Goal: Task Accomplishment & Management: Use online tool/utility

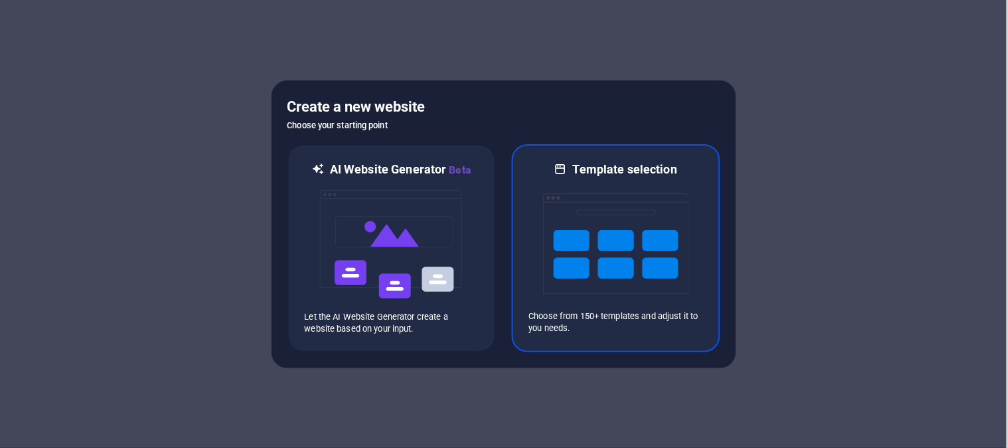
click at [584, 244] on img at bounding box center [616, 243] width 146 height 133
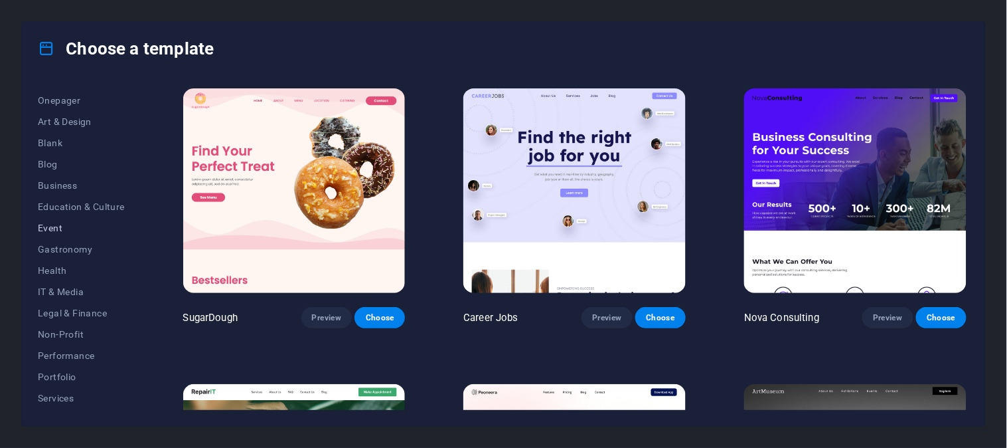
scroll to position [147, 0]
click at [72, 264] on span "IT & Media" at bounding box center [81, 267] width 87 height 11
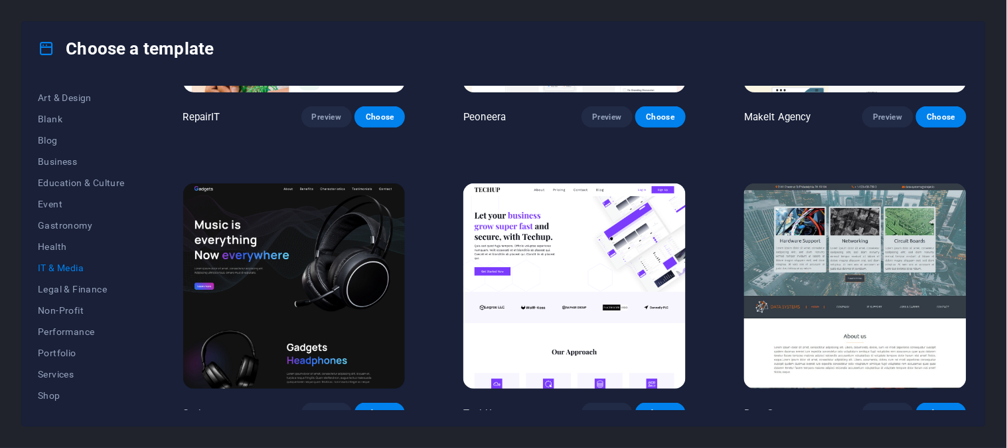
scroll to position [221, 0]
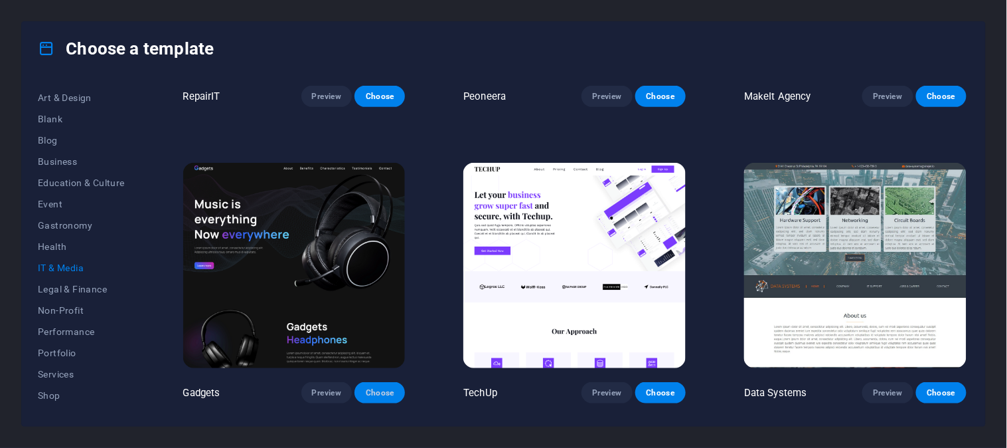
click at [381, 387] on span "Choose" at bounding box center [379, 392] width 29 height 11
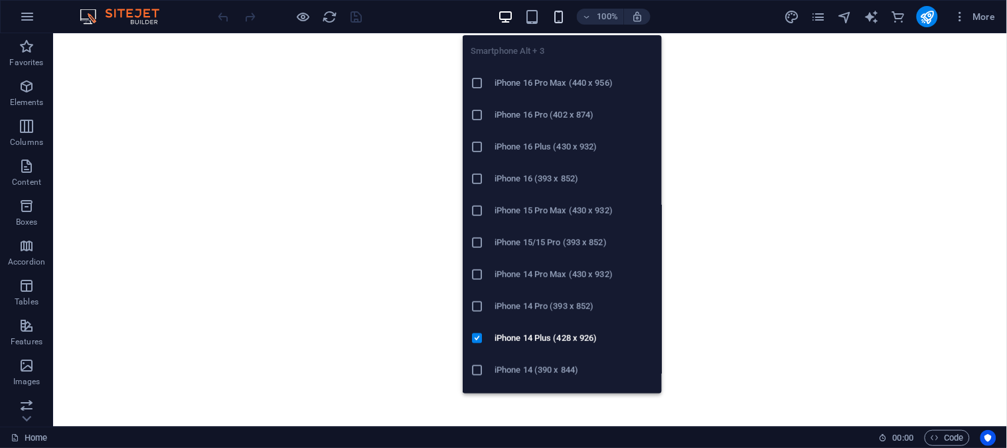
click at [559, 11] on icon "button" at bounding box center [558, 16] width 15 height 15
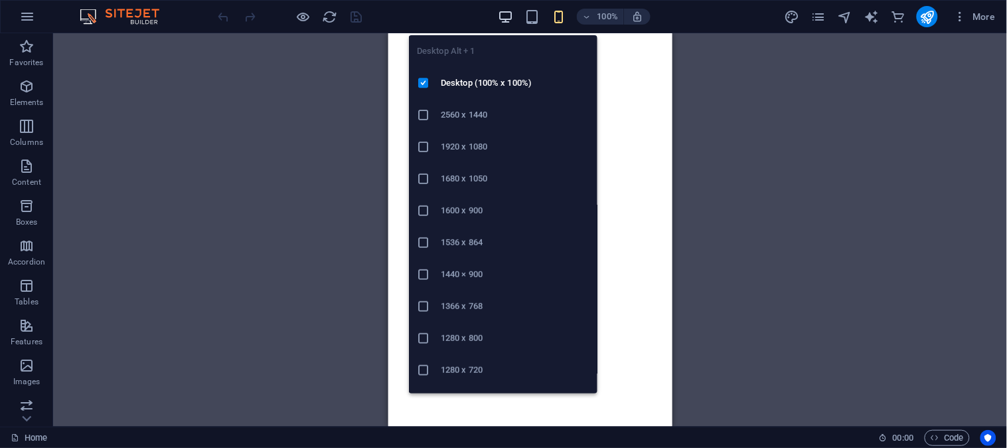
click at [507, 16] on icon "button" at bounding box center [505, 16] width 15 height 15
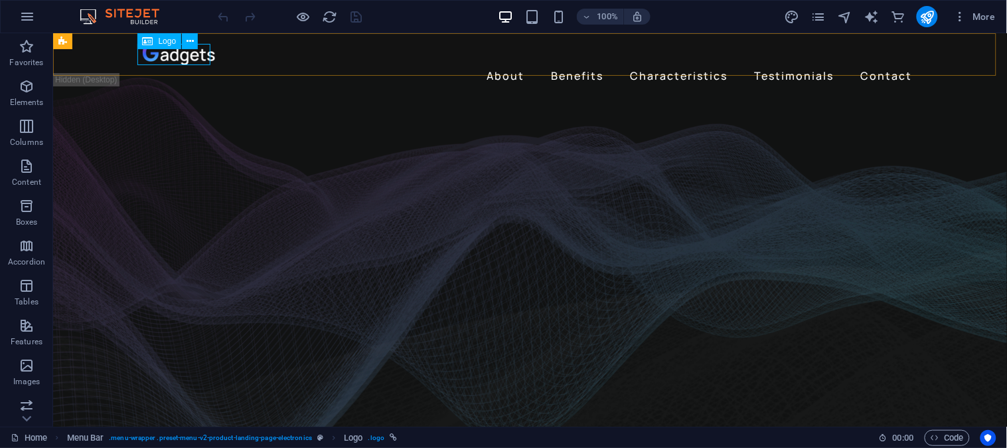
click at [168, 40] on span "Logo" at bounding box center [168, 41] width 18 height 8
click at [189, 42] on icon at bounding box center [190, 42] width 7 height 14
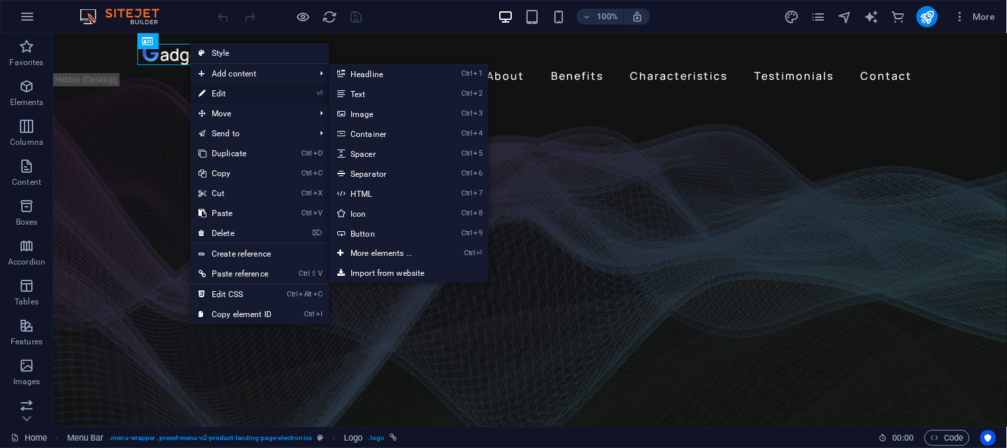
click at [217, 90] on link "⏎ Edit" at bounding box center [235, 94] width 89 height 20
select select "px"
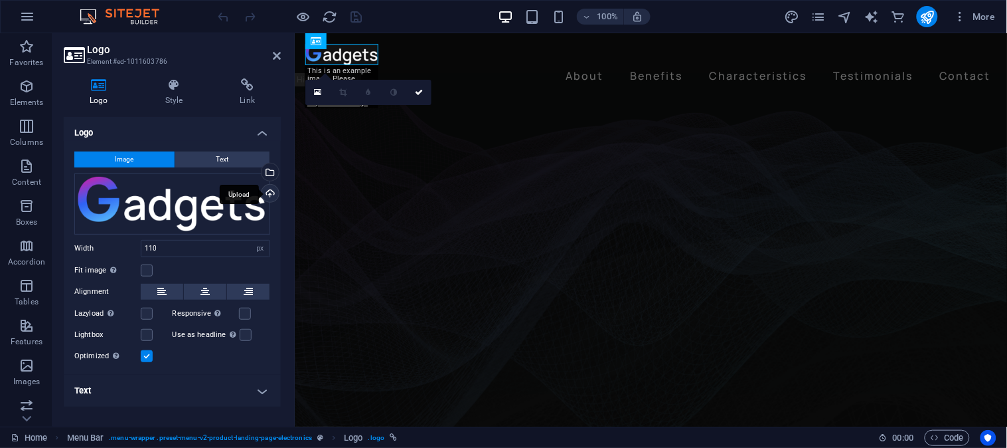
click at [267, 194] on div "Upload" at bounding box center [269, 195] width 20 height 20
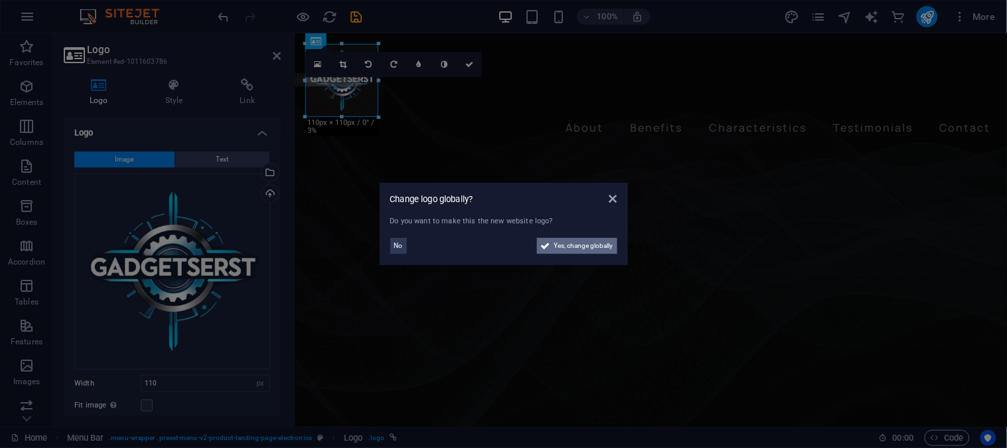
click at [553, 248] on button "Yes, change globally" at bounding box center [577, 246] width 80 height 16
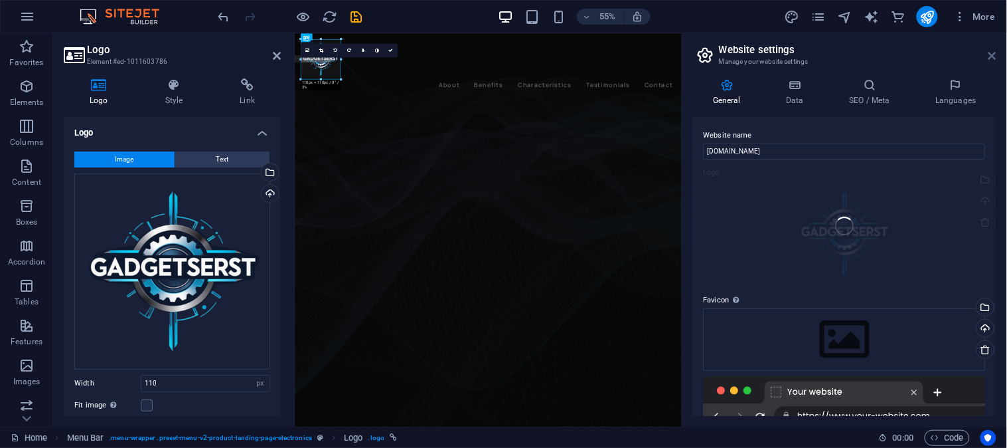
click at [992, 60] on body "infowisesolutions.net Home Favorites Elements Columns Content Boxes Accordion T…" at bounding box center [503, 224] width 1007 height 448
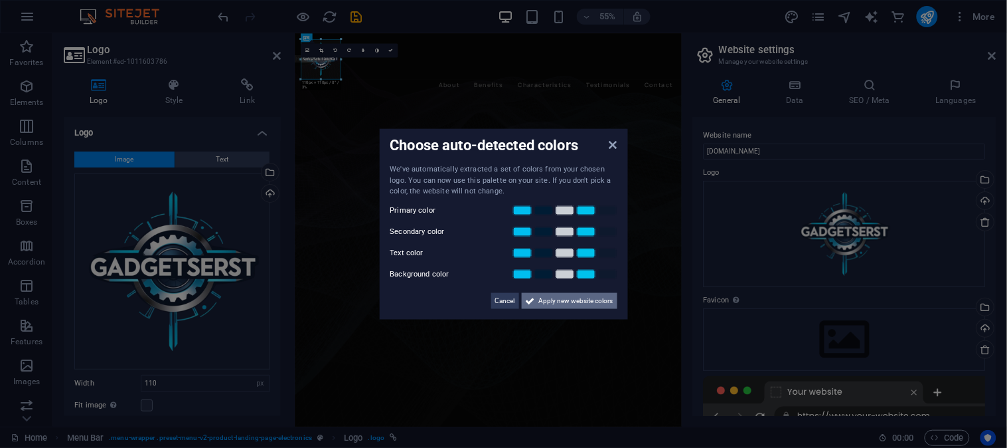
click at [545, 300] on span "Apply new website colors" at bounding box center [576, 300] width 74 height 16
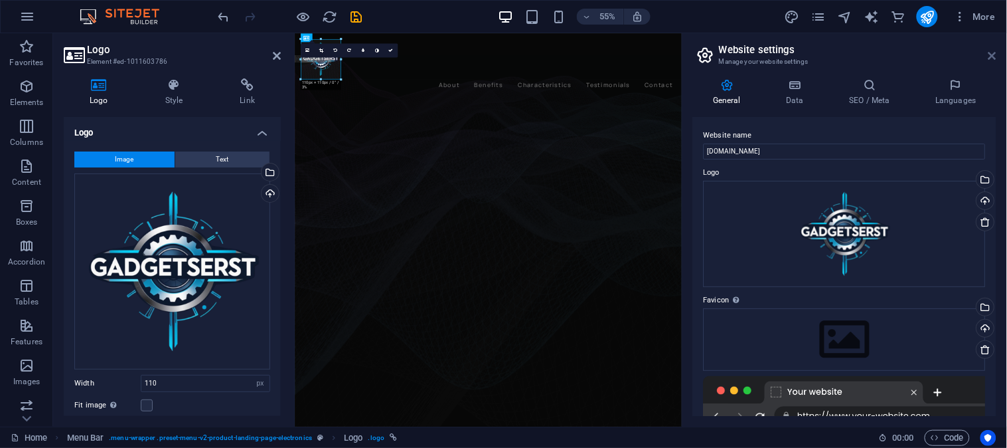
click at [989, 58] on icon at bounding box center [993, 55] width 8 height 11
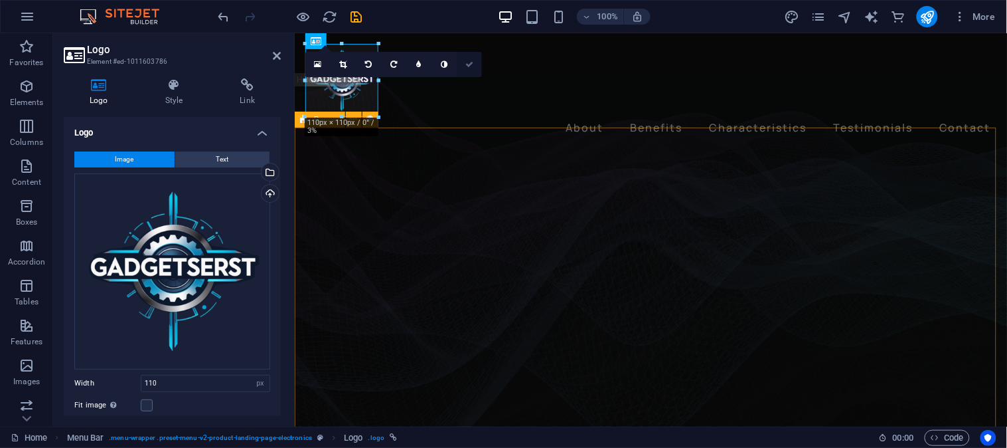
drag, startPoint x: 467, startPoint y: 63, endPoint x: 414, endPoint y: 37, distance: 59.4
click at [467, 63] on icon at bounding box center [470, 64] width 8 height 8
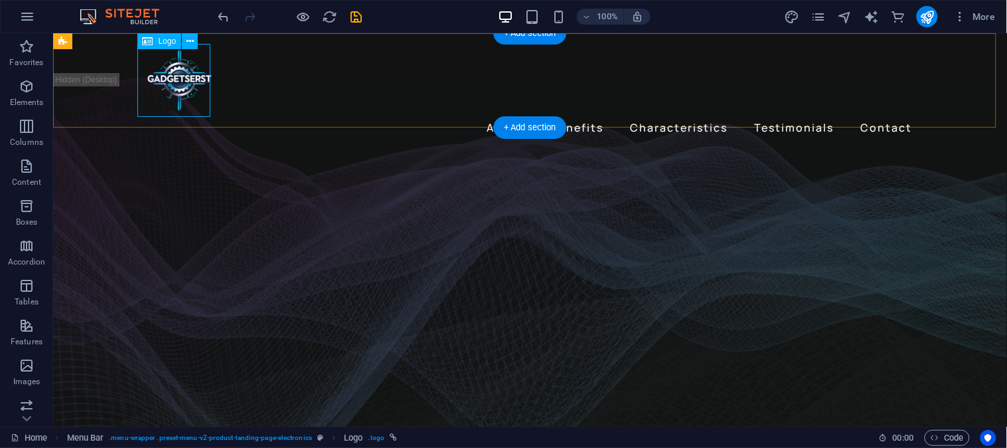
click at [193, 86] on div at bounding box center [530, 79] width 776 height 73
click at [192, 76] on div at bounding box center [530, 79] width 776 height 73
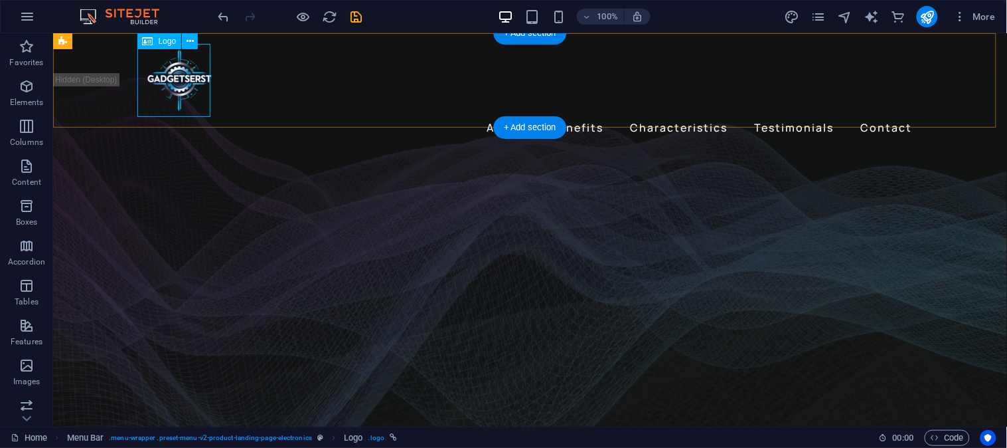
select select "px"
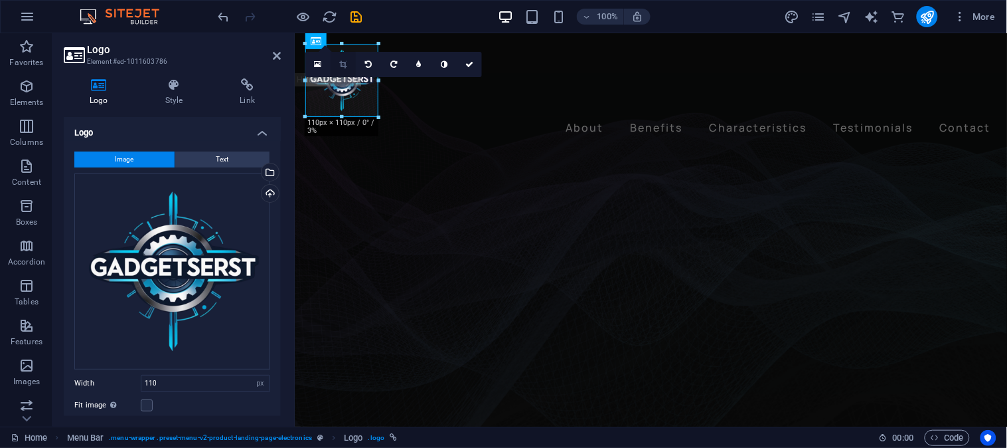
click at [344, 62] on icon at bounding box center [342, 64] width 7 height 8
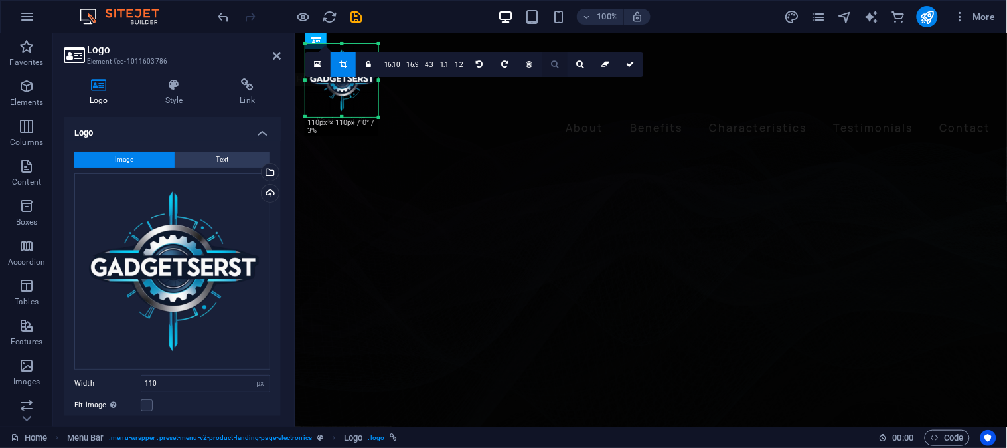
click at [554, 60] on icon at bounding box center [554, 64] width 7 height 8
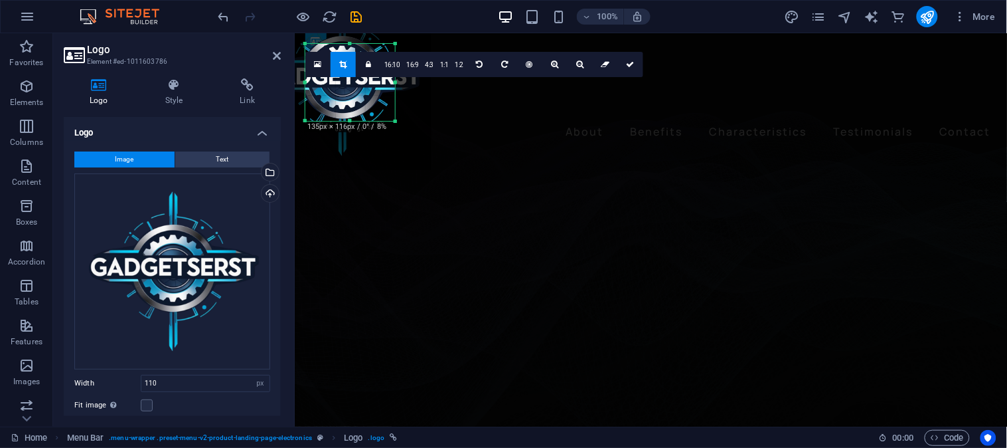
drag, startPoint x: 379, startPoint y: 117, endPoint x: 396, endPoint y: 121, distance: 17.1
click at [396, 121] on div at bounding box center [396, 122] width 8 height 8
click at [578, 63] on icon at bounding box center [579, 64] width 7 height 8
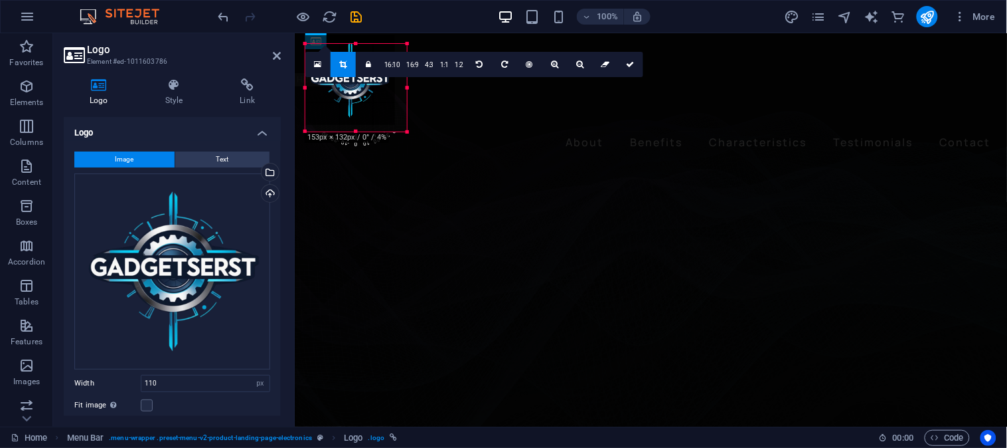
drag, startPoint x: 397, startPoint y: 121, endPoint x: 408, endPoint y: 133, distance: 16.4
click at [408, 133] on div at bounding box center [408, 132] width 8 height 8
click at [553, 62] on icon at bounding box center [554, 64] width 7 height 8
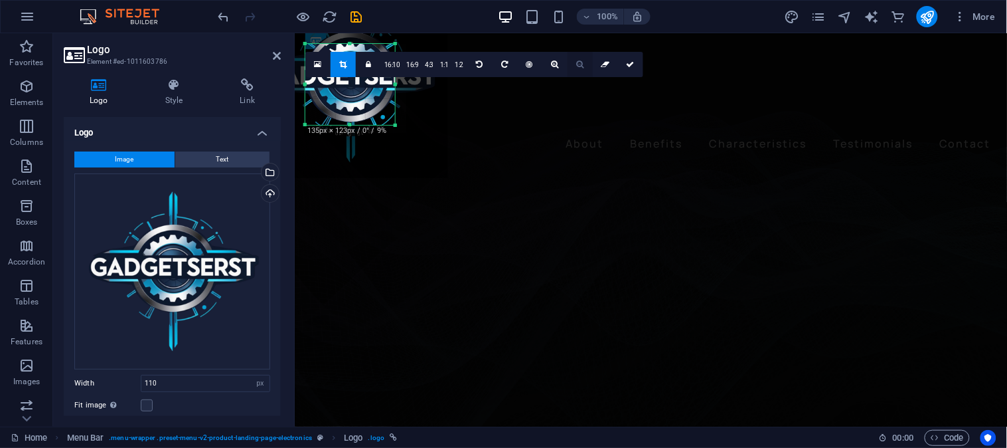
click at [578, 65] on icon at bounding box center [579, 64] width 7 height 8
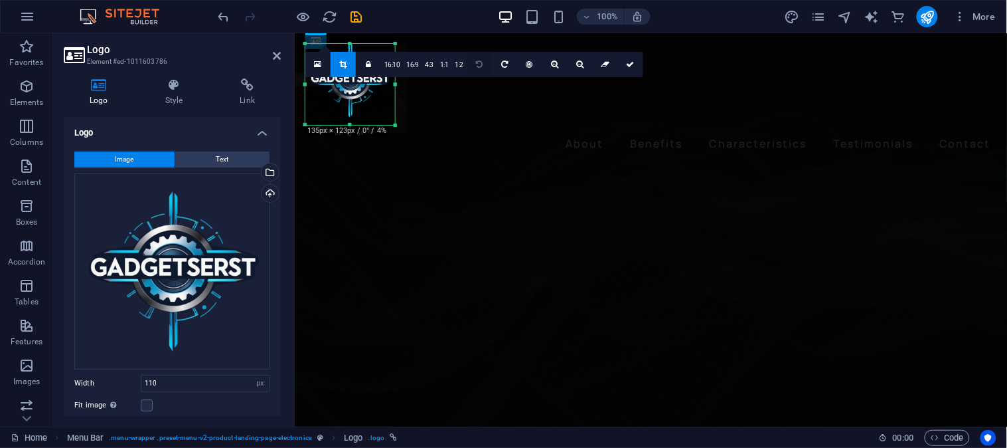
click at [481, 58] on link at bounding box center [479, 64] width 25 height 25
click at [218, 16] on icon "undo" at bounding box center [224, 16] width 15 height 15
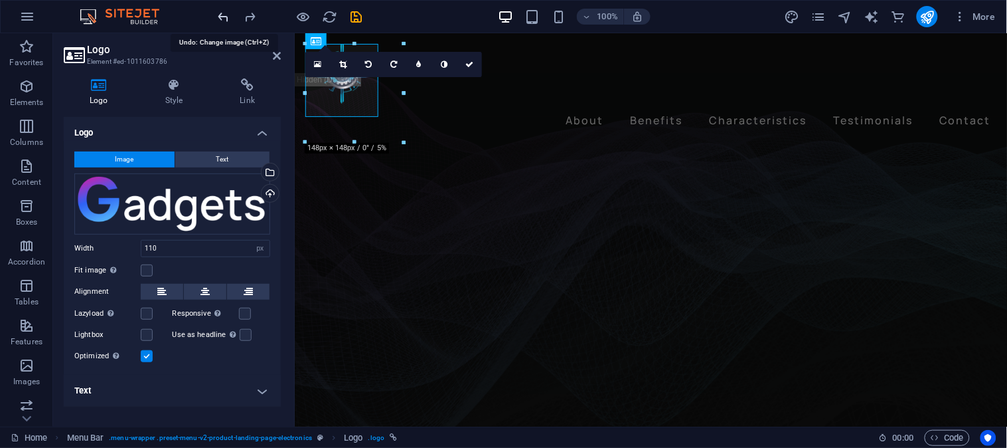
click at [218, 16] on icon "undo" at bounding box center [224, 16] width 15 height 15
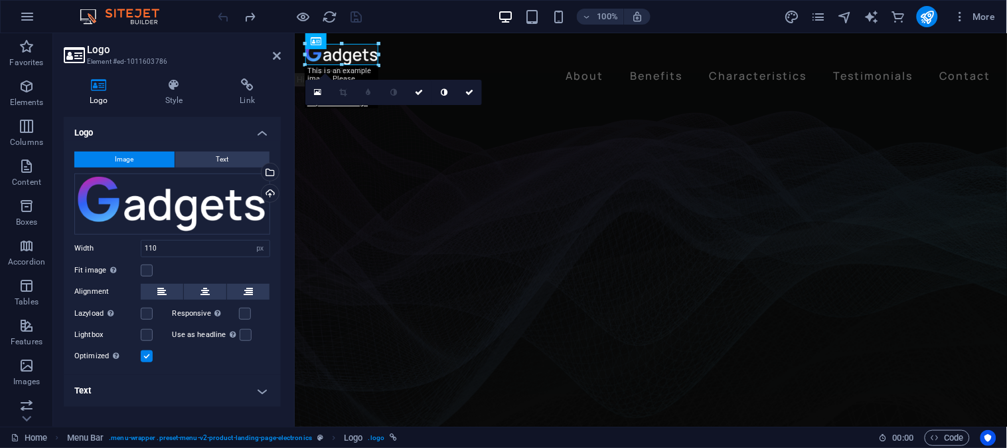
click at [218, 16] on div at bounding box center [290, 16] width 149 height 21
click at [521, 64] on nav "About Benefits Characteristics Testimonials Contact" at bounding box center [650, 74] width 691 height 21
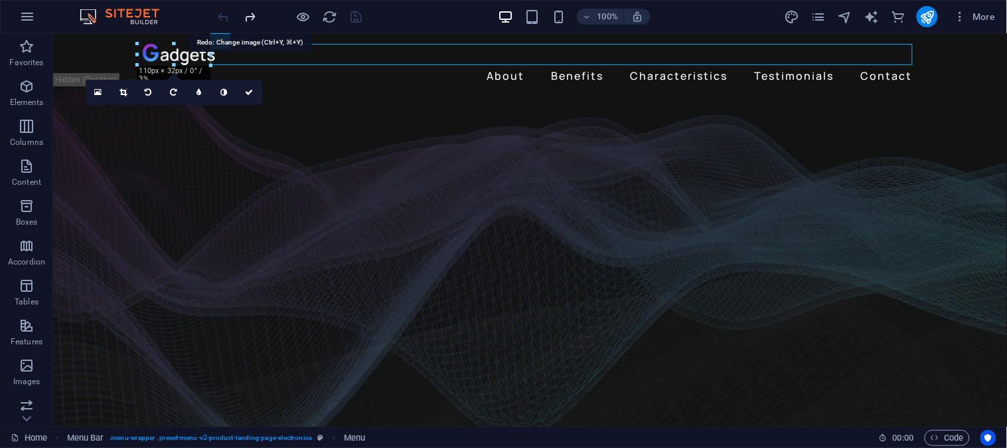
click at [256, 15] on icon "redo" at bounding box center [250, 16] width 15 height 15
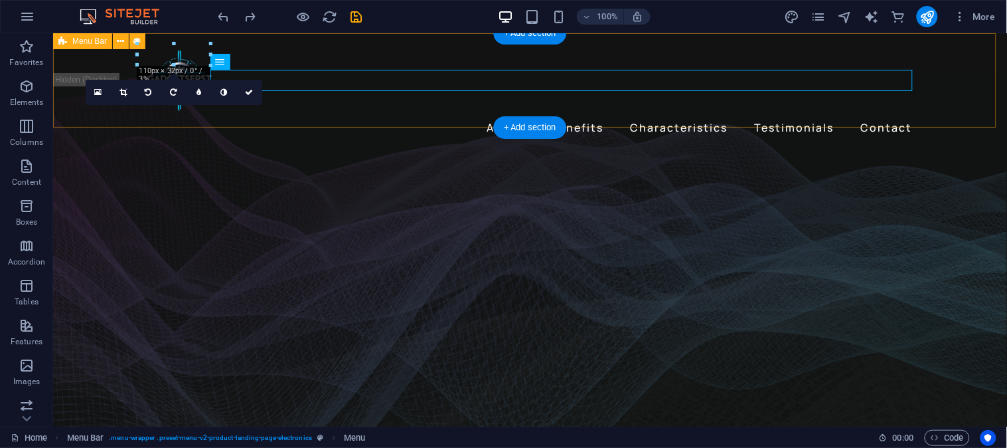
click at [992, 80] on div "About Benefits Characteristics Testimonials Contact Menu" at bounding box center [529, 91] width 954 height 116
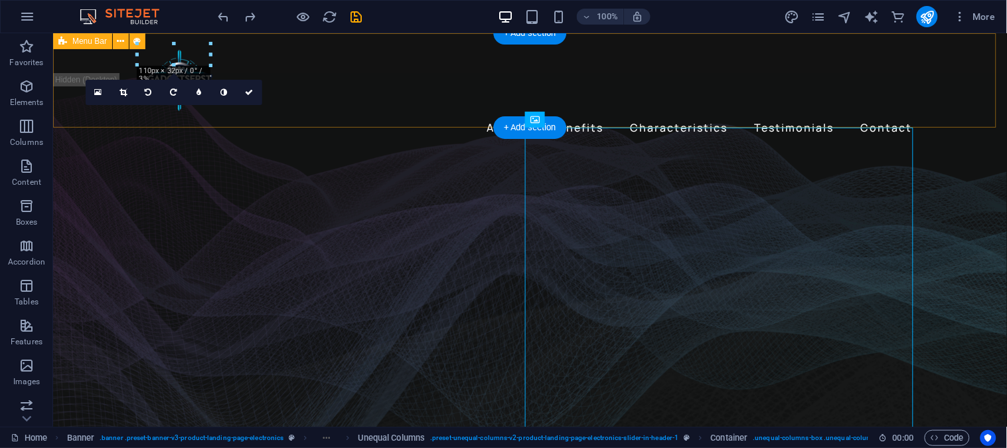
click at [938, 84] on div "About Benefits Characteristics Testimonials Contact Menu" at bounding box center [529, 91] width 954 height 116
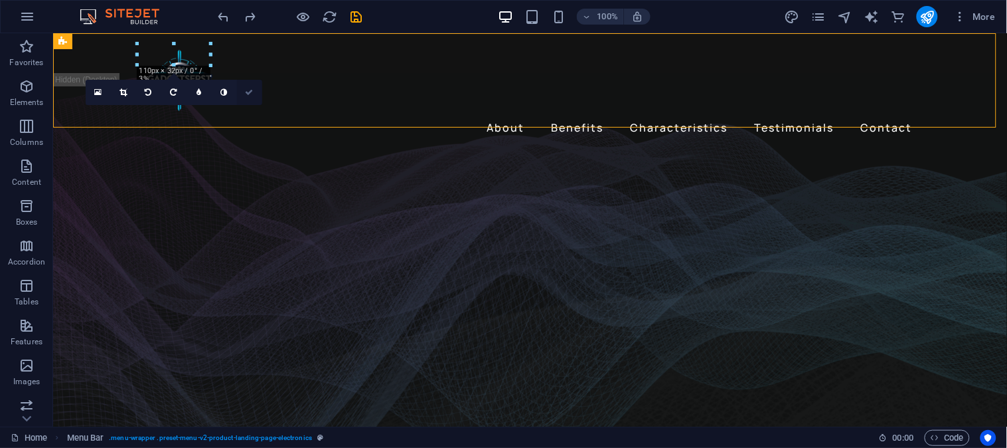
click at [248, 89] on icon at bounding box center [249, 92] width 8 height 8
click at [248, 90] on icon at bounding box center [249, 92] width 8 height 8
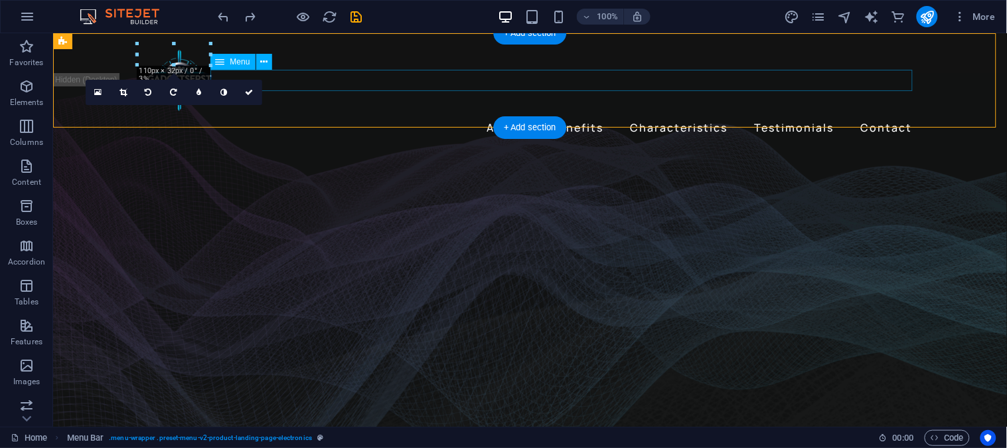
click at [392, 116] on nav "About Benefits Characteristics Testimonials Contact" at bounding box center [530, 126] width 776 height 21
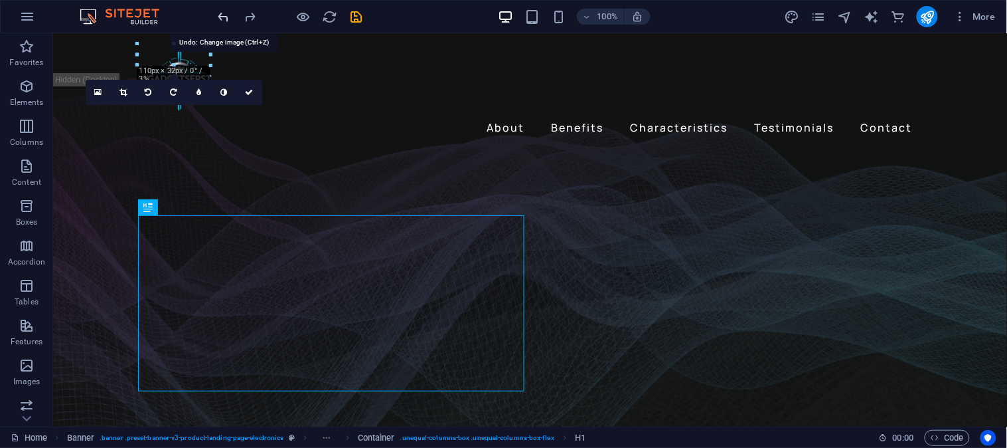
click at [224, 15] on icon "undo" at bounding box center [224, 16] width 15 height 15
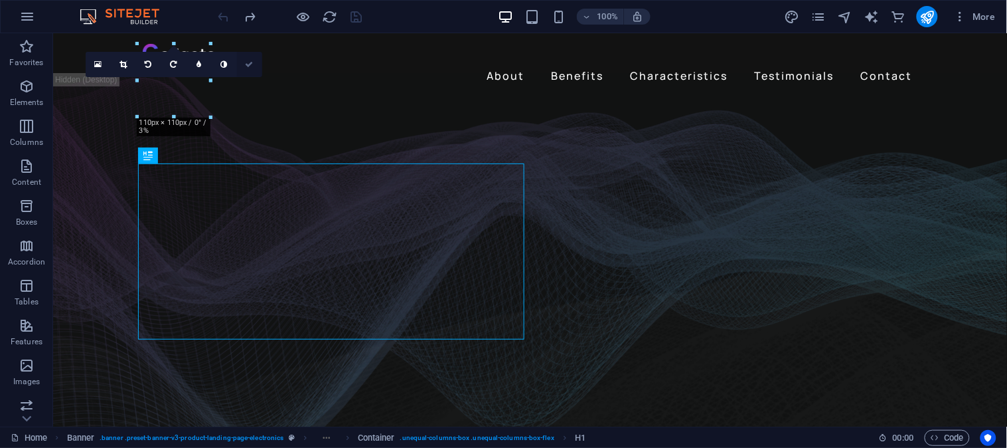
click at [244, 62] on link at bounding box center [249, 64] width 25 height 25
click at [189, 46] on icon at bounding box center [190, 42] width 7 height 14
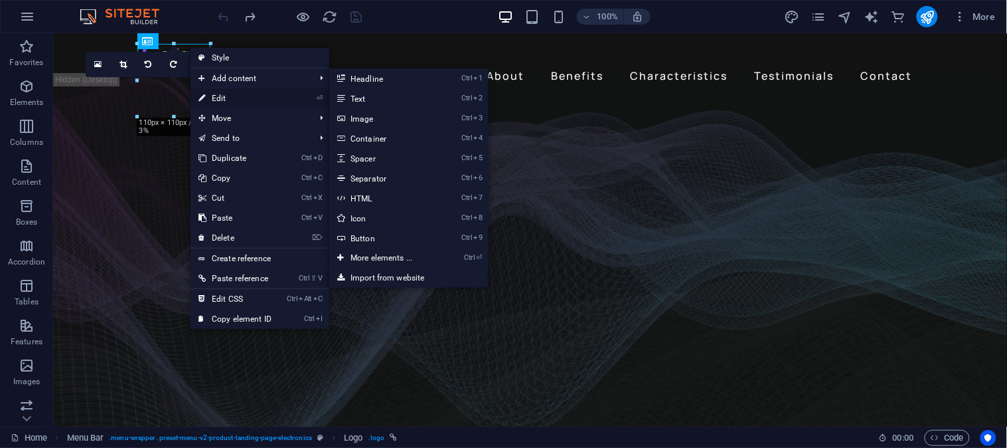
click at [235, 98] on link "⏎ Edit" at bounding box center [235, 98] width 89 height 20
select select "px"
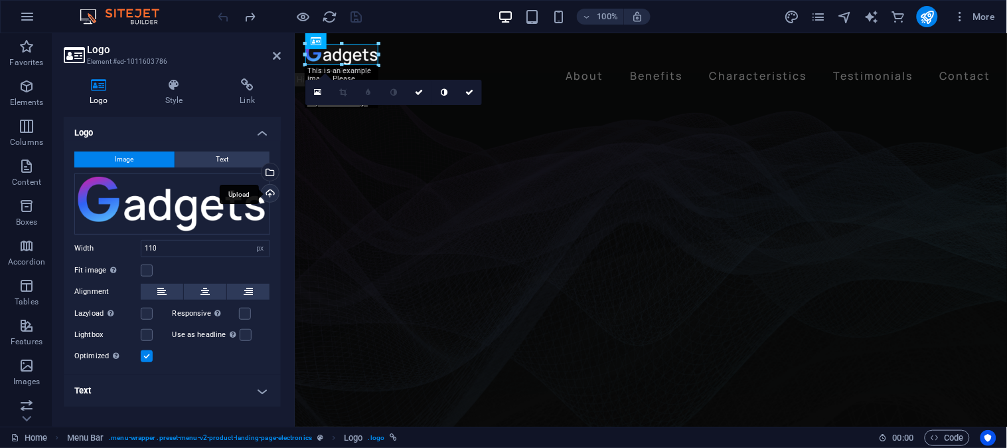
click at [263, 193] on div "Upload" at bounding box center [269, 195] width 20 height 20
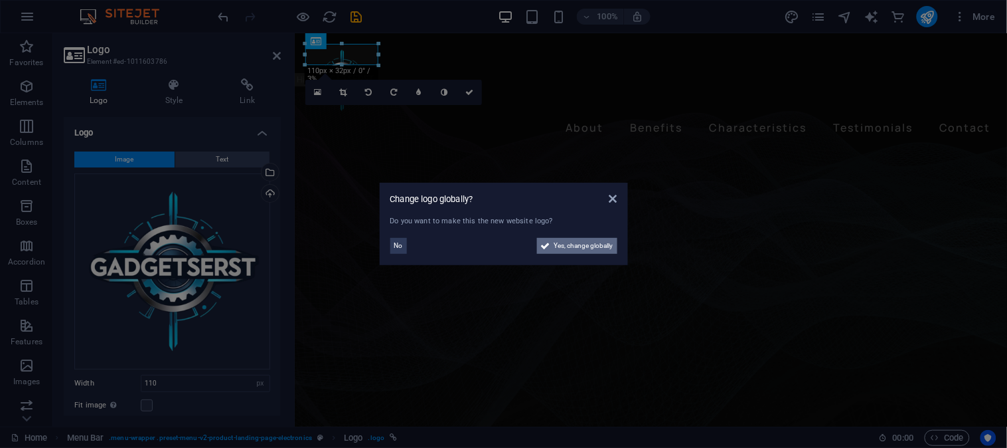
click at [547, 248] on icon at bounding box center [545, 246] width 9 height 16
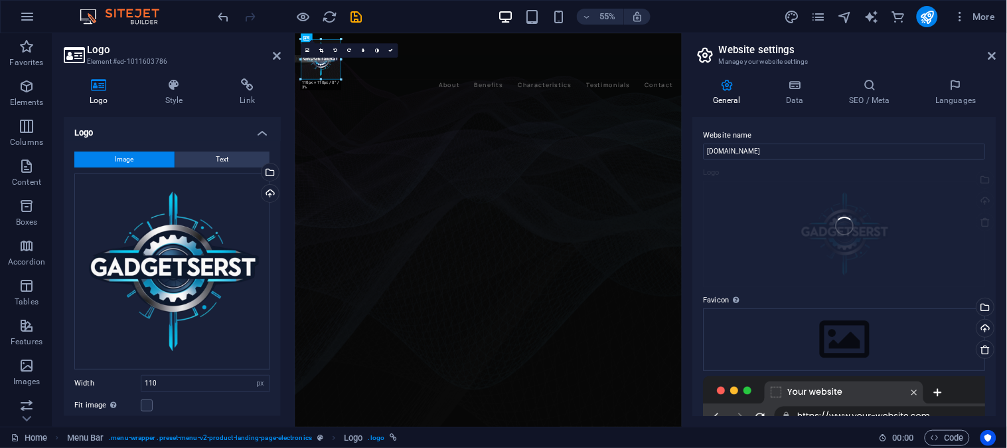
click at [998, 56] on aside "Website settings Manage your website settings General Data SEO / Meta Languages…" at bounding box center [844, 229] width 325 height 393
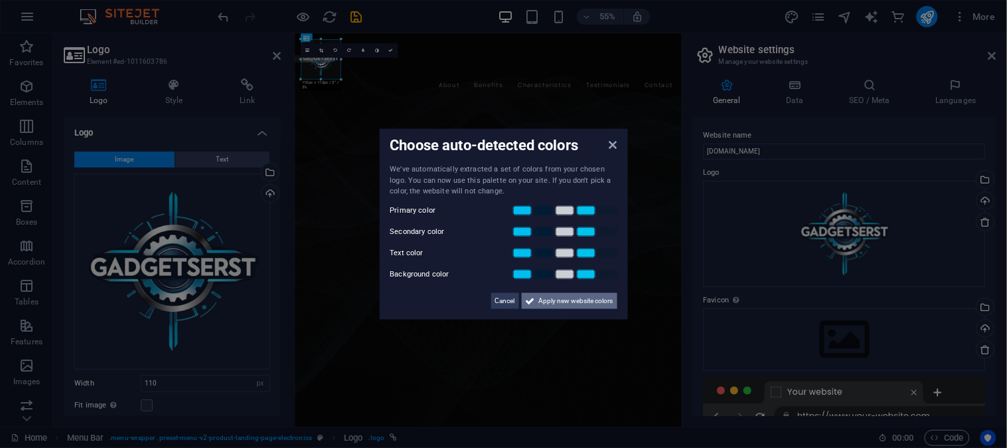
click at [534, 297] on icon at bounding box center [530, 300] width 9 height 16
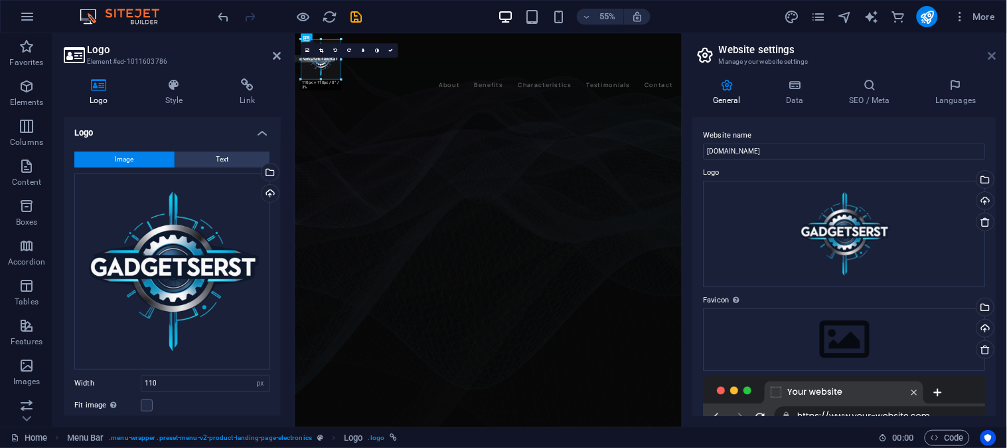
click at [994, 54] on icon at bounding box center [993, 55] width 8 height 11
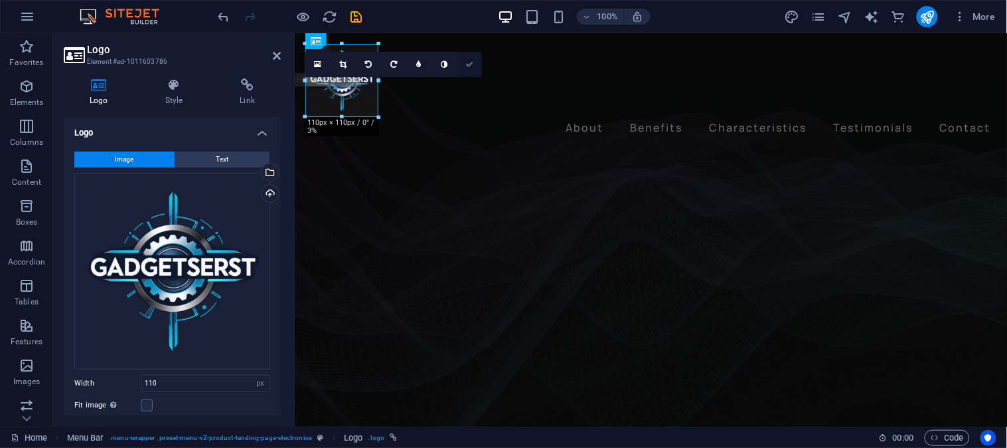
click at [474, 62] on link at bounding box center [469, 64] width 25 height 25
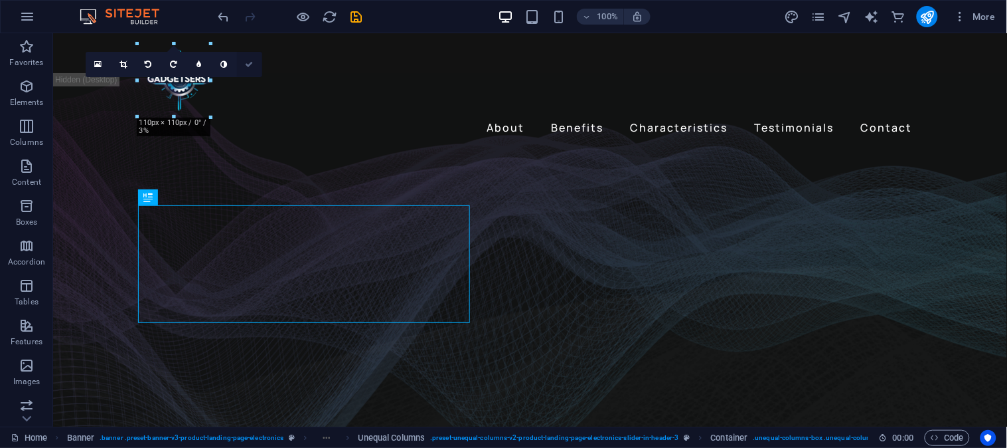
click at [250, 64] on icon at bounding box center [249, 64] width 8 height 8
click at [96, 168] on figure at bounding box center [529, 309] width 954 height 398
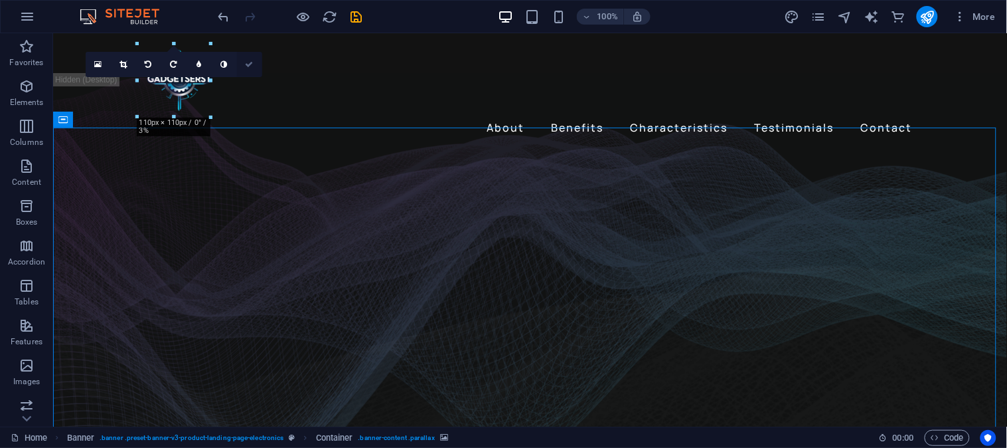
click at [249, 62] on icon at bounding box center [249, 64] width 8 height 8
click at [353, 17] on icon "save" at bounding box center [356, 16] width 15 height 15
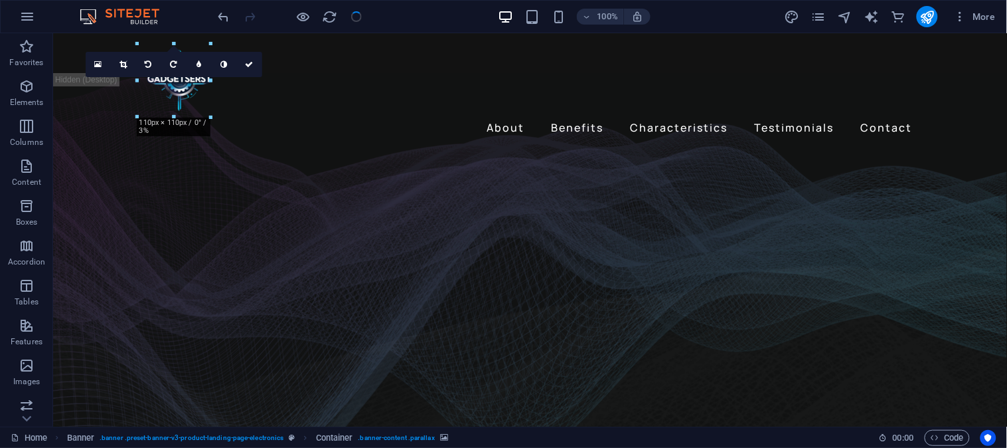
checkbox input "false"
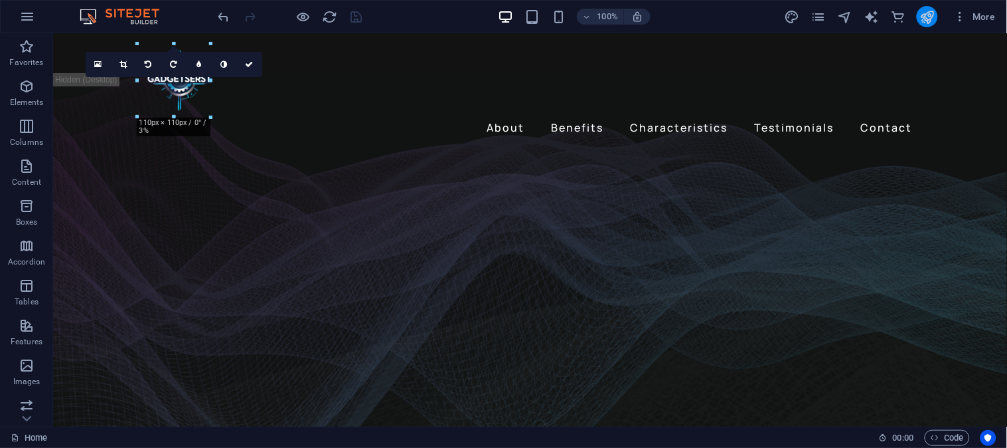
click at [936, 15] on button "publish" at bounding box center [927, 16] width 21 height 21
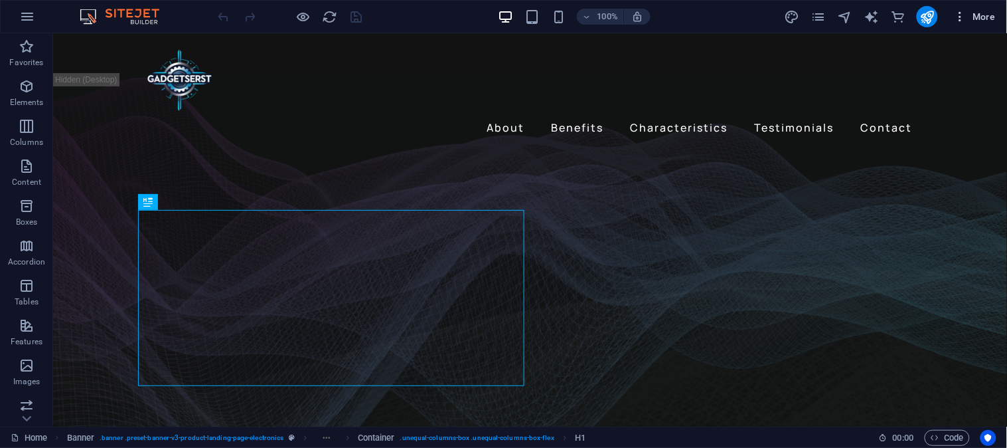
click at [960, 15] on icon "button" at bounding box center [960, 16] width 13 height 13
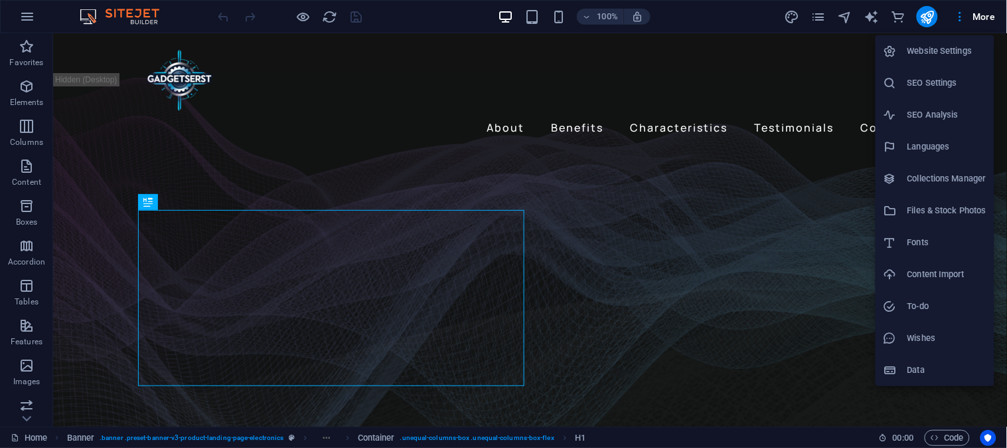
click at [39, 275] on div at bounding box center [503, 224] width 1007 height 448
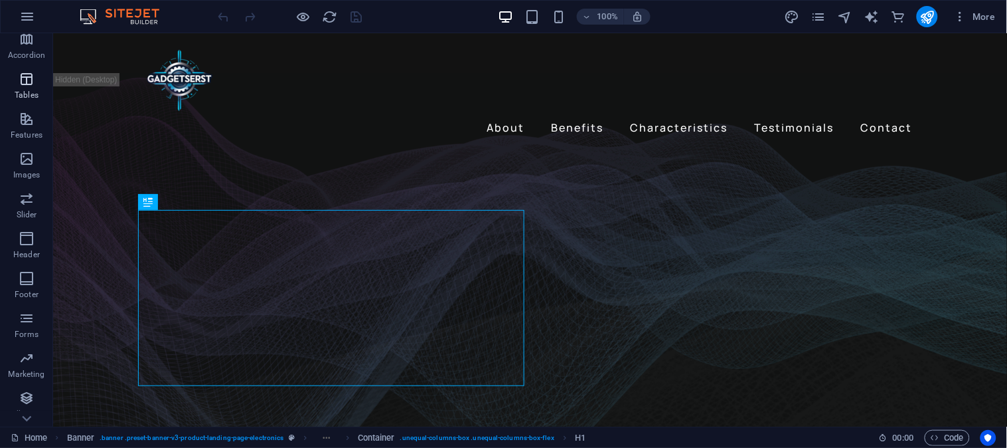
scroll to position [244, 0]
click at [33, 400] on icon "button" at bounding box center [27, 400] width 16 height 16
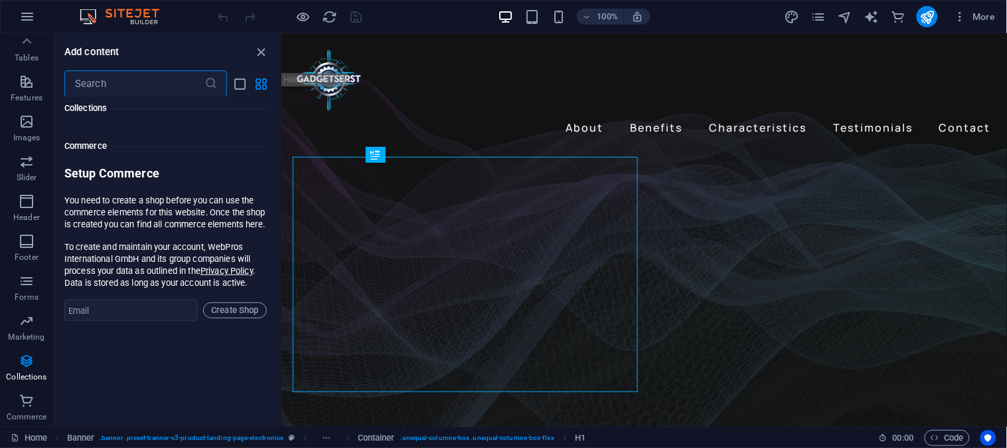
scroll to position [12782, 0]
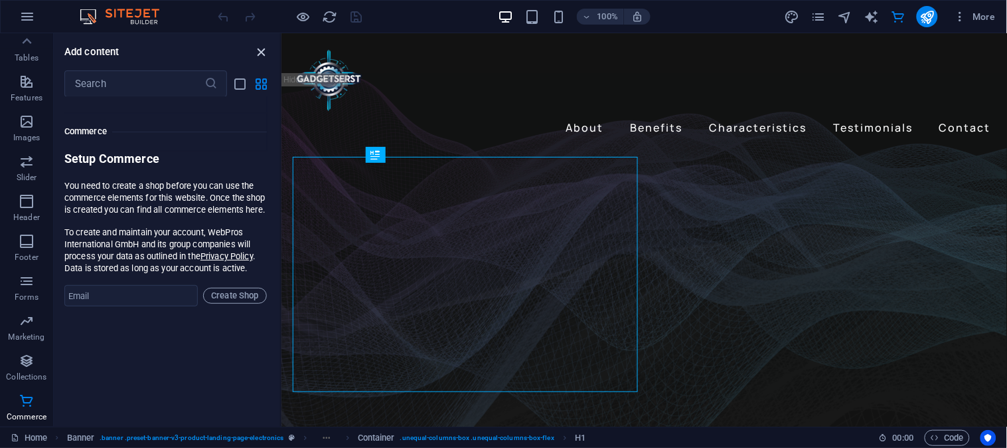
drag, startPoint x: 261, startPoint y: 50, endPoint x: 219, endPoint y: 27, distance: 48.2
click at [261, 50] on icon "close panel" at bounding box center [261, 51] width 15 height 15
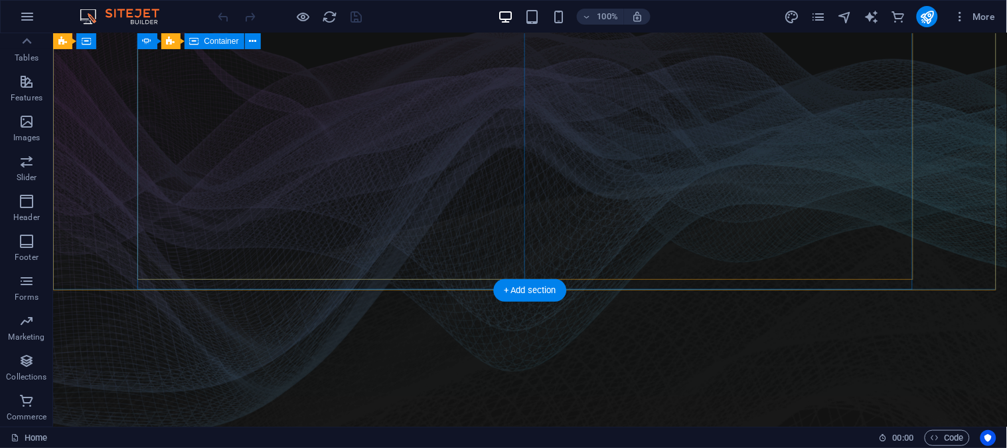
scroll to position [0, 0]
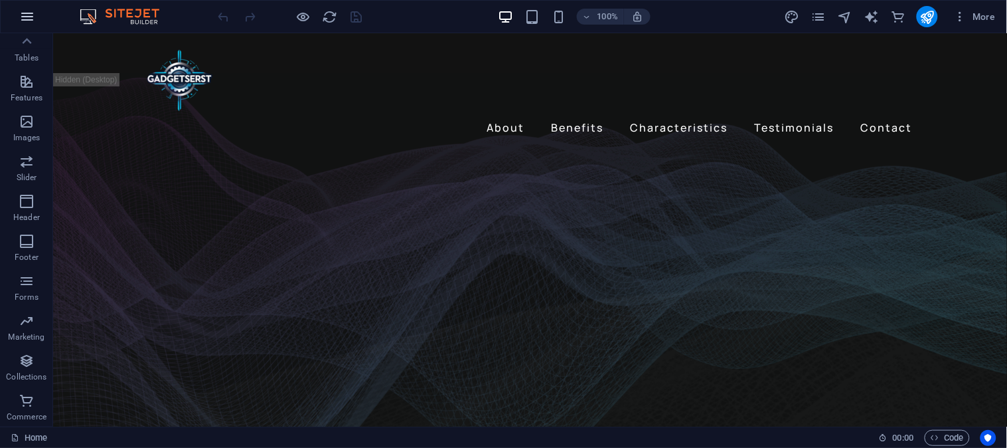
click at [27, 16] on icon "button" at bounding box center [27, 17] width 16 height 16
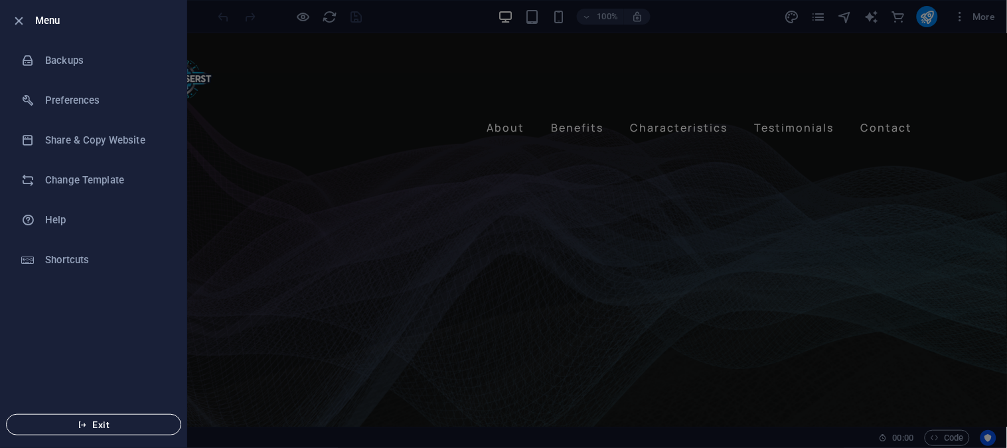
click at [108, 419] on span "Exit" at bounding box center [93, 424] width 153 height 11
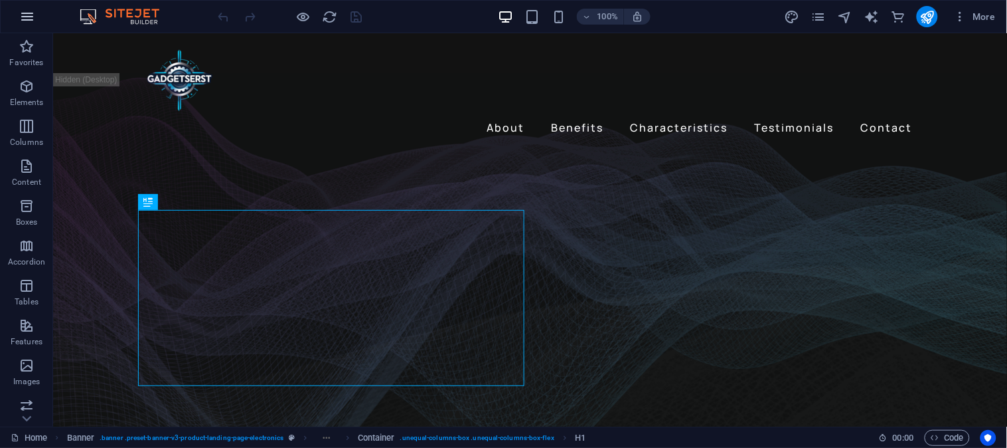
click at [24, 16] on icon "button" at bounding box center [27, 17] width 16 height 16
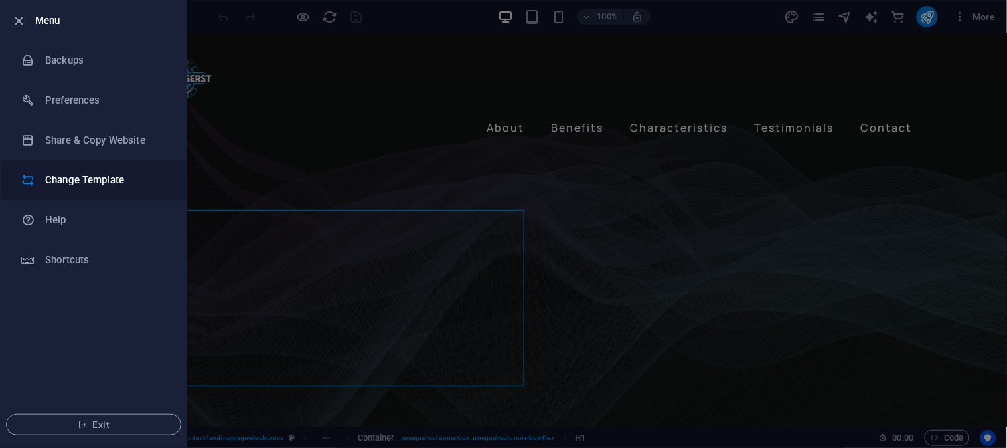
click at [62, 169] on li "Change Template" at bounding box center [94, 180] width 186 height 40
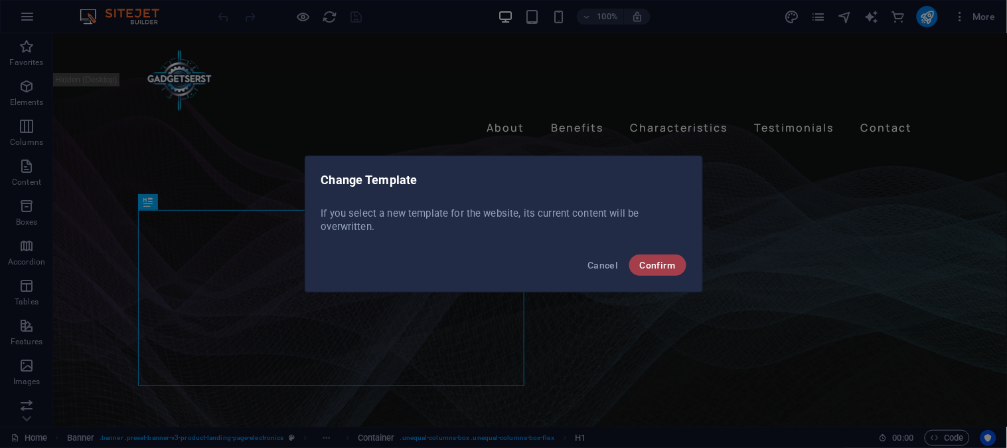
click at [673, 263] on span "Confirm" at bounding box center [658, 265] width 36 height 11
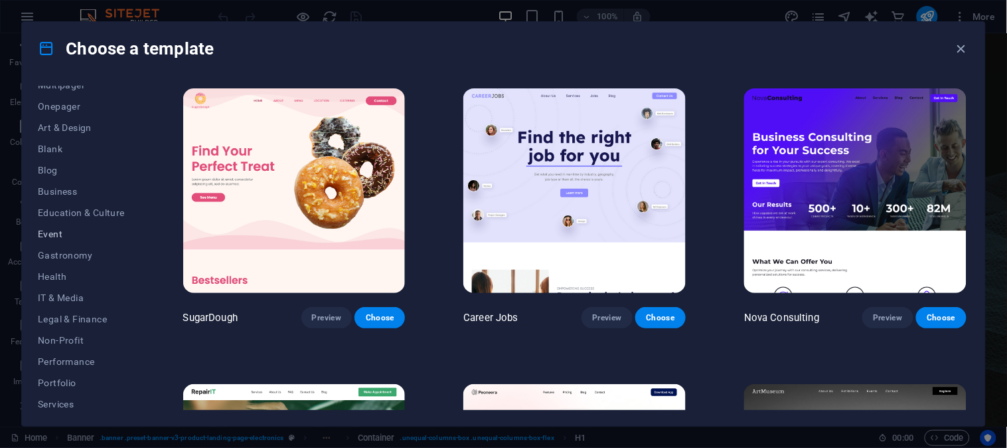
scroll to position [228, 0]
click at [50, 310] on span "Shop" at bounding box center [81, 314] width 87 height 11
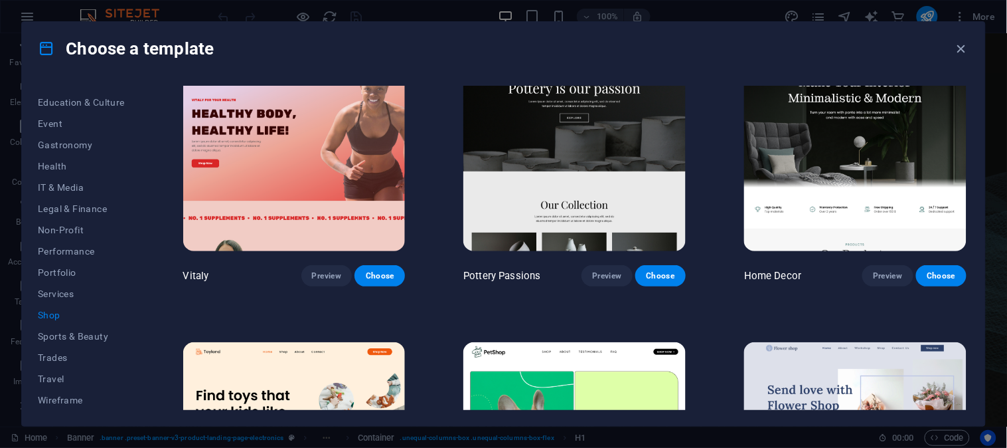
scroll to position [0, 0]
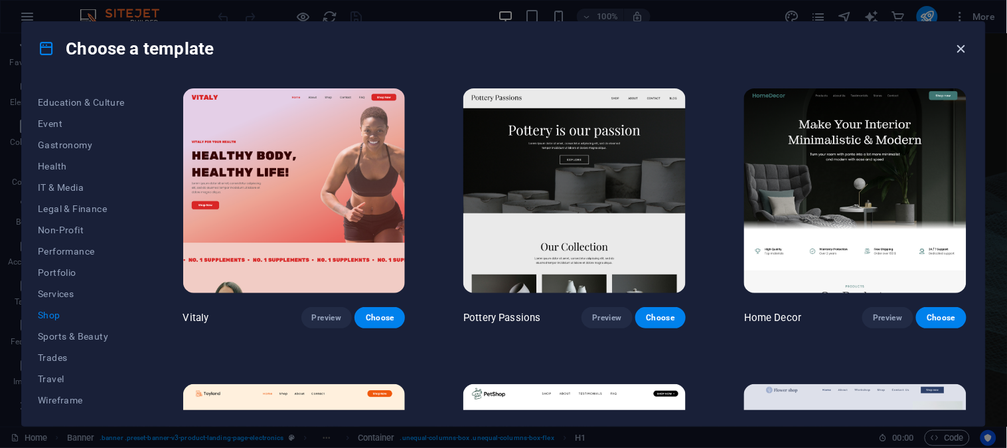
click at [959, 49] on icon "button" at bounding box center [961, 48] width 15 height 15
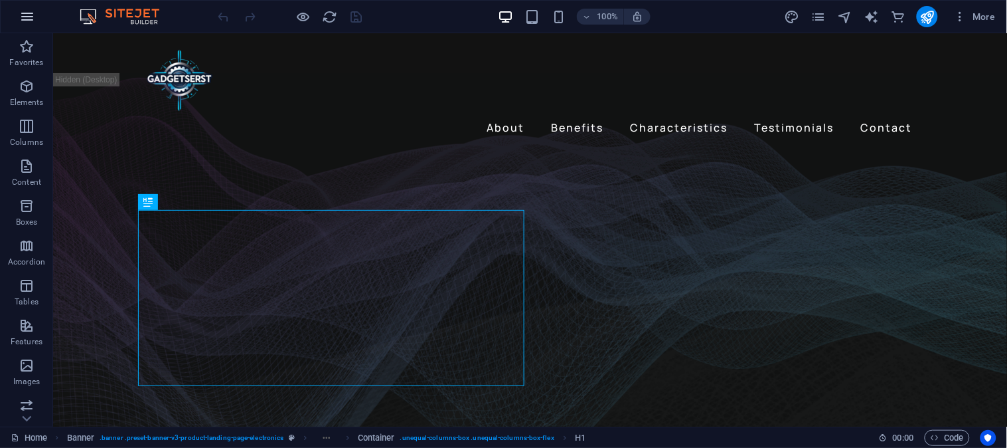
click at [28, 17] on icon "button" at bounding box center [27, 17] width 16 height 16
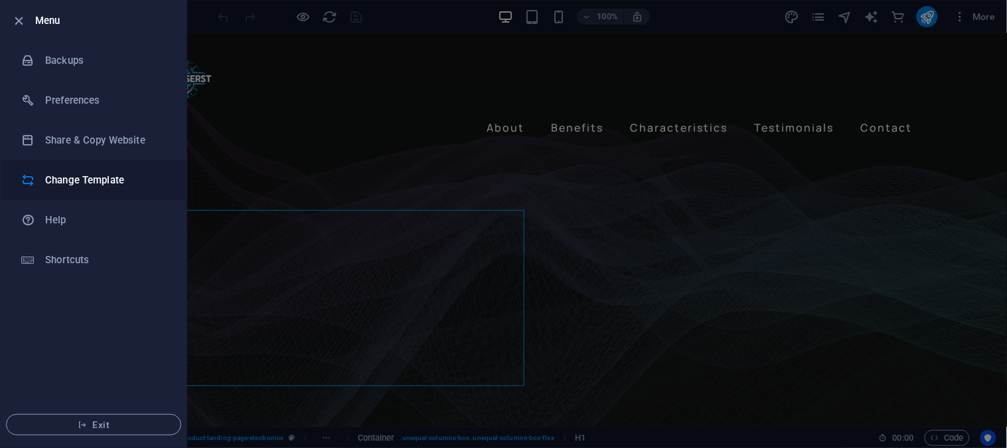
click at [82, 185] on h6 "Change Template" at bounding box center [106, 180] width 123 height 16
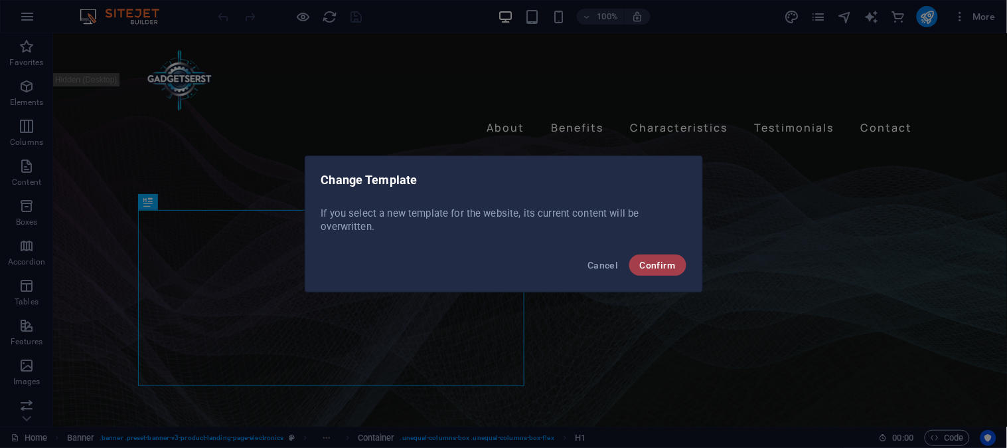
click at [666, 262] on span "Confirm" at bounding box center [658, 265] width 36 height 11
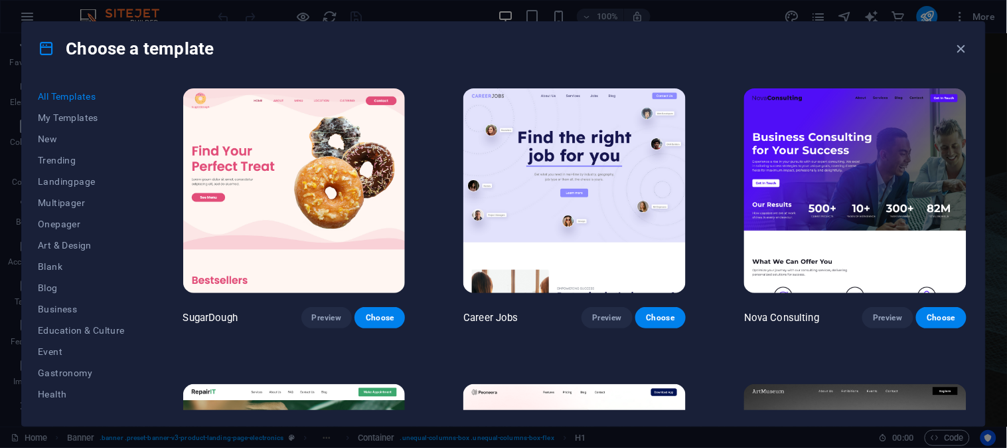
click at [313, 215] on img at bounding box center [294, 190] width 222 height 205
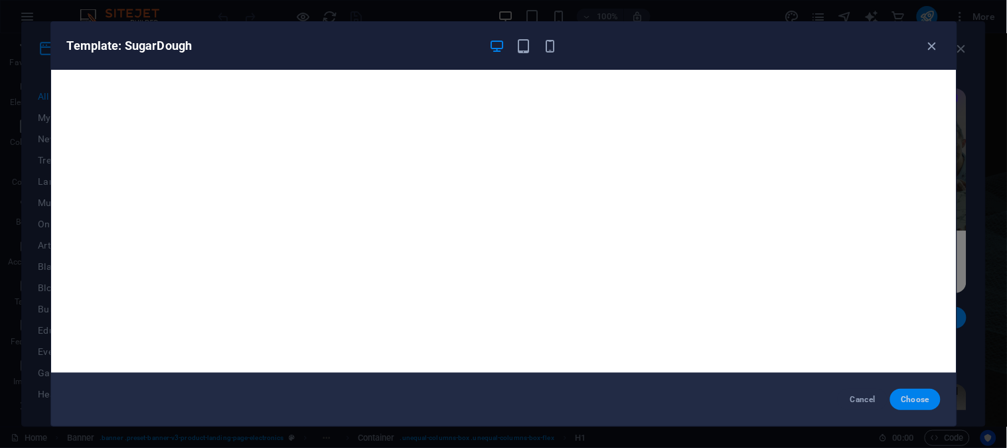
click at [897, 394] on button "Choose" at bounding box center [916, 399] width 50 height 21
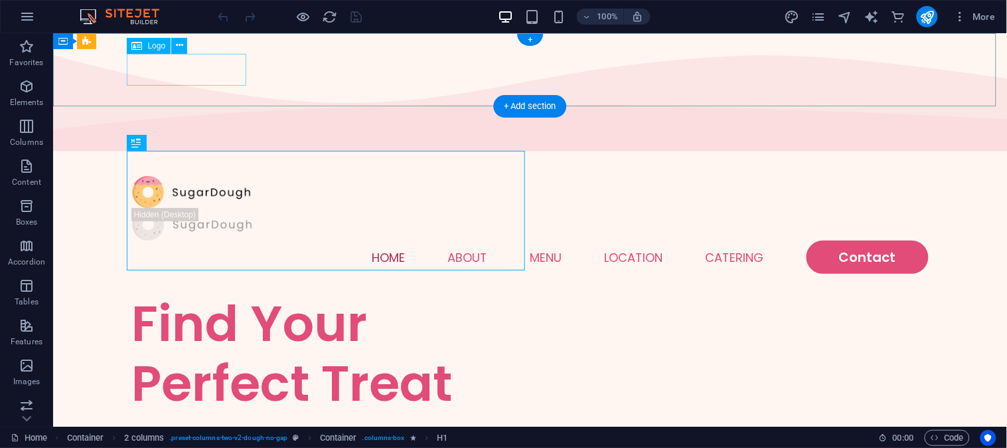
click at [185, 175] on div at bounding box center [529, 191] width 797 height 33
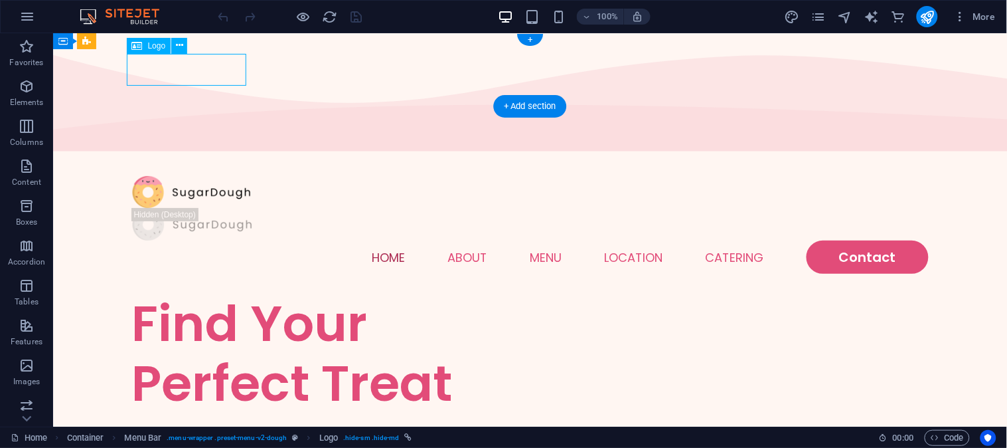
click at [185, 175] on div at bounding box center [529, 191] width 797 height 33
select select "px"
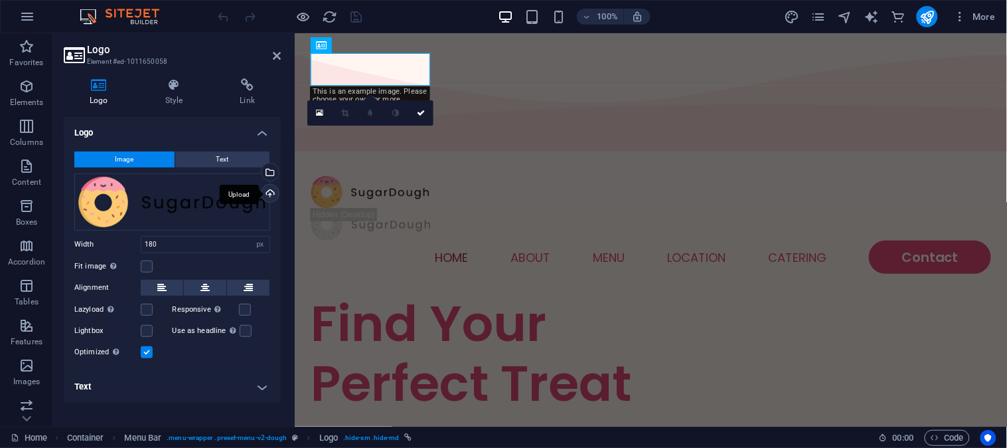
click at [274, 187] on div "Upload" at bounding box center [269, 195] width 20 height 20
click at [409, 44] on icon at bounding box center [410, 46] width 7 height 14
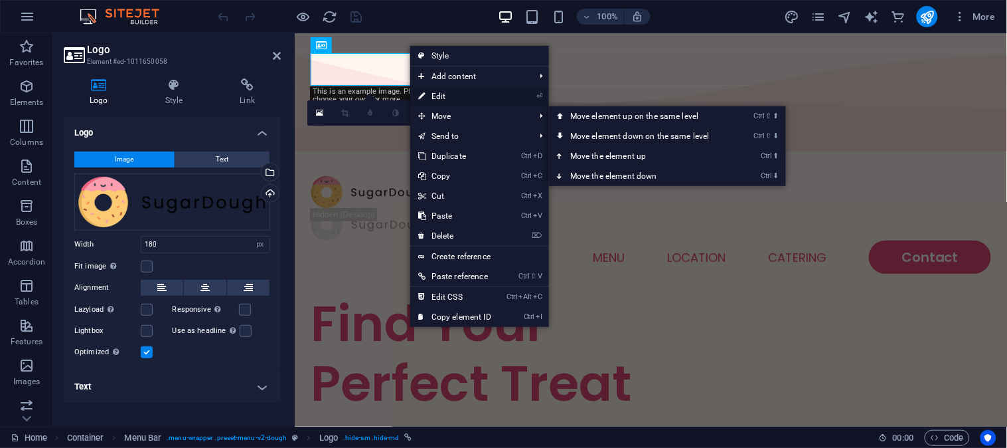
click at [453, 96] on link "⏎ Edit" at bounding box center [454, 96] width 89 height 20
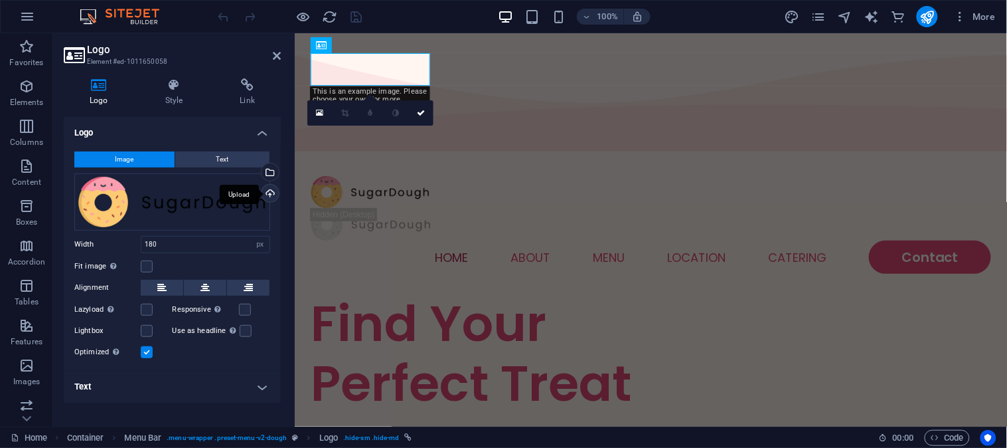
click at [272, 195] on div "Upload" at bounding box center [269, 195] width 20 height 20
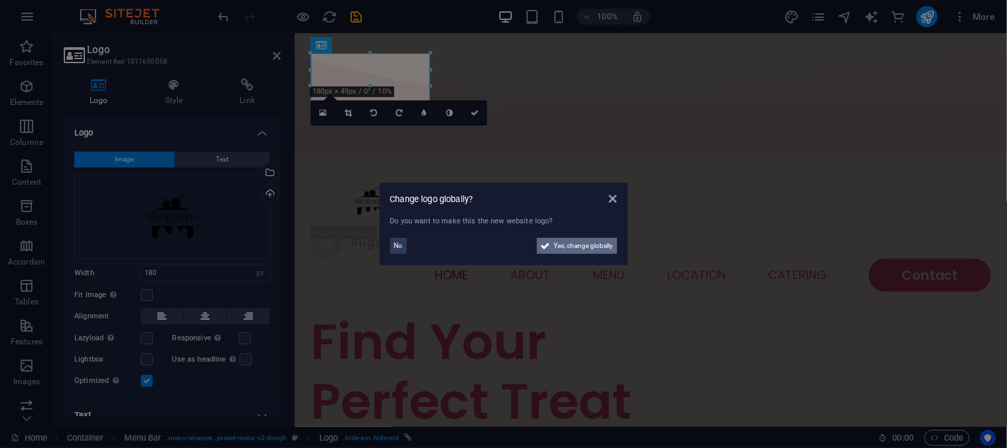
click at [573, 246] on span "Yes, change globally" at bounding box center [584, 246] width 59 height 16
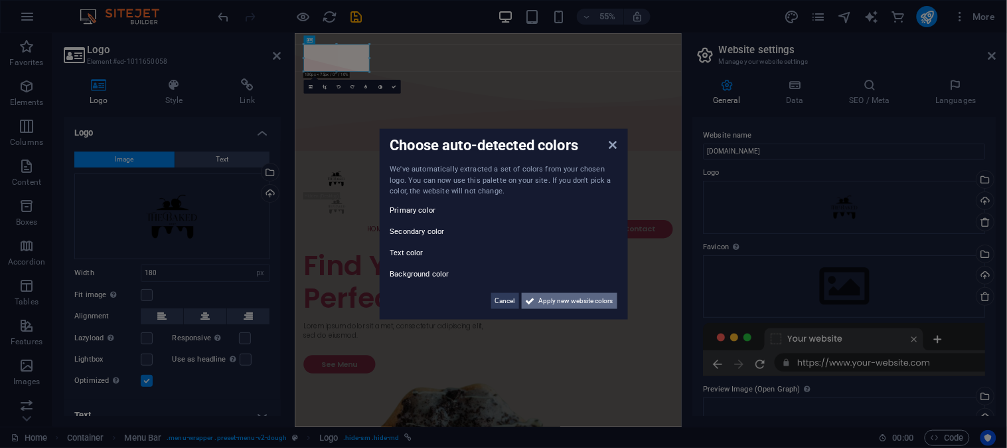
click at [528, 302] on icon at bounding box center [530, 300] width 9 height 16
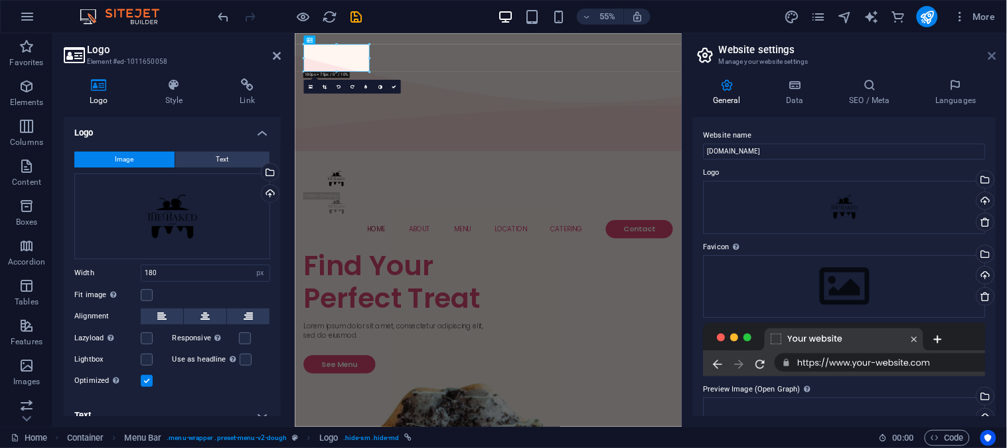
click at [994, 56] on icon at bounding box center [993, 55] width 8 height 11
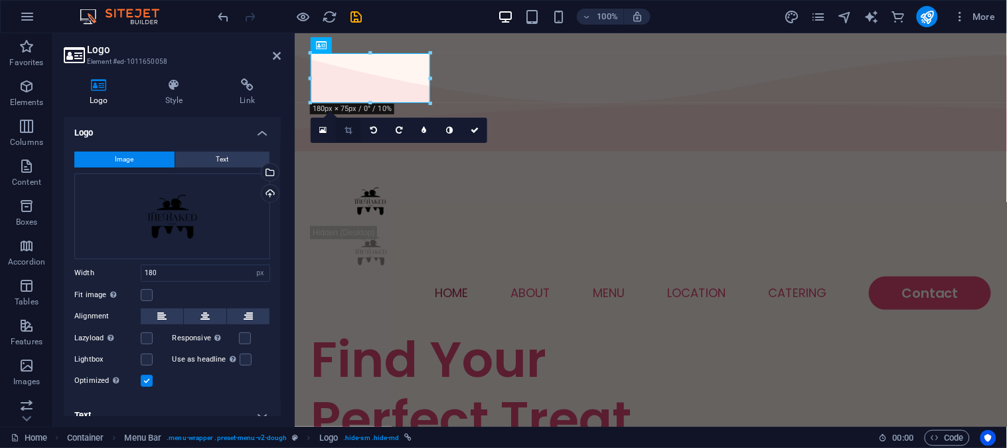
click at [347, 130] on icon at bounding box center [348, 130] width 7 height 8
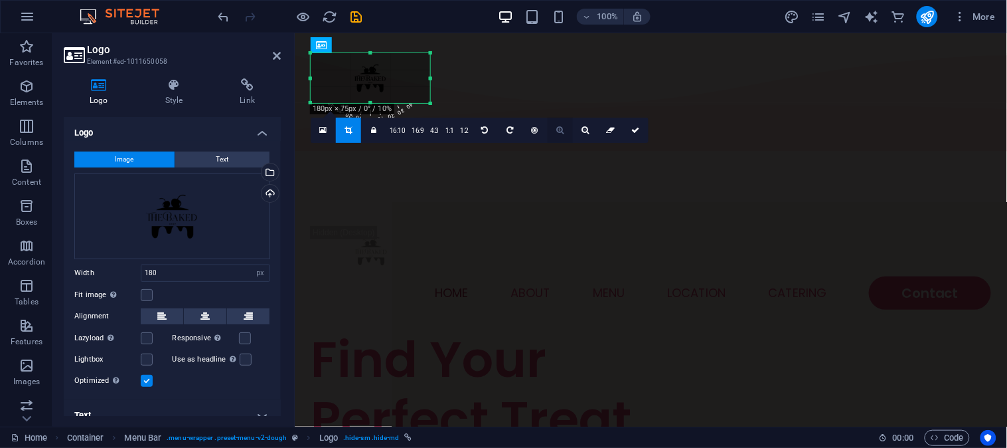
click at [560, 129] on icon at bounding box center [560, 130] width 7 height 8
click at [558, 130] on icon at bounding box center [560, 130] width 7 height 8
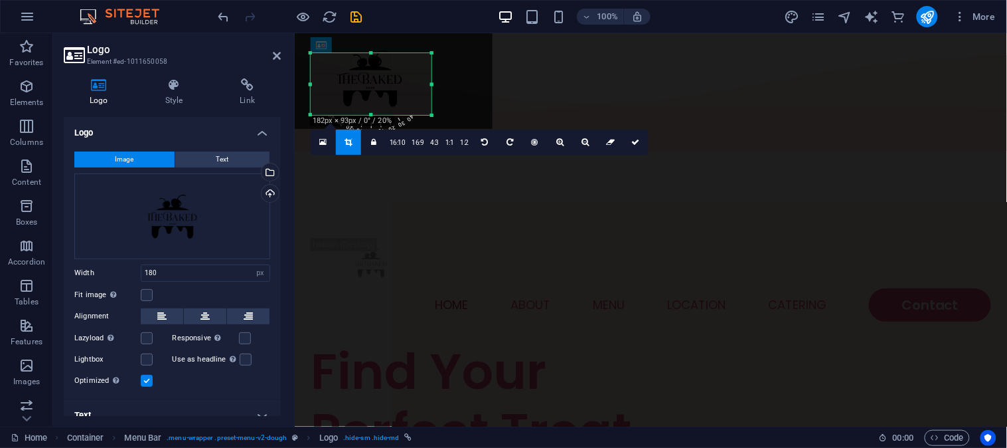
drag, startPoint x: 432, startPoint y: 103, endPoint x: 430, endPoint y: 115, distance: 12.0
click at [430, 115] on div at bounding box center [432, 116] width 8 height 8
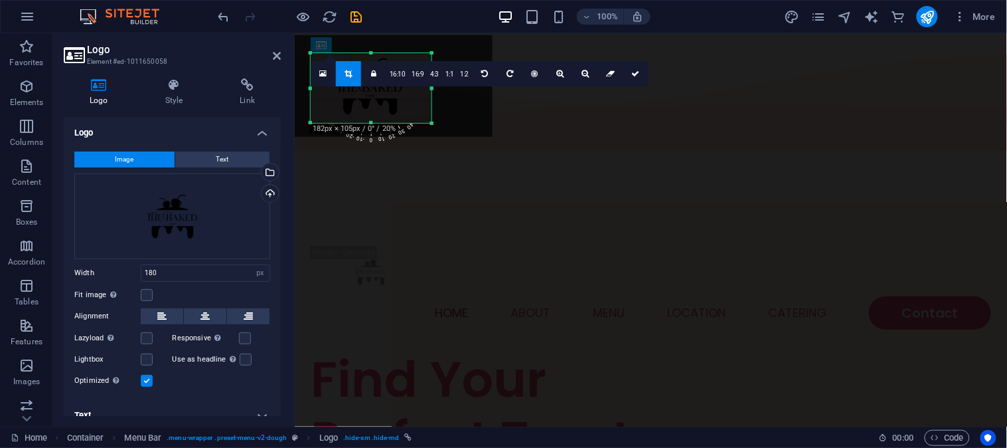
drag, startPoint x: 430, startPoint y: 54, endPoint x: 430, endPoint y: 46, distance: 8.0
click at [430, 53] on div "180 170 160 150 140 130 120 110 100 90 80 70 60 50 40 30 20 10 0 -10 -20 -30 -4…" at bounding box center [371, 88] width 121 height 70
click at [560, 74] on icon at bounding box center [560, 74] width 7 height 8
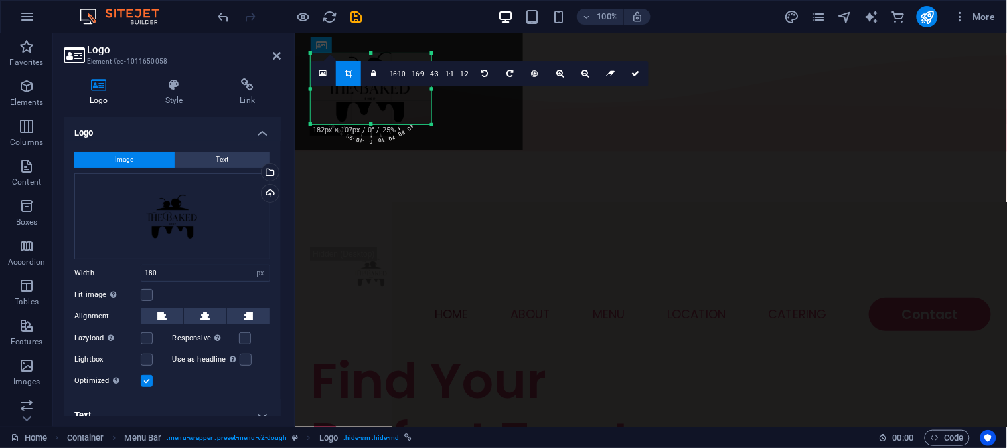
click at [434, 124] on div at bounding box center [432, 125] width 8 height 8
click at [434, 50] on div at bounding box center [431, 53] width 6 height 6
click at [632, 67] on link at bounding box center [636, 73] width 25 height 25
type input "182"
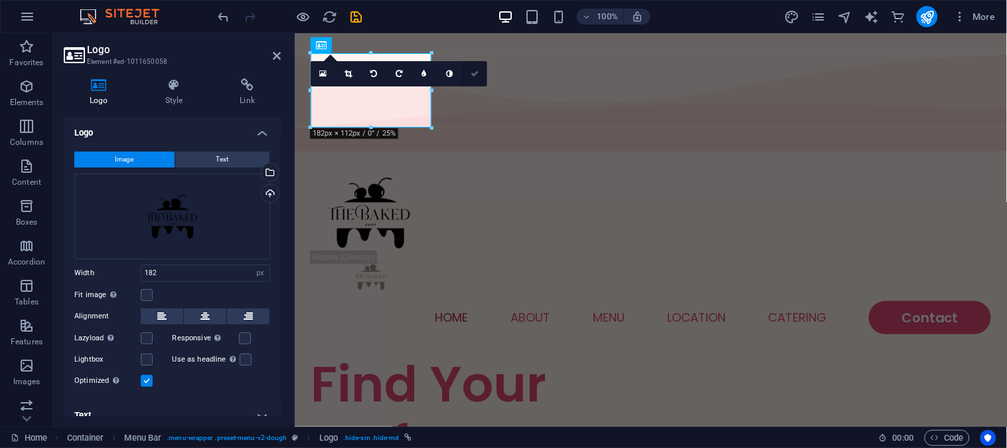
click at [481, 72] on link at bounding box center [474, 73] width 25 height 25
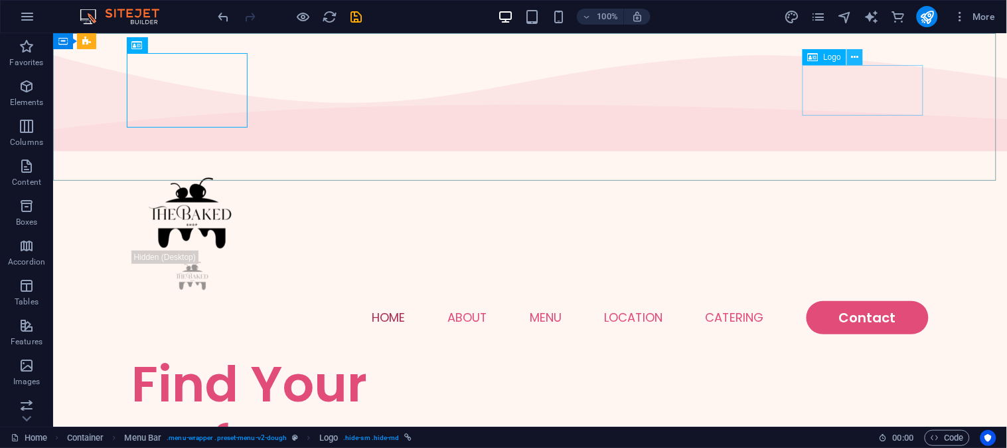
click at [859, 60] on icon at bounding box center [855, 57] width 7 height 14
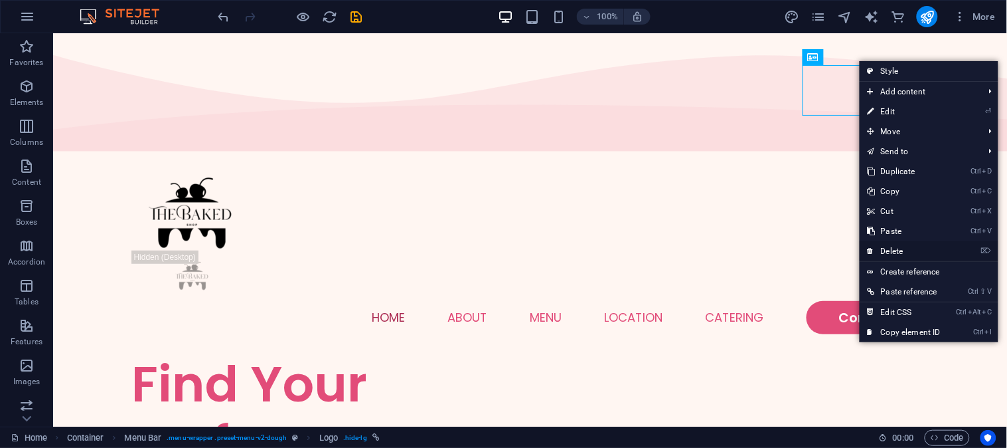
click at [917, 250] on link "⌦ Delete" at bounding box center [904, 251] width 89 height 20
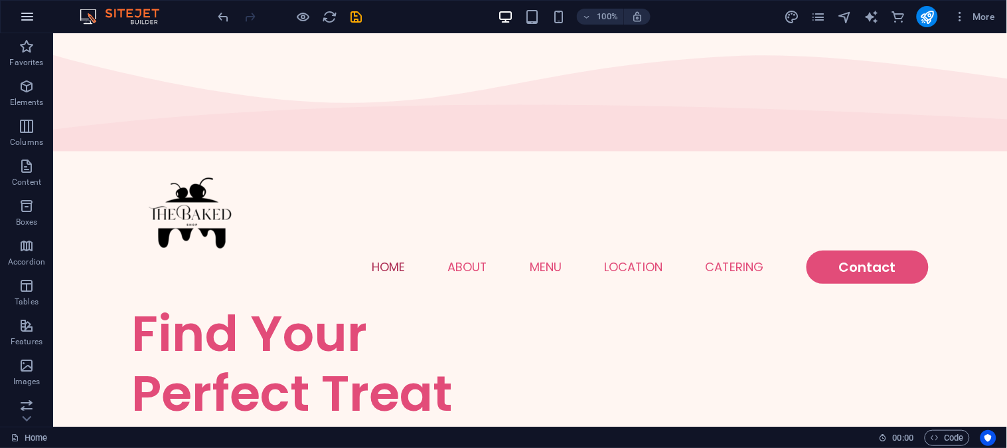
click at [34, 9] on icon "button" at bounding box center [27, 17] width 16 height 16
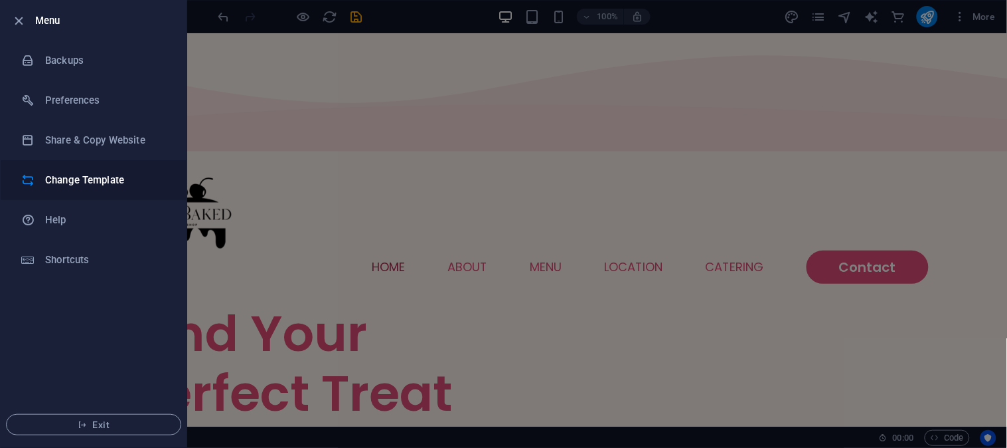
click at [74, 180] on h6 "Change Template" at bounding box center [106, 180] width 123 height 16
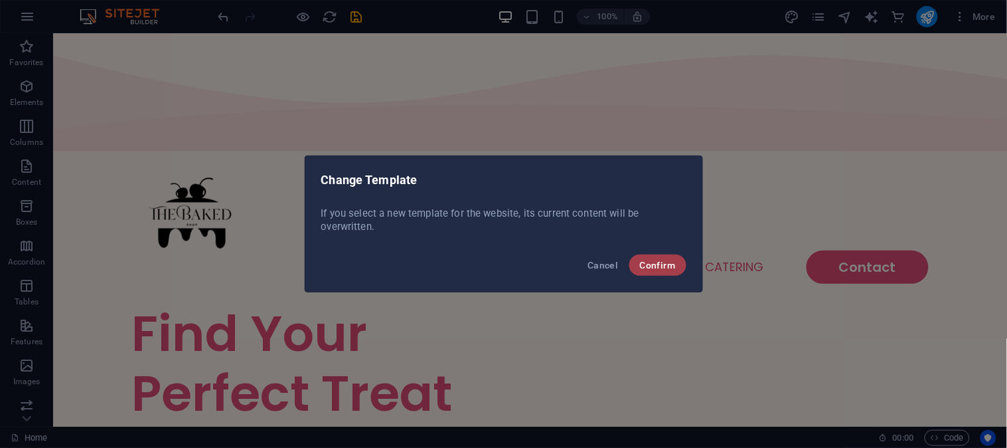
click at [673, 263] on span "Confirm" at bounding box center [658, 265] width 36 height 11
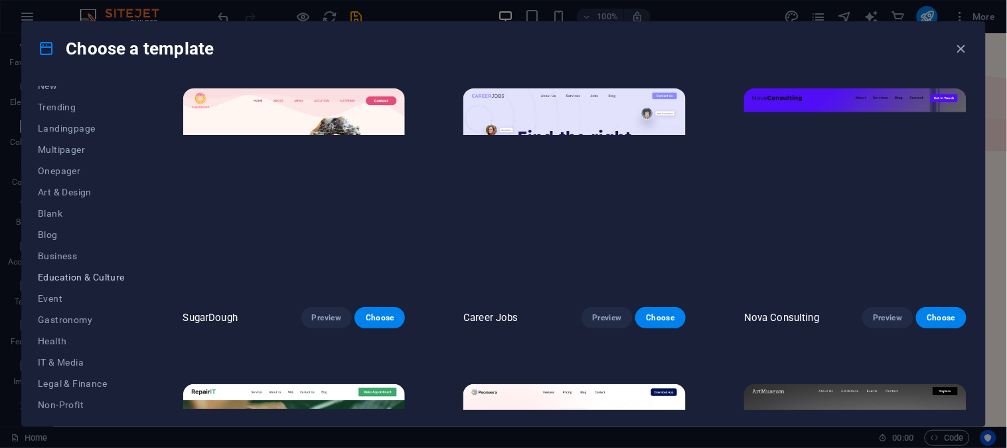
scroll to position [221, 0]
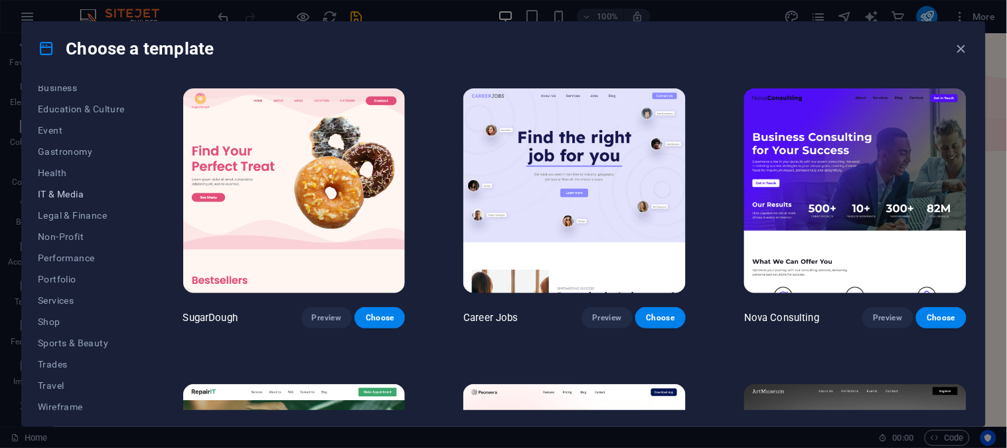
click at [68, 189] on span "IT & Media" at bounding box center [81, 194] width 87 height 11
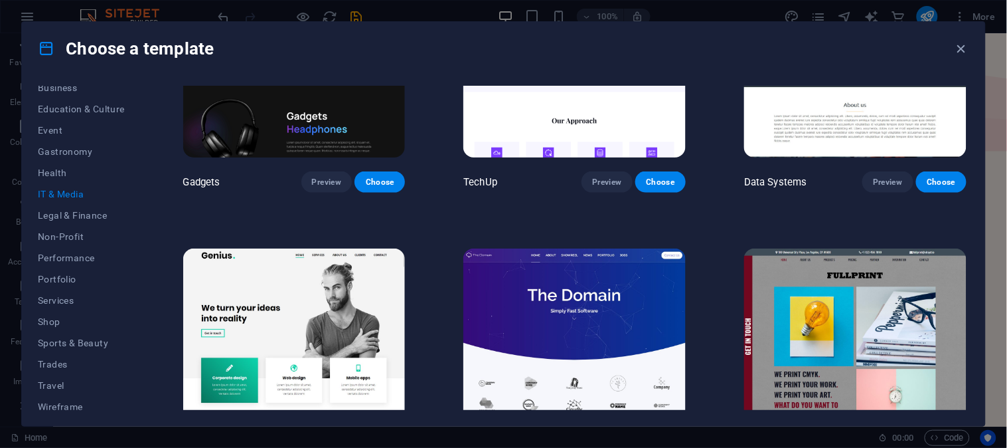
scroll to position [284, 0]
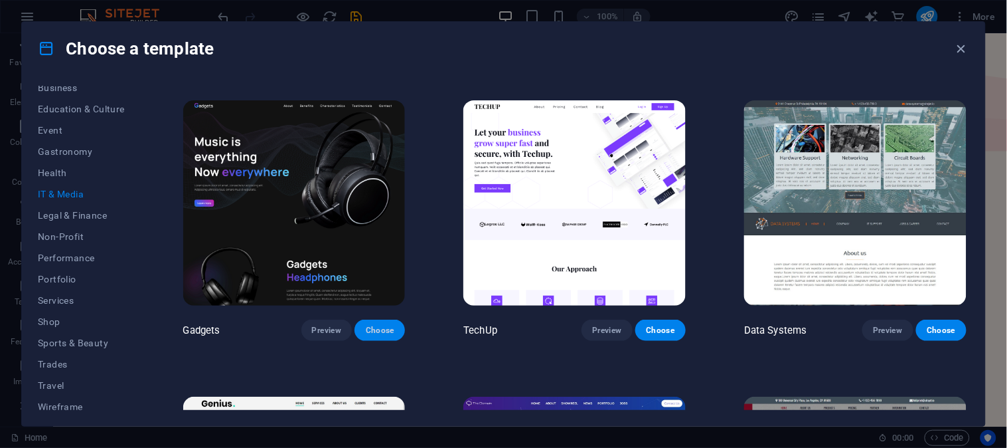
click at [377, 325] on span "Choose" at bounding box center [379, 330] width 29 height 11
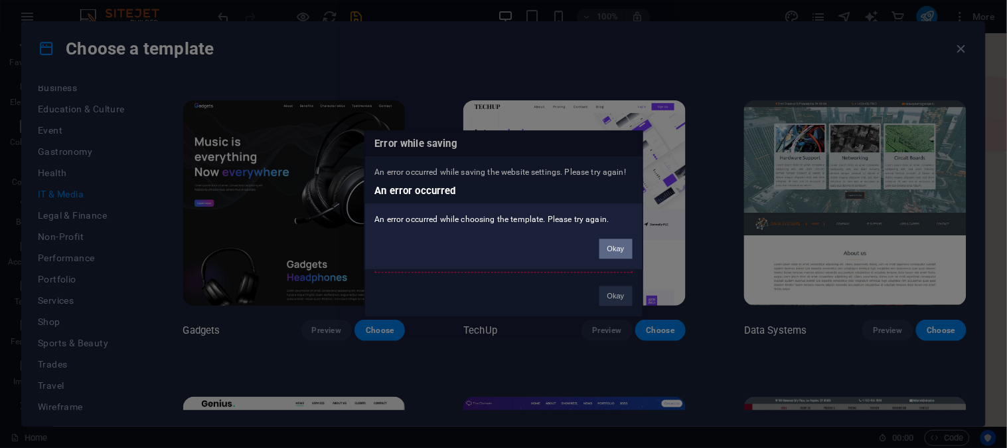
click at [614, 246] on button "Okay" at bounding box center [616, 249] width 33 height 20
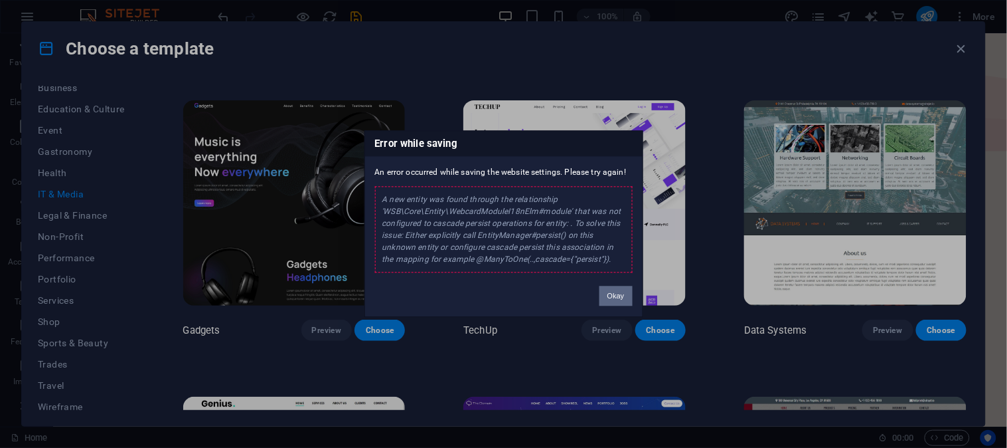
click at [618, 293] on button "Okay" at bounding box center [616, 296] width 33 height 20
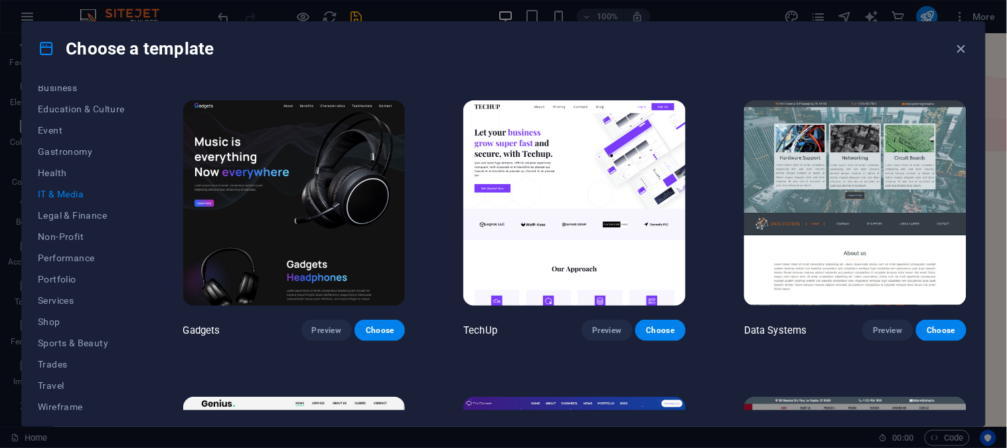
click at [341, 195] on img at bounding box center [294, 202] width 222 height 205
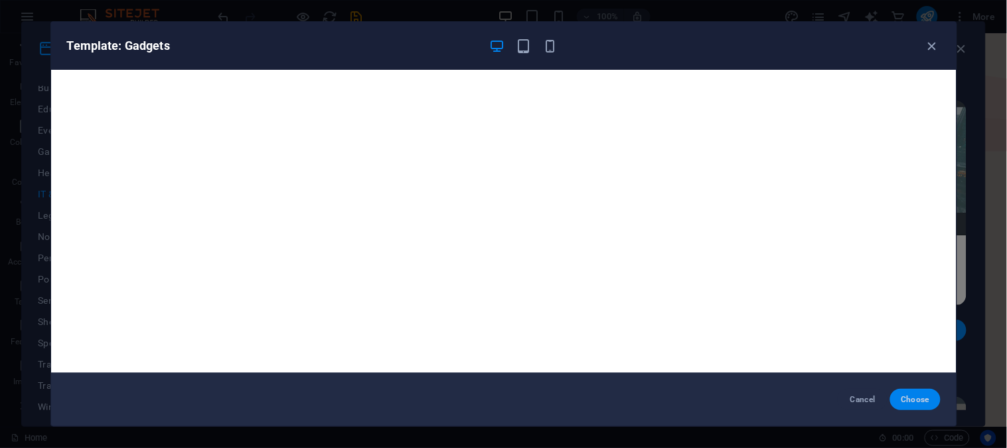
click at [923, 405] on button "Choose" at bounding box center [916, 399] width 50 height 21
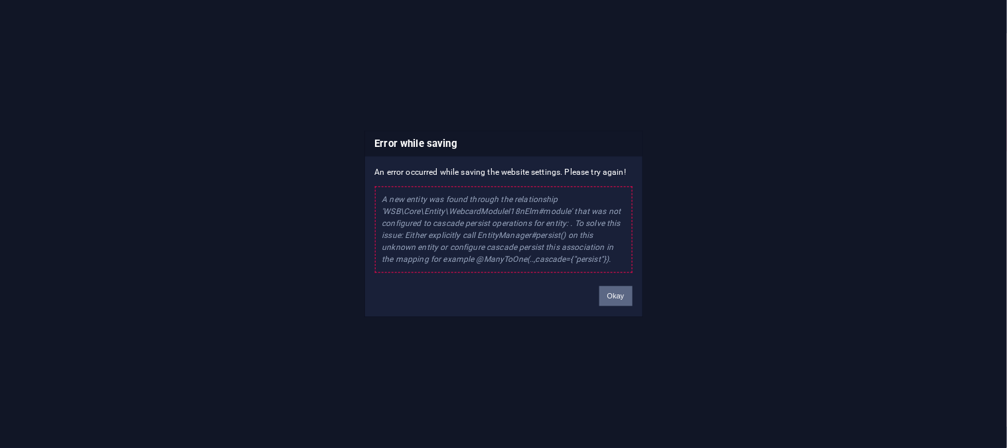
click at [624, 297] on button "Okay" at bounding box center [616, 296] width 33 height 20
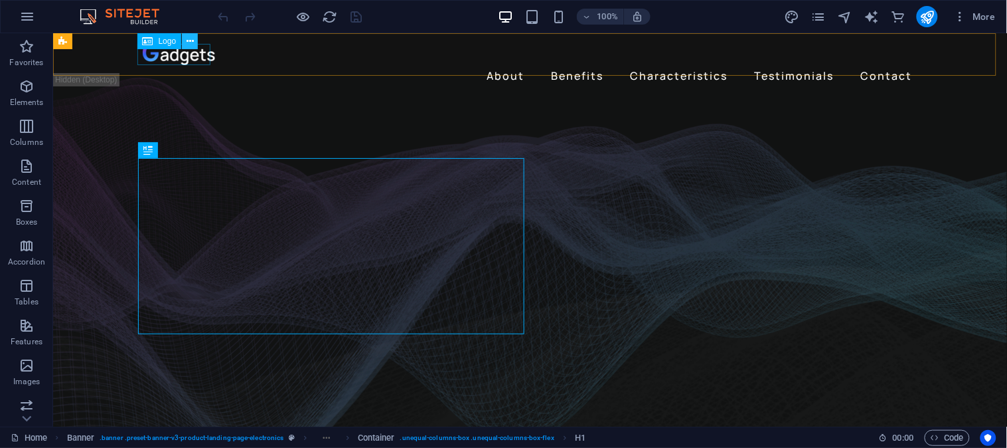
click at [193, 37] on icon at bounding box center [190, 42] width 7 height 14
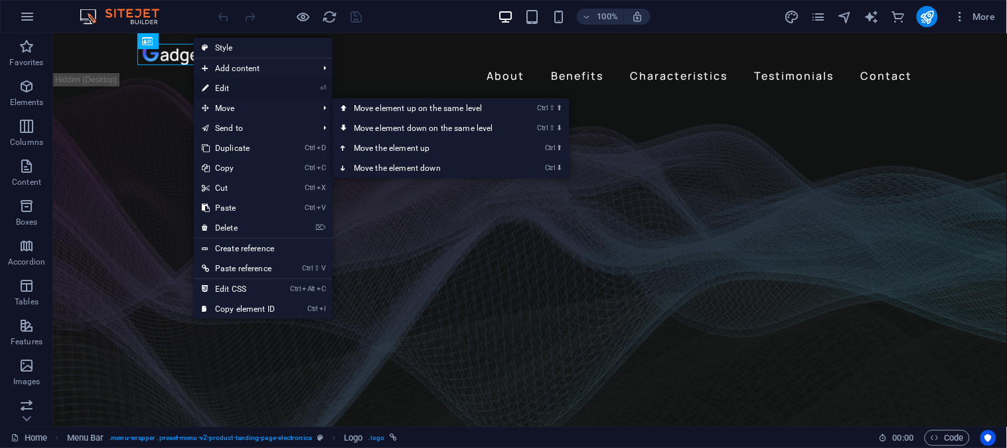
click at [233, 90] on link "⏎ Edit" at bounding box center [238, 88] width 89 height 20
select select "px"
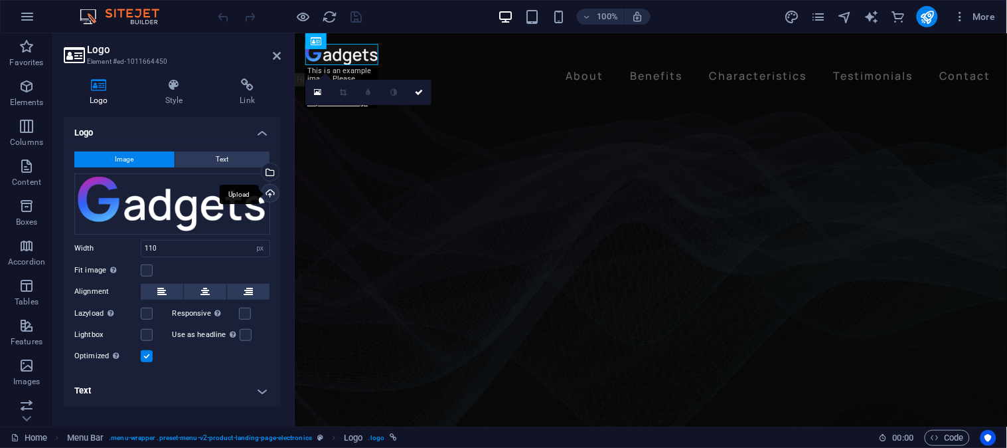
click at [274, 189] on div "Upload" at bounding box center [269, 195] width 20 height 20
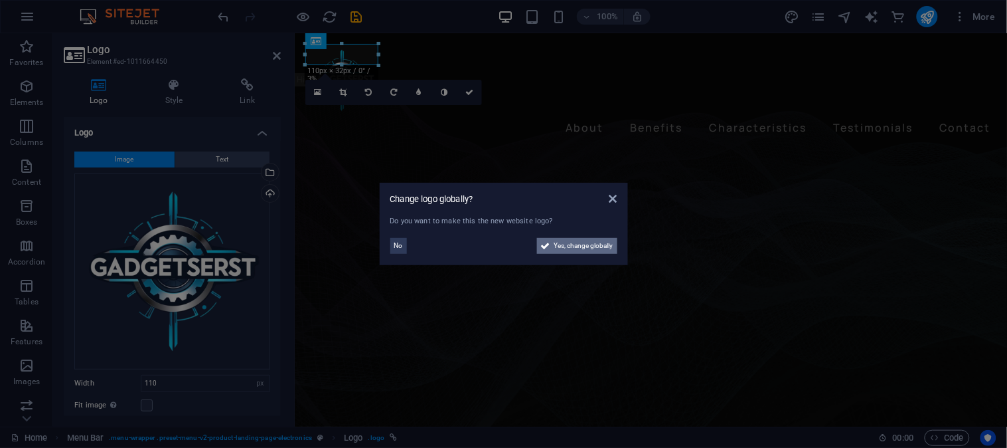
drag, startPoint x: 592, startPoint y: 247, endPoint x: 541, endPoint y: 389, distance: 150.4
click at [592, 247] on span "Yes, change globally" at bounding box center [584, 246] width 59 height 16
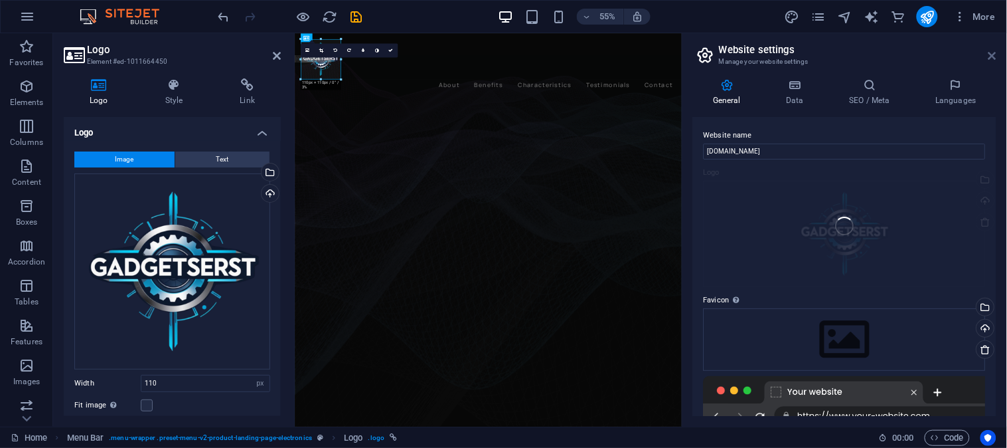
click at [992, 57] on icon at bounding box center [993, 55] width 8 height 11
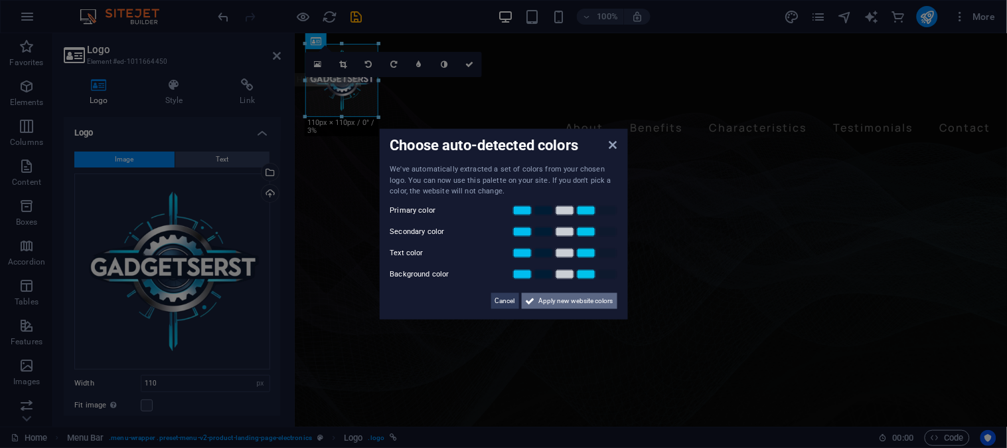
click at [547, 296] on span "Apply new website colors" at bounding box center [576, 300] width 74 height 16
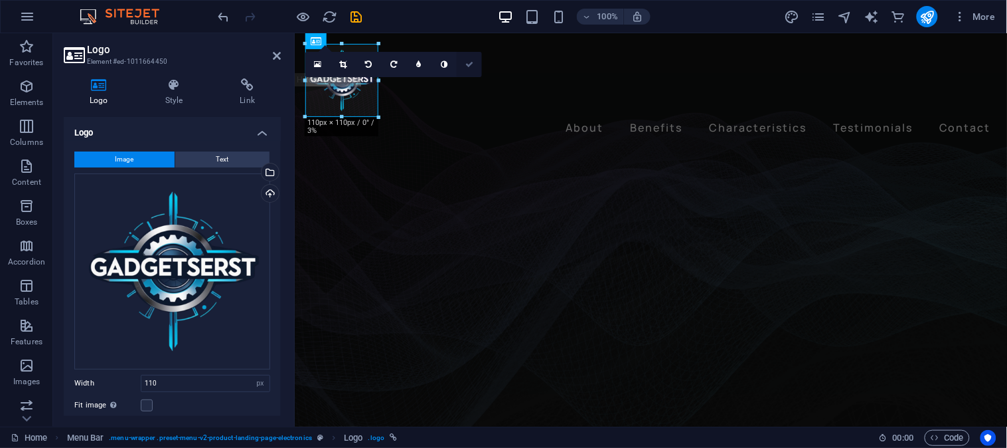
click at [474, 60] on link at bounding box center [469, 64] width 25 height 25
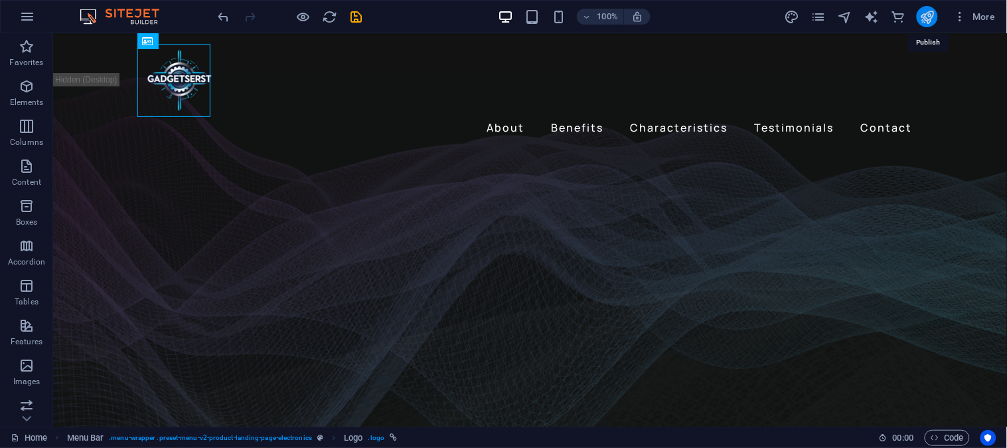
click at [924, 14] on icon "publish" at bounding box center [927, 16] width 15 height 15
checkbox input "false"
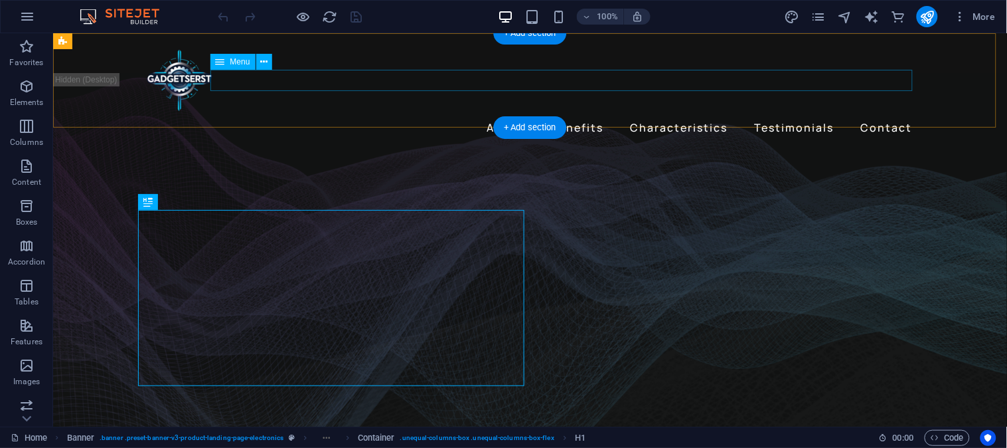
click at [580, 116] on nav "About Benefits Characteristics Testimonials Contact" at bounding box center [530, 126] width 776 height 21
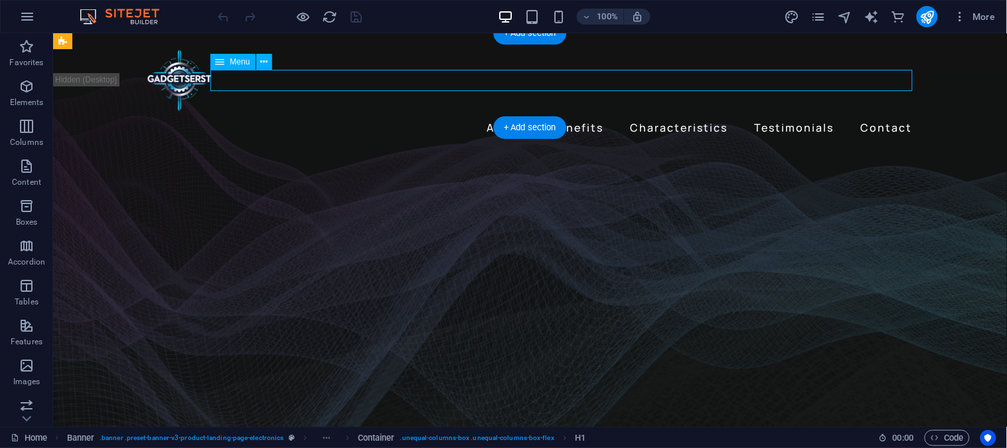
click at [580, 116] on nav "About Benefits Characteristics Testimonials Contact" at bounding box center [530, 126] width 776 height 21
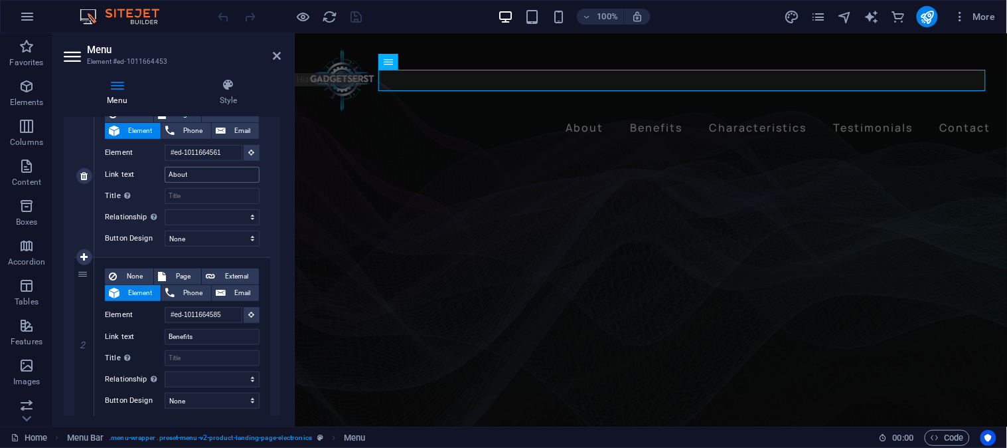
scroll to position [221, 0]
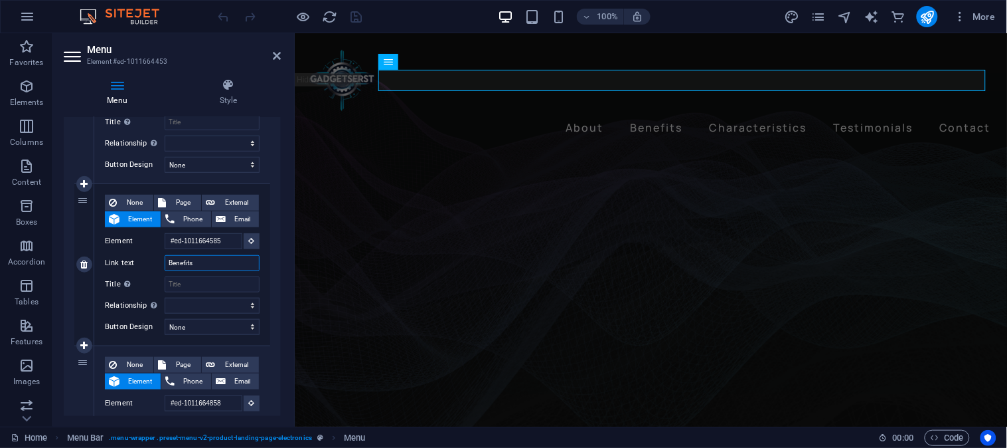
click at [210, 257] on input "Benefits" at bounding box center [212, 263] width 95 height 16
type input "B"
select select
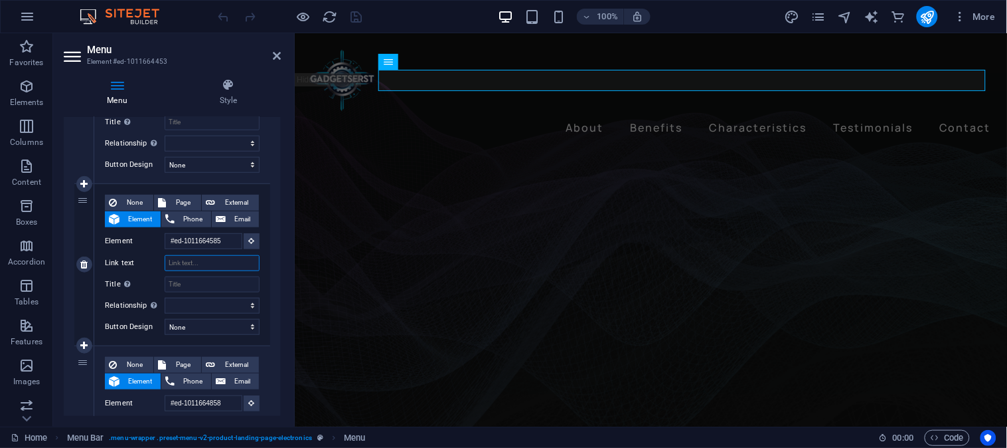
select select
type input "Products"
select select
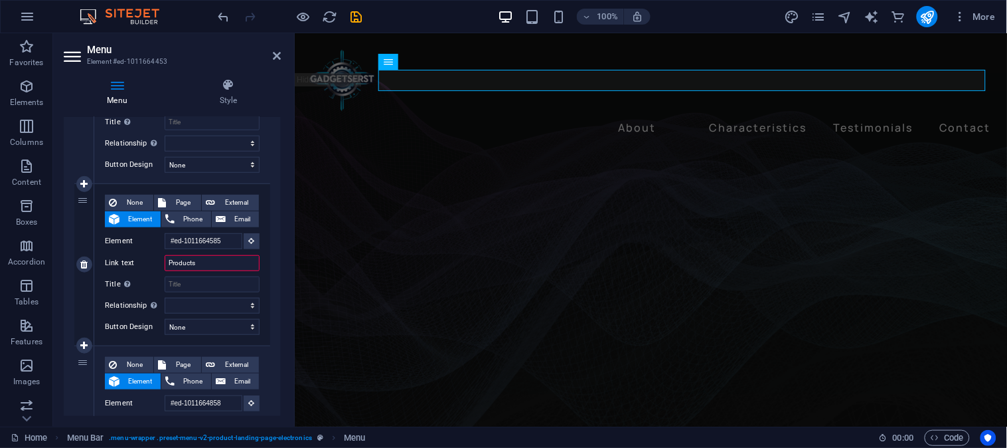
select select
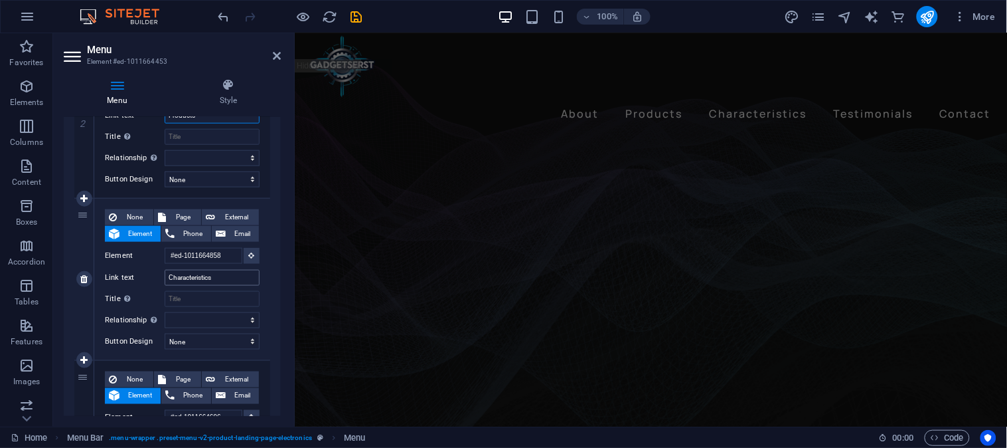
scroll to position [0, 0]
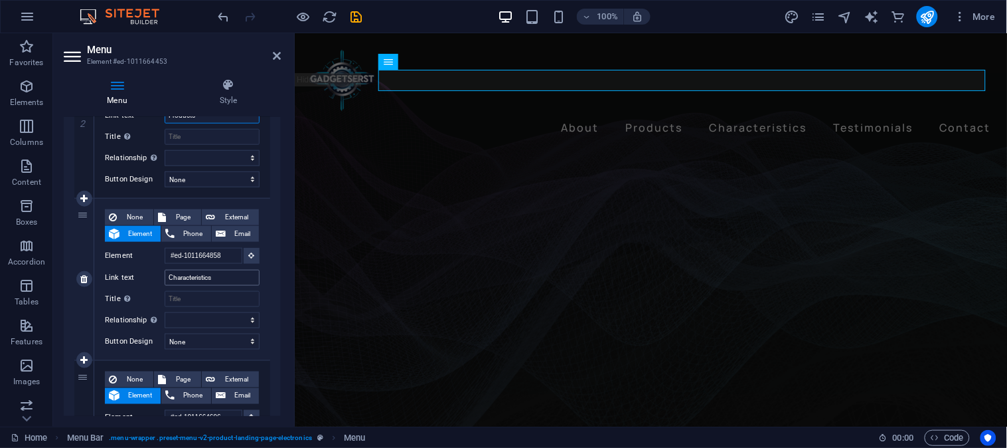
type input "Products"
click at [218, 276] on input "Characteristics" at bounding box center [212, 278] width 95 height 16
type input "C"
select select
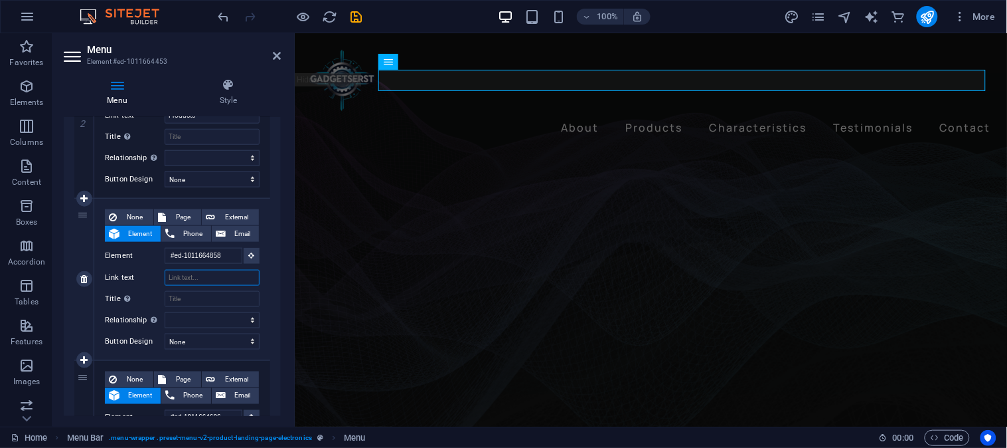
select select
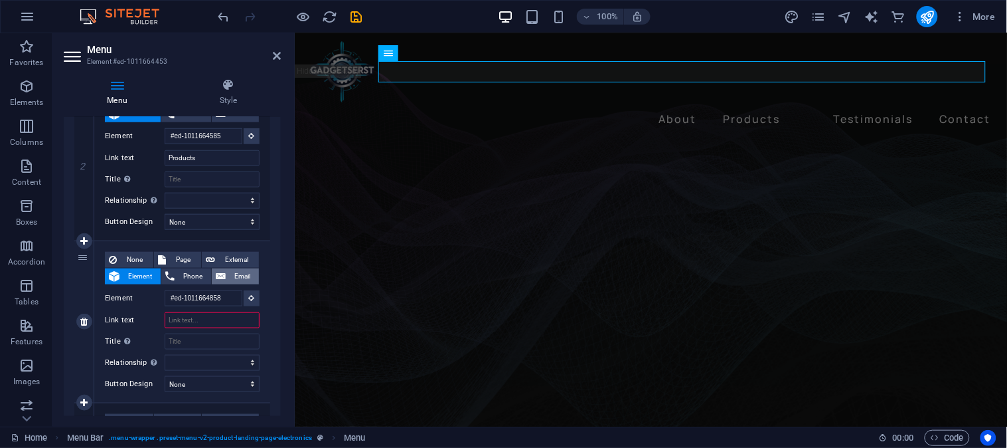
scroll to position [369, 0]
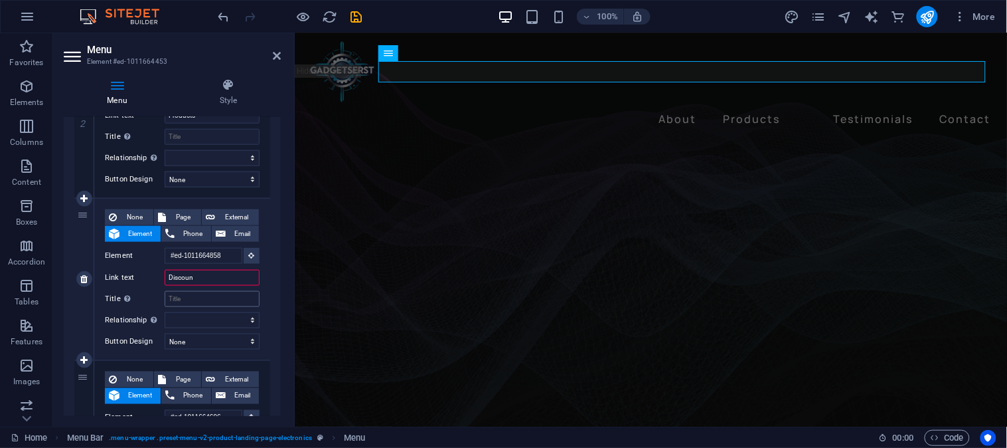
type input "Discount"
select select
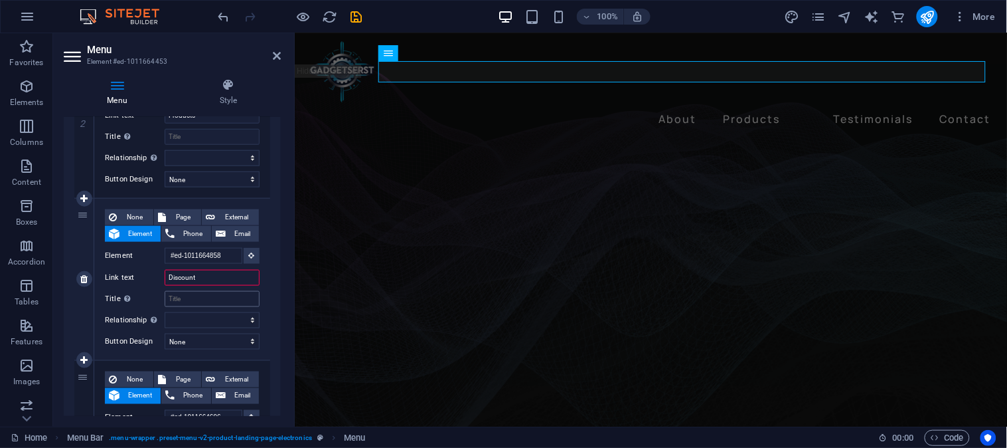
select select
type input "Discounts"
select select
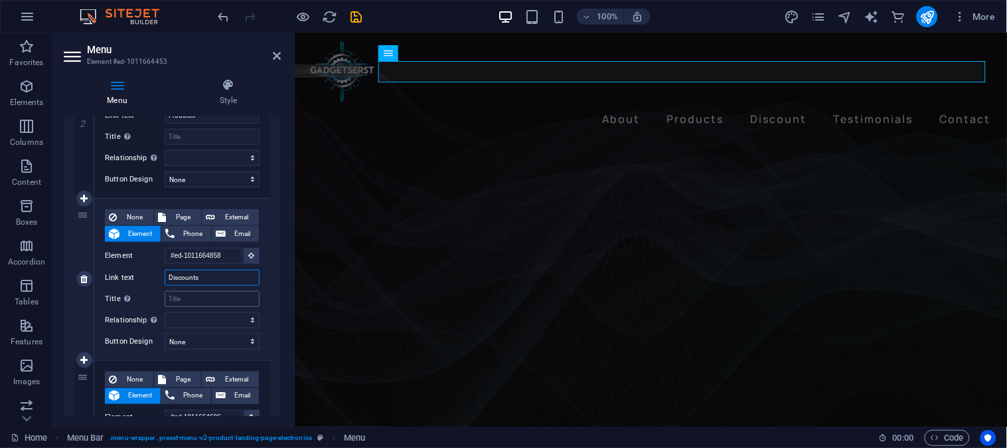
select select
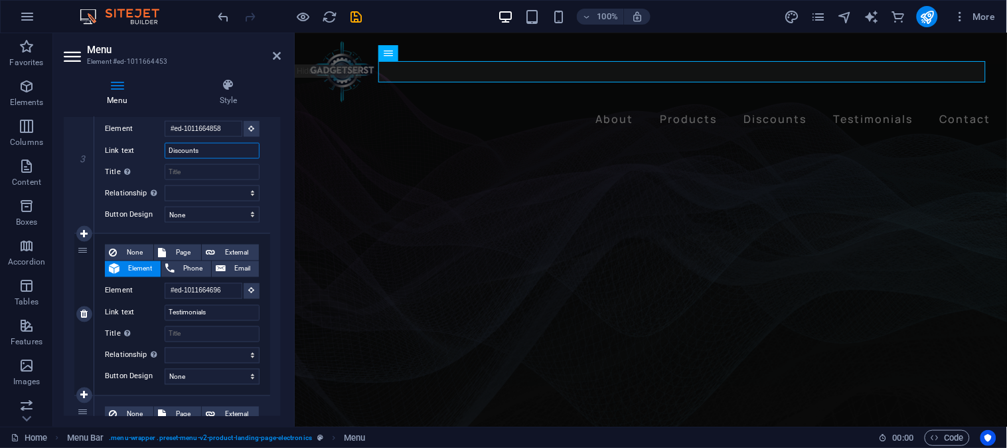
scroll to position [516, 0]
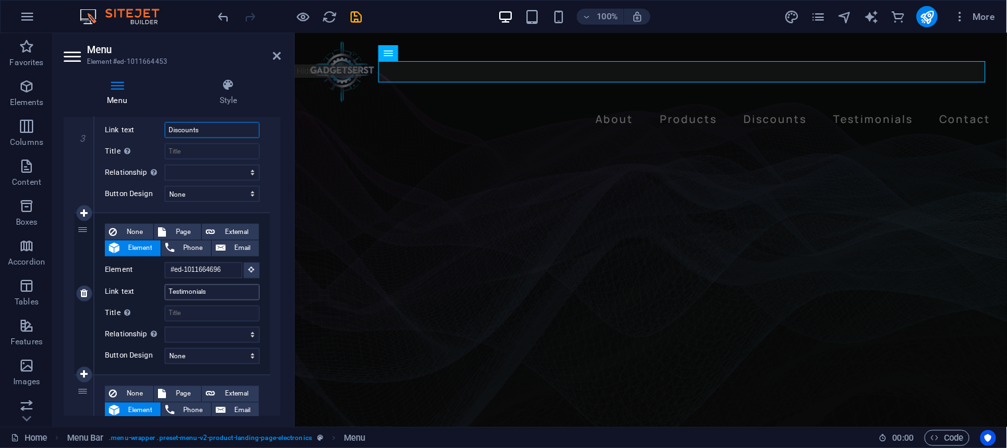
type input "Discounts"
click at [222, 294] on input "Testimonials" at bounding box center [212, 292] width 95 height 16
type input "T"
select select
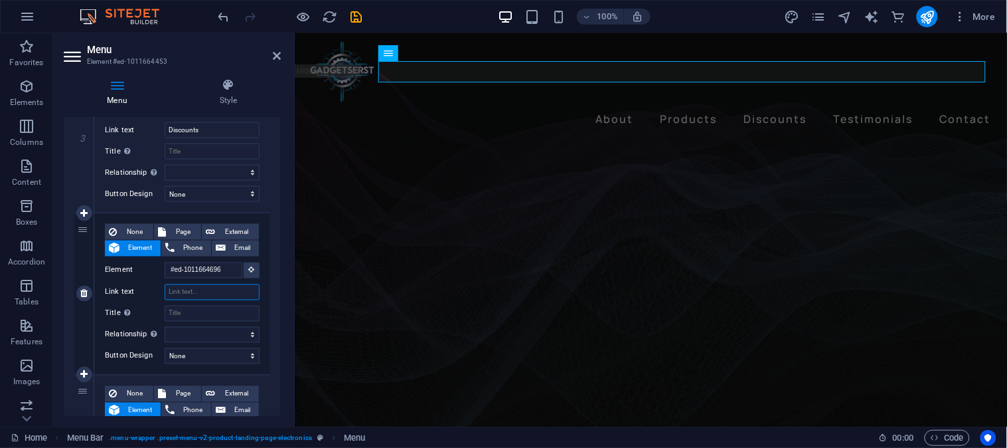
select select
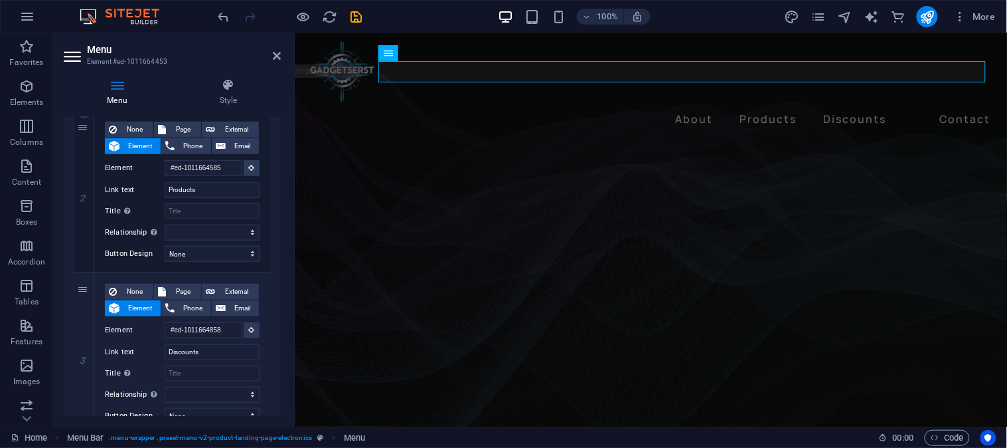
scroll to position [295, 0]
click at [219, 194] on input "Products" at bounding box center [212, 189] width 95 height 16
type input "P"
type input "S"
select select
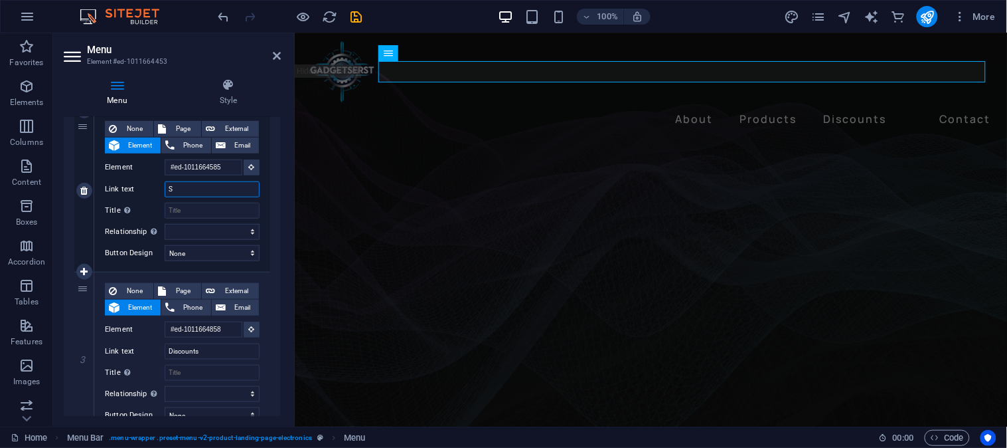
select select
type input "Shop"
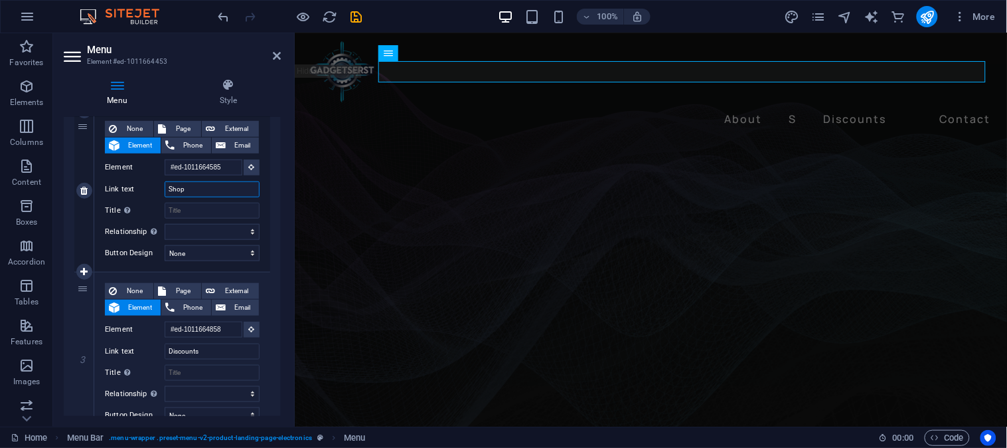
select select
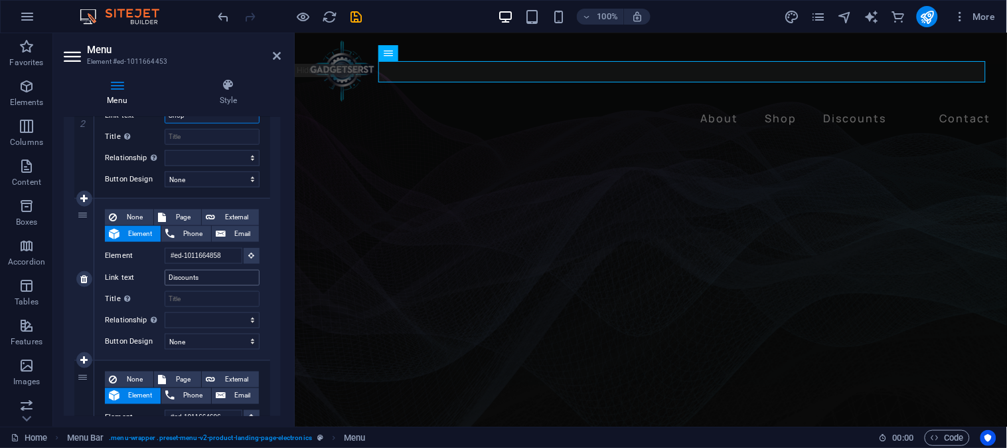
scroll to position [9, 0]
type input "Shop"
click at [206, 277] on input "Discounts" at bounding box center [212, 278] width 95 height 16
type input "D"
select select
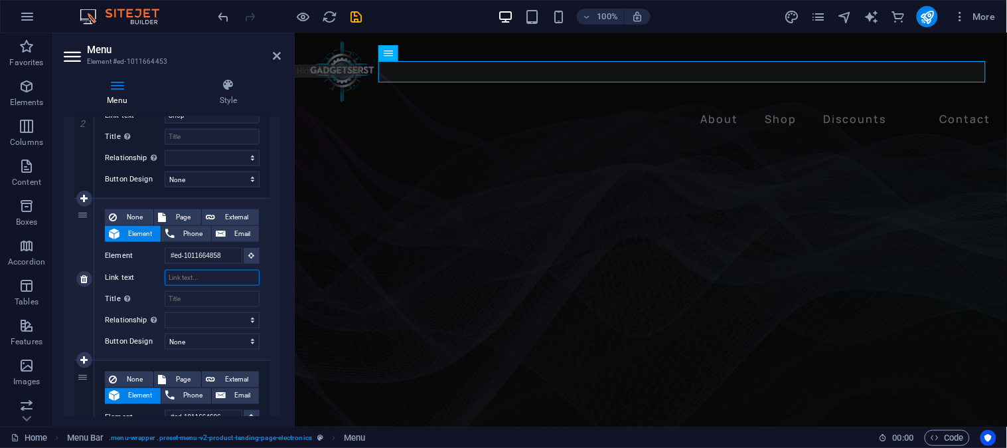
select select
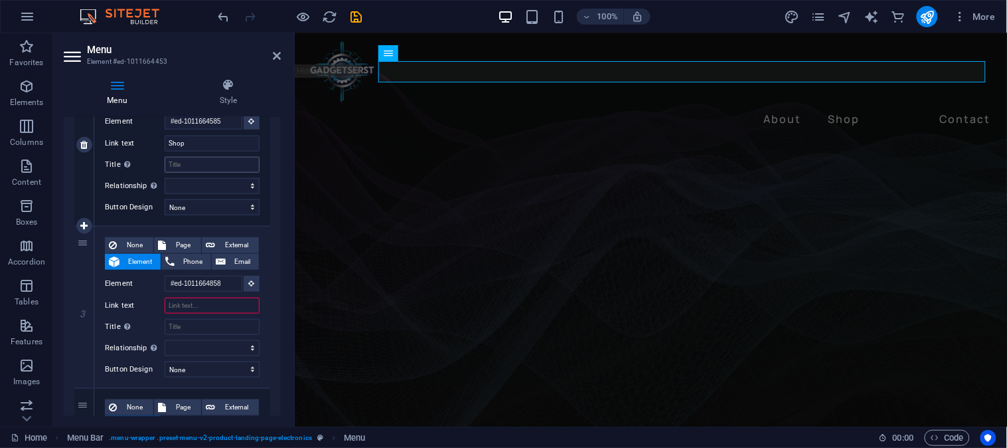
scroll to position [369, 0]
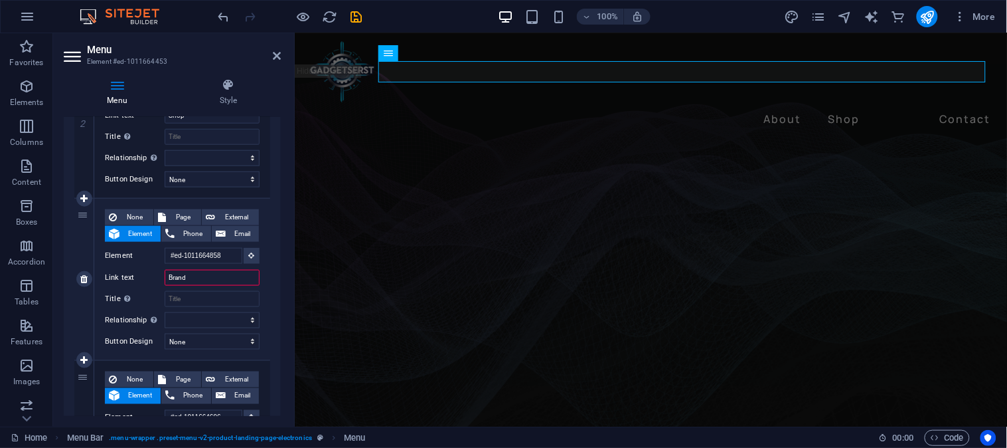
type input "Brands"
select select
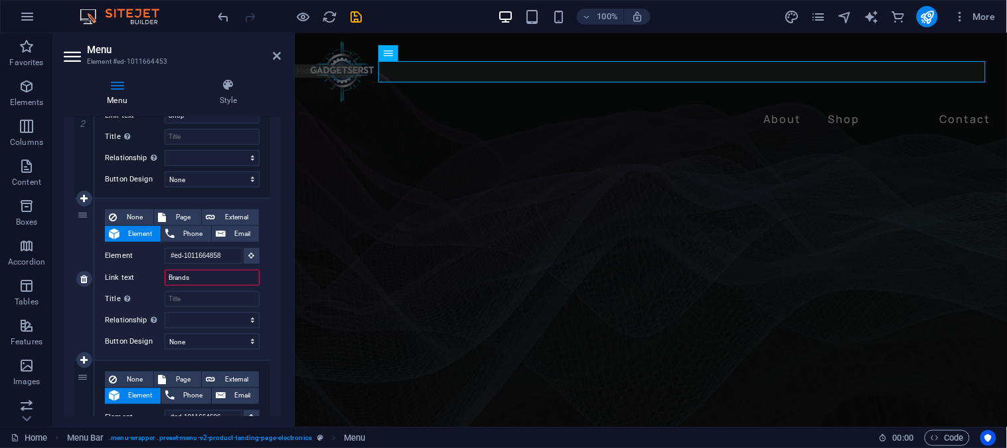
select select
type input "Brands"
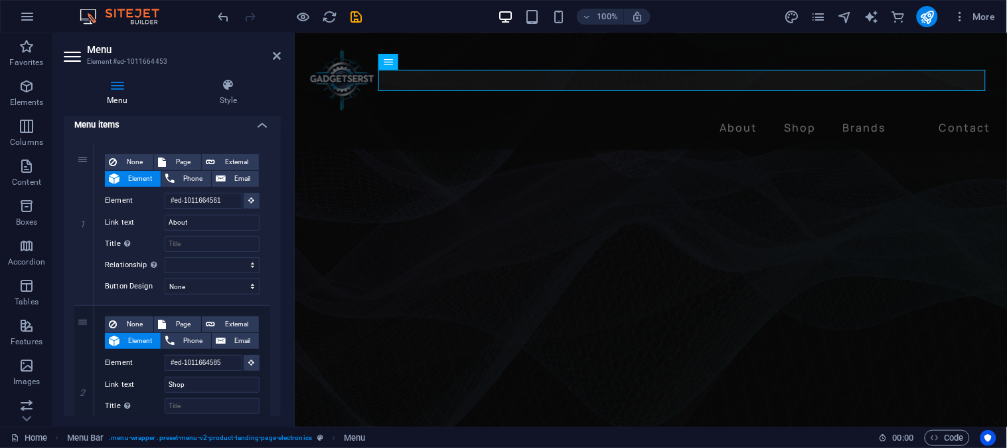
scroll to position [9, 0]
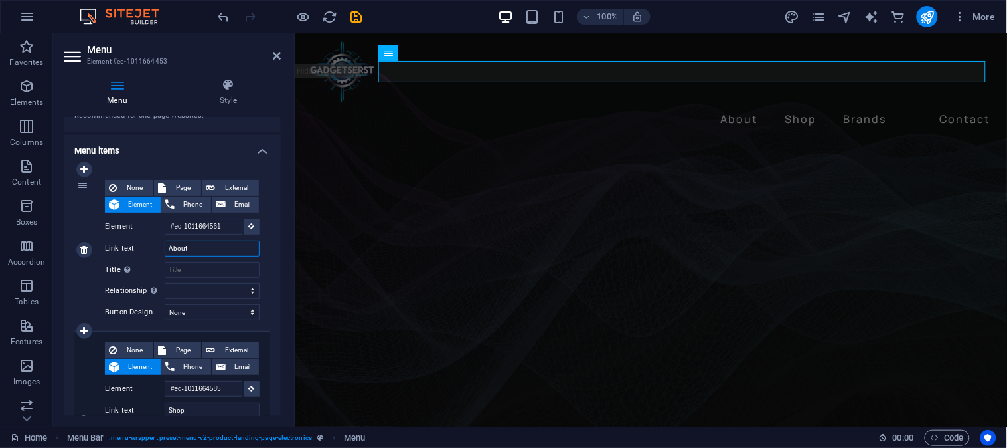
click at [209, 251] on input "About" at bounding box center [212, 248] width 95 height 16
type input "A"
type input "Shop"
select select
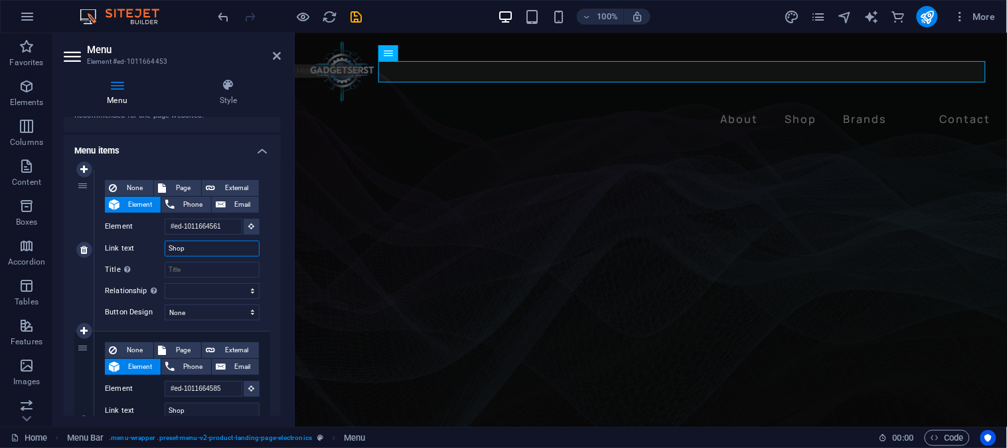
select select
type input "Shop"
click at [222, 412] on input "Shop" at bounding box center [212, 410] width 95 height 16
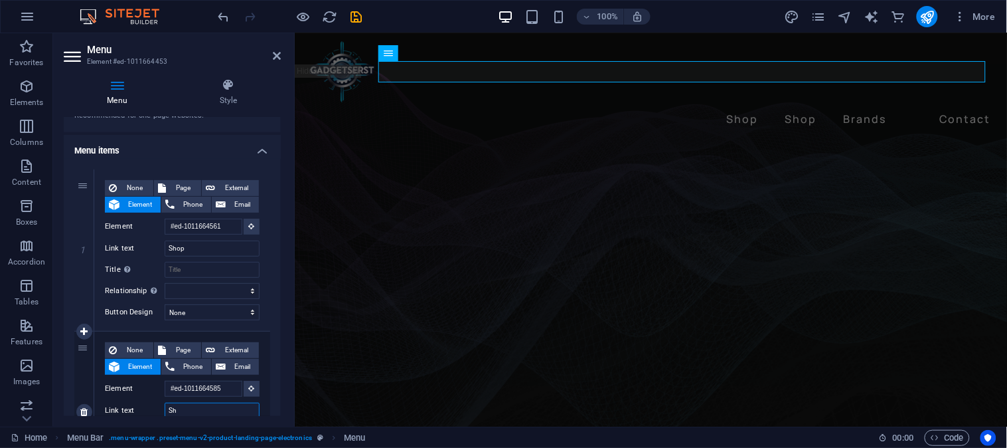
type input "S"
select select
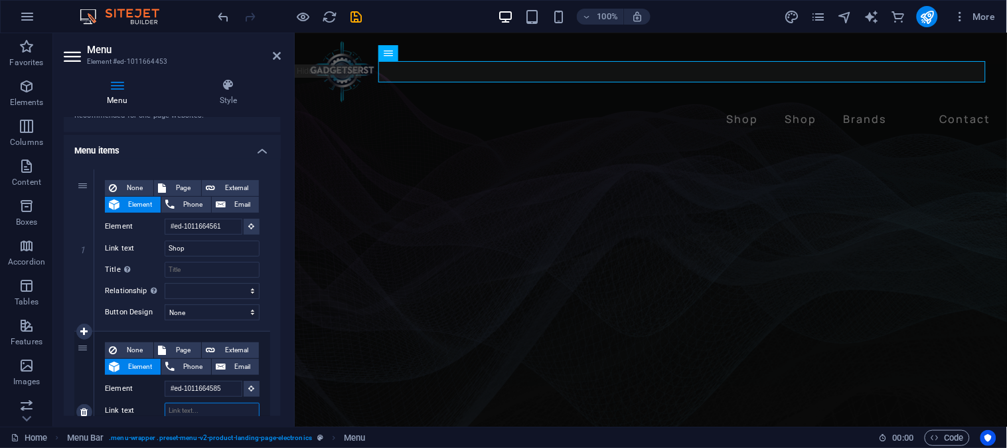
select select
type input "Bran"
select select
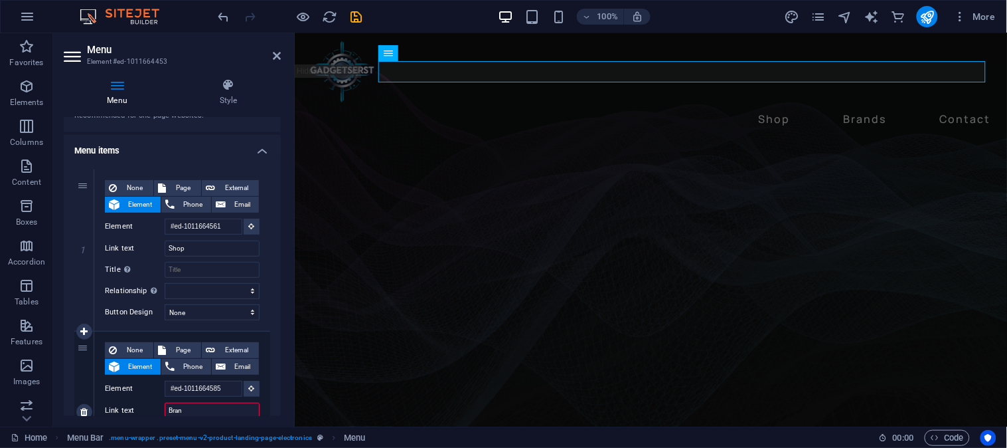
select select
type input "Brands"
select select
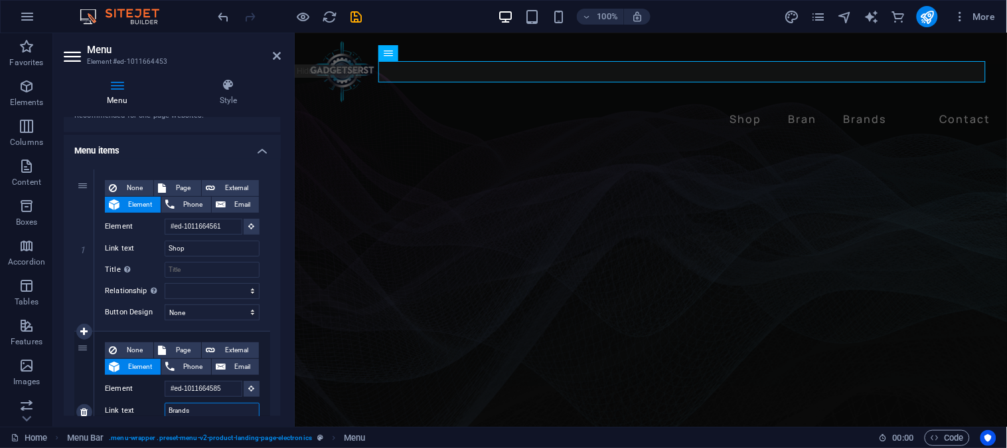
select select
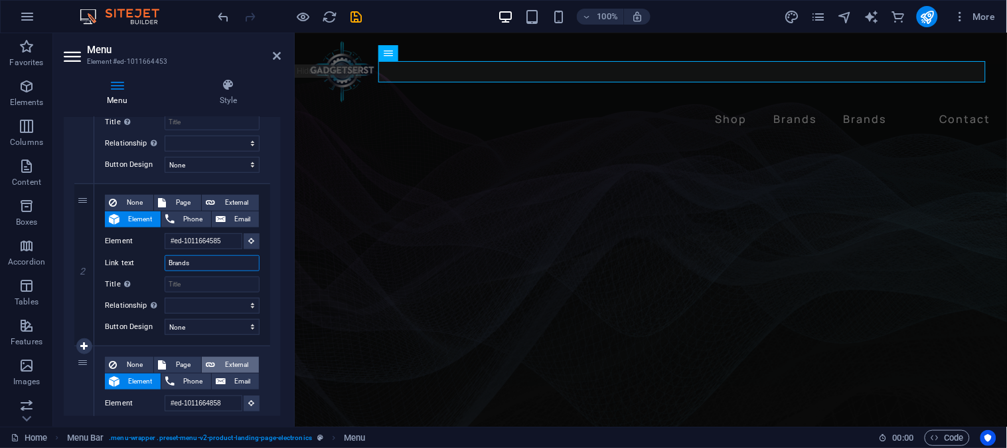
scroll to position [295, 0]
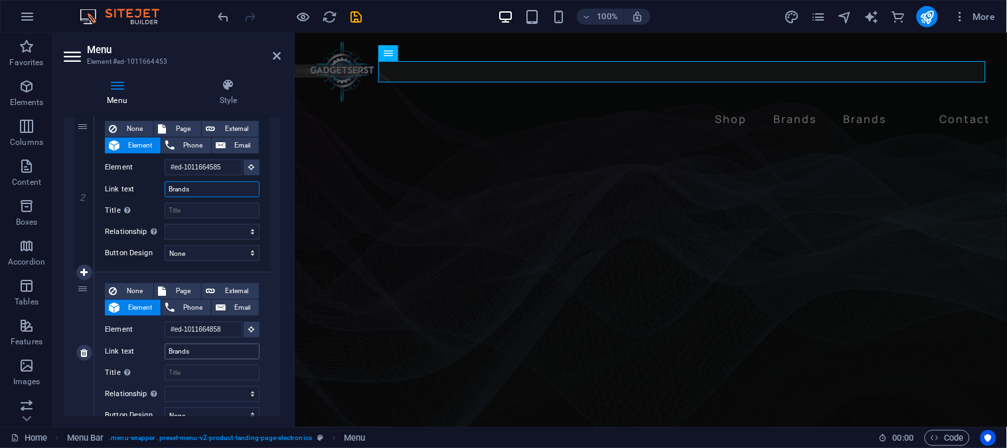
type input "Brands"
click at [215, 352] on input "Brands" at bounding box center [212, 351] width 95 height 16
type input "B"
select select
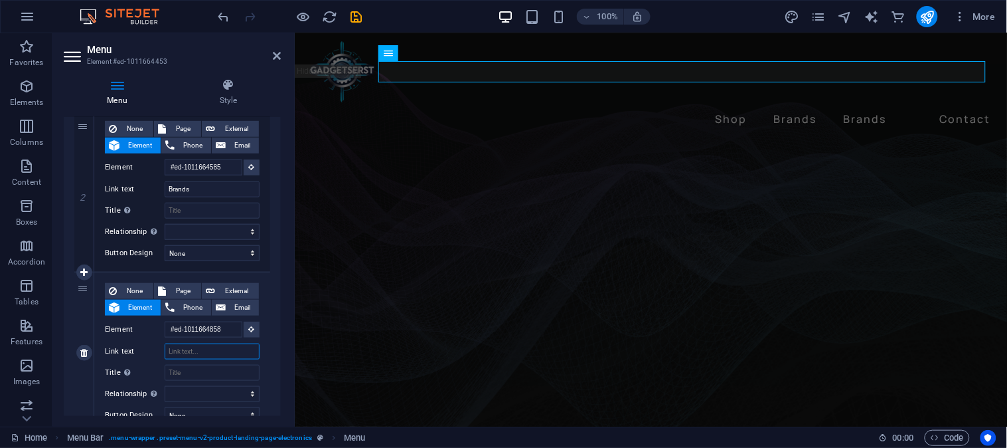
select select
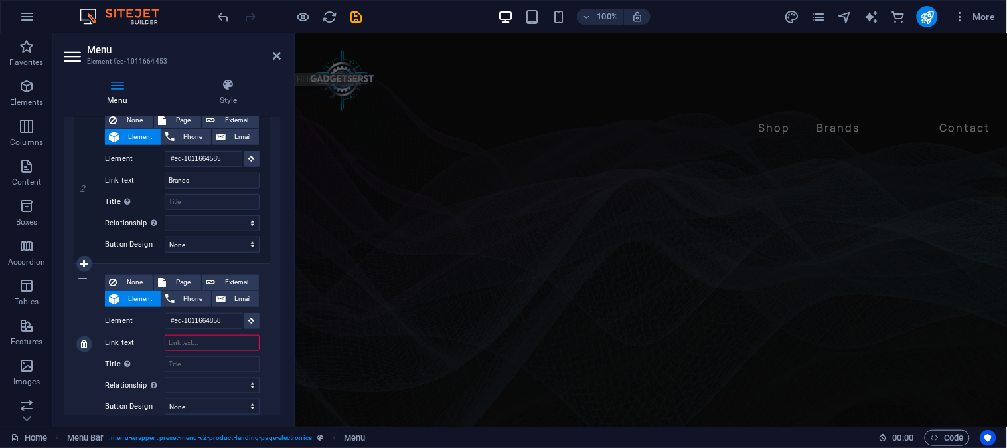
scroll to position [9, 0]
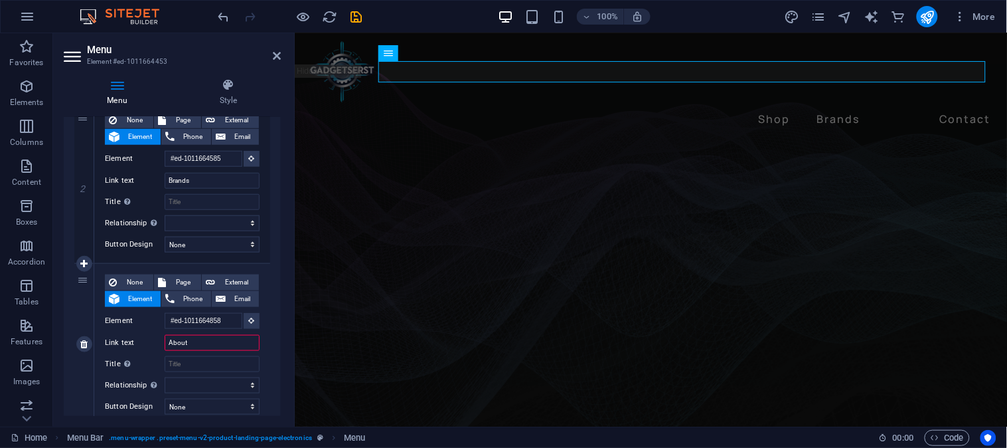
type input "About"
select select
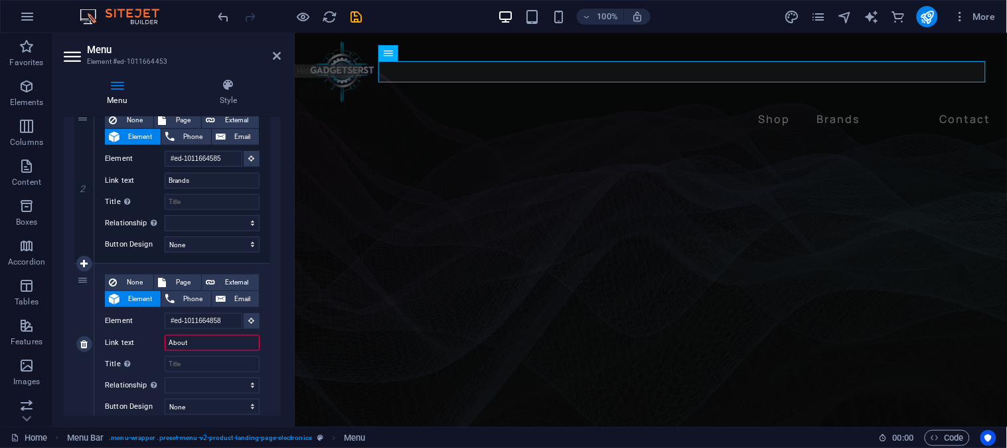
select select
type input "About us"
select select
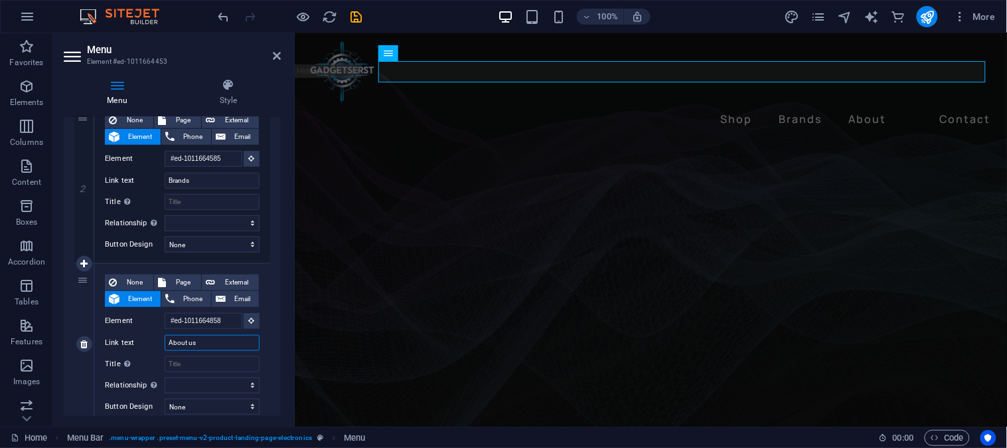
select select
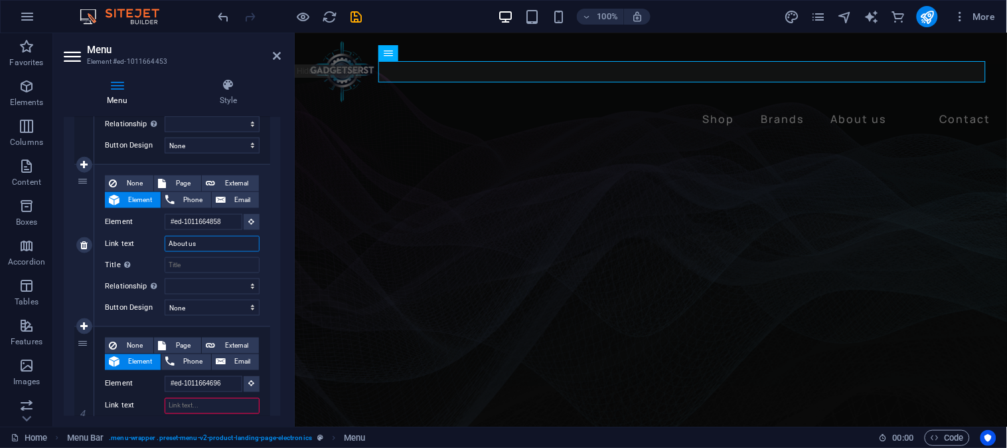
scroll to position [452, 0]
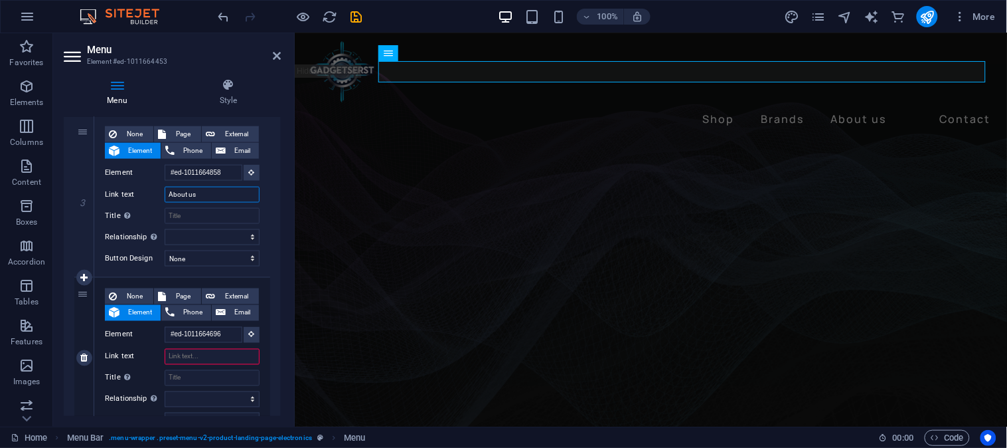
type input "About us"
click at [208, 356] on input "Link text" at bounding box center [212, 357] width 95 height 16
type input "Blog"
select select
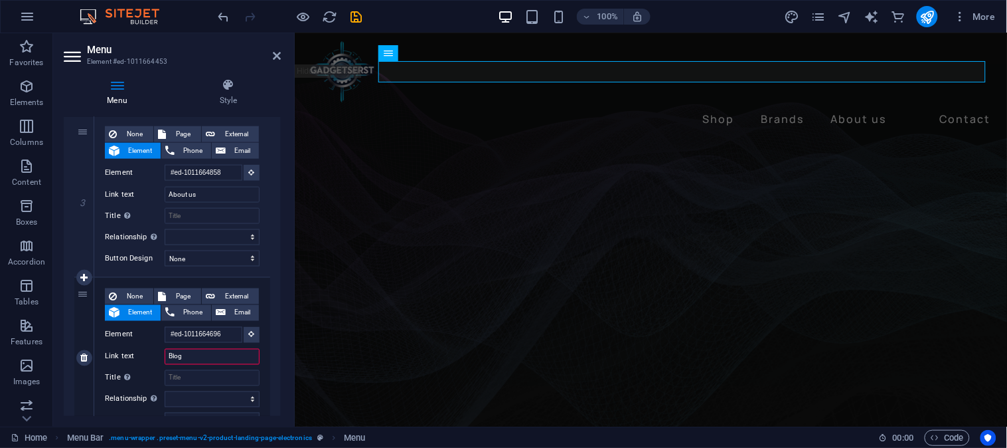
select select
type input "Blogs"
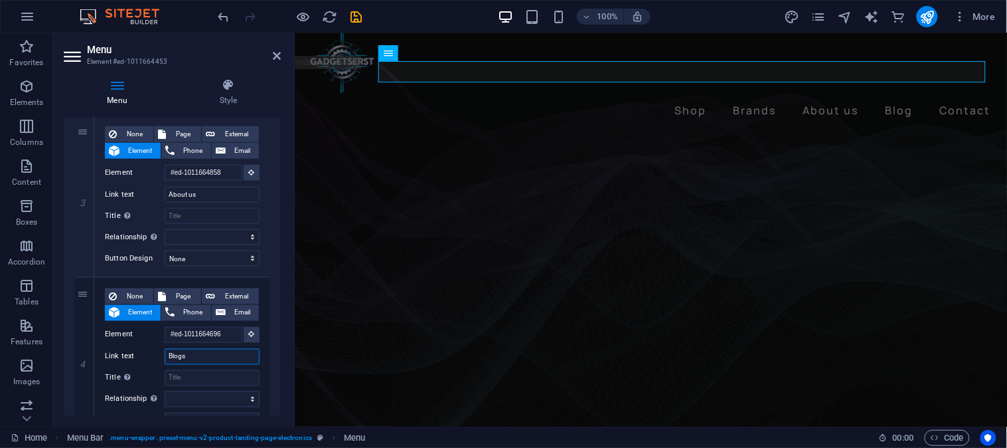
select select
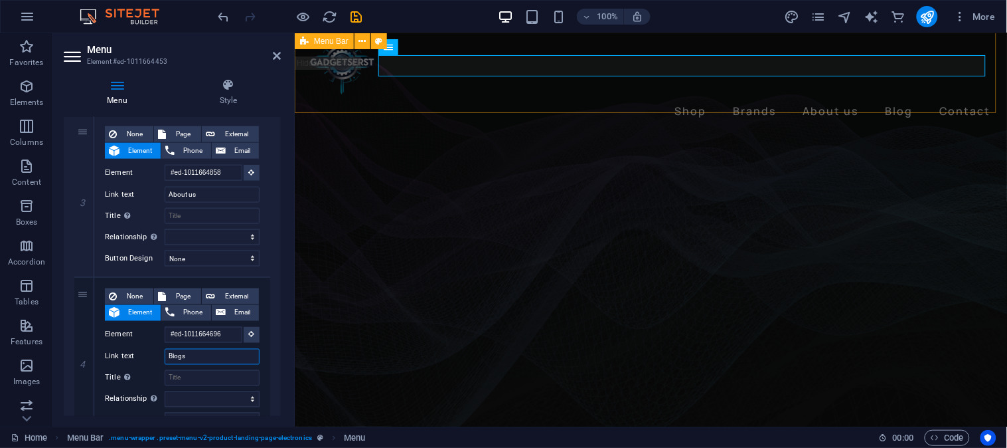
scroll to position [9, 0]
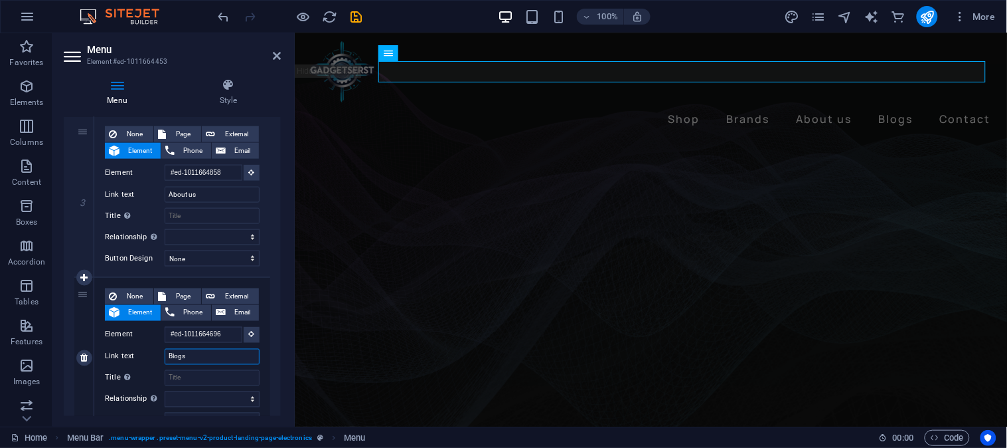
type input "Blog"
select select
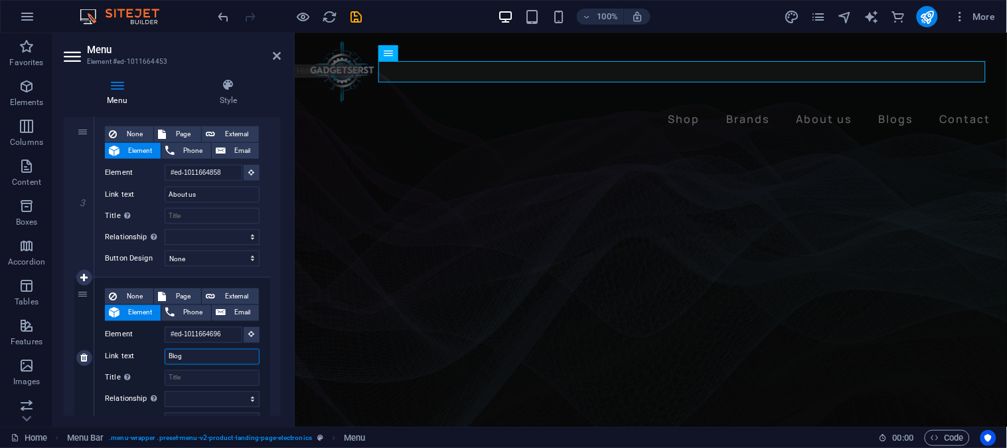
select select
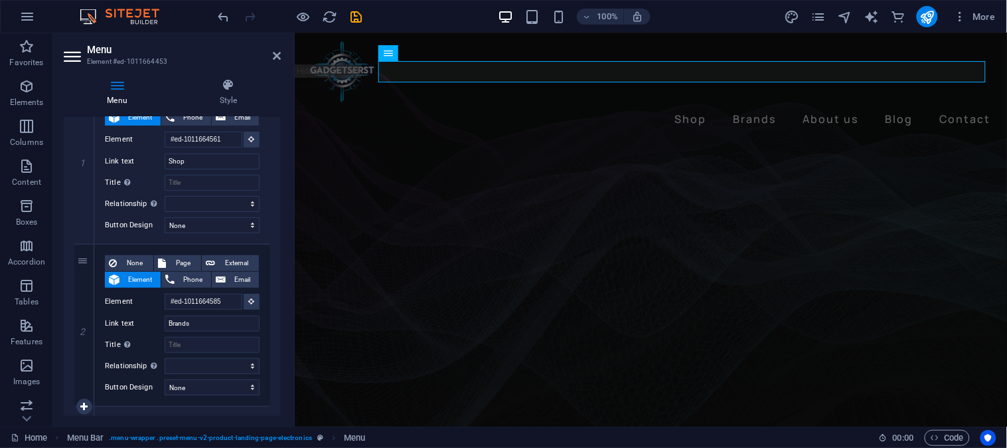
scroll to position [0, 0]
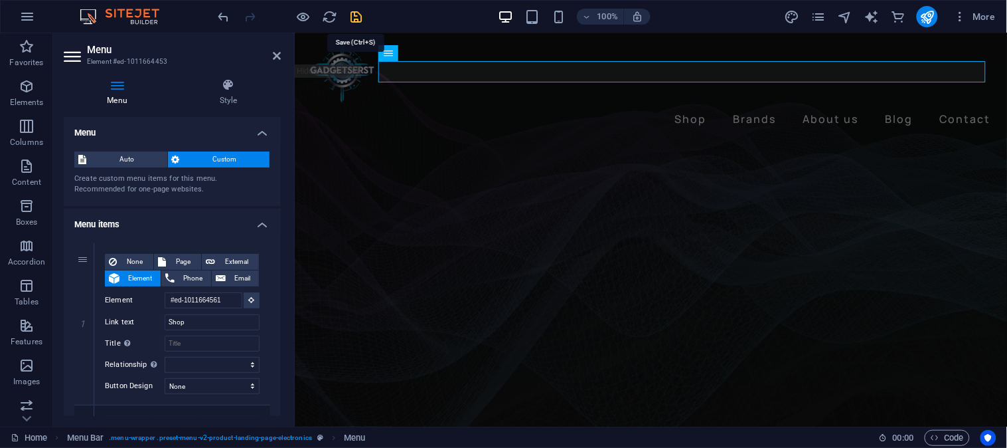
type input "Blog"
click at [357, 10] on icon "save" at bounding box center [356, 16] width 15 height 15
checkbox input "false"
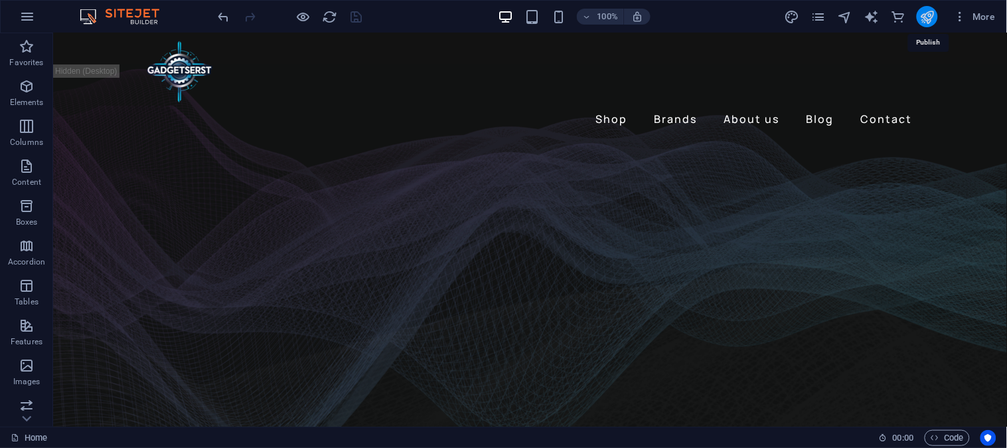
click at [925, 17] on icon "publish" at bounding box center [927, 16] width 15 height 15
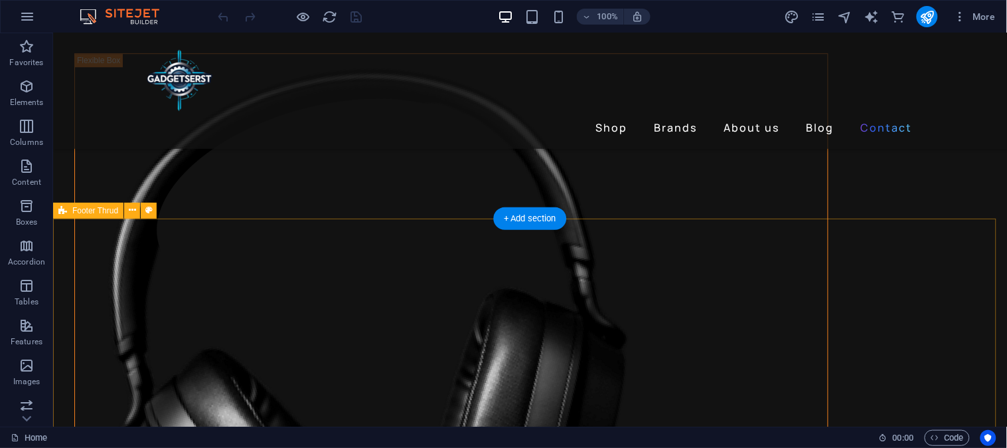
scroll to position [3730, 0]
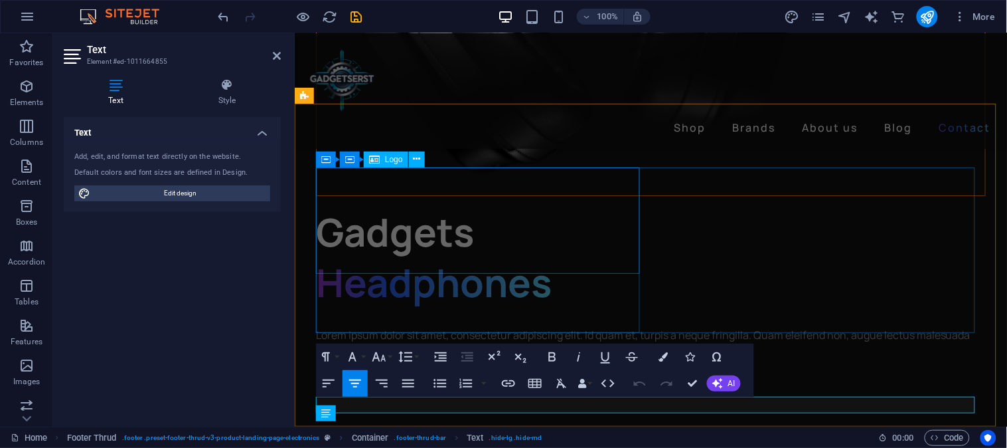
scroll to position [3747, 0]
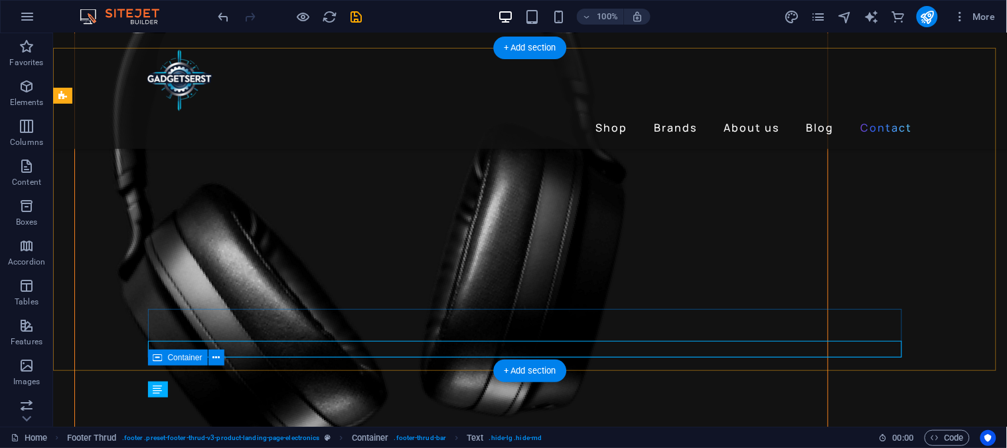
scroll to position [3730, 0]
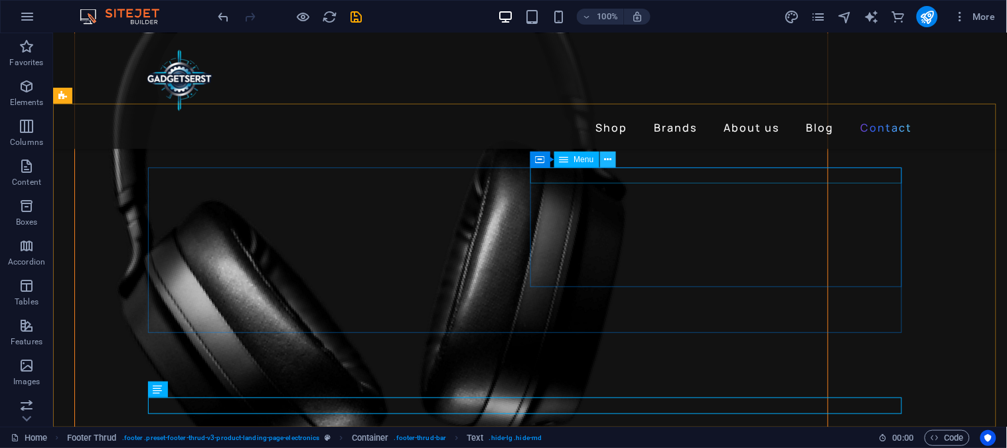
click at [612, 161] on button at bounding box center [608, 159] width 16 height 16
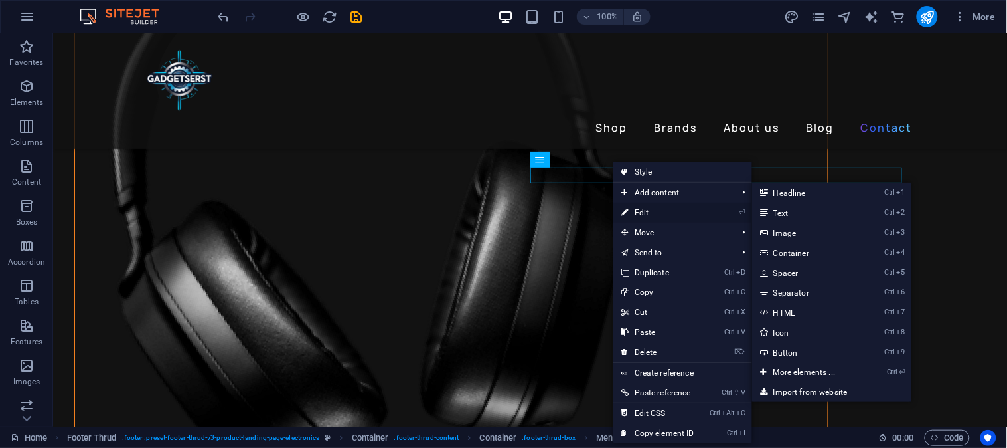
click at [646, 213] on link "⏎ Edit" at bounding box center [658, 213] width 89 height 20
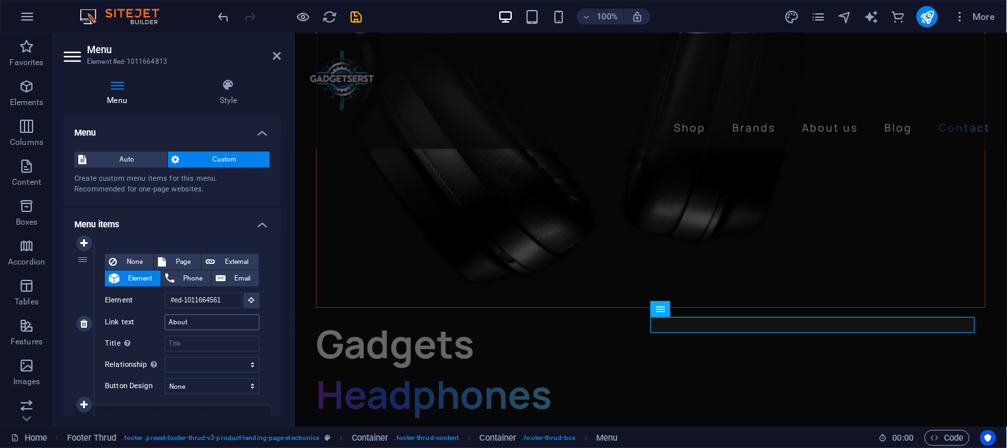
scroll to position [3636, 0]
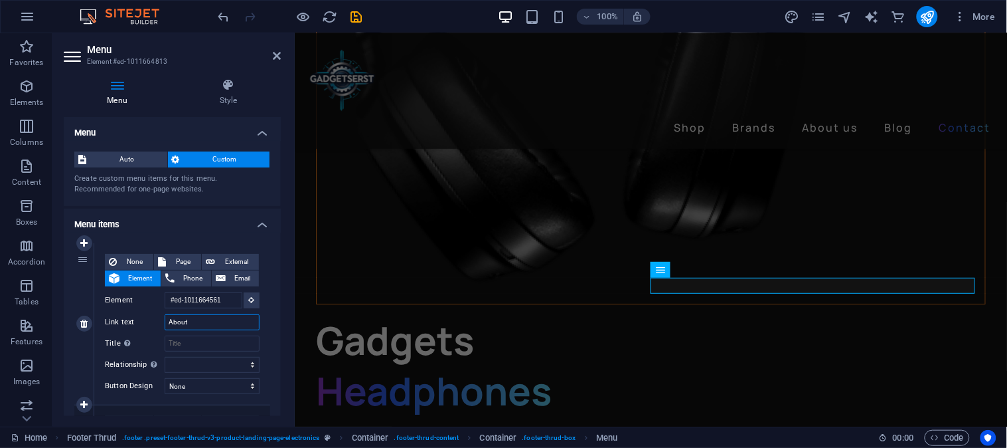
click at [197, 321] on input "About" at bounding box center [212, 322] width 95 height 16
type input "A"
type input "Shop"
select select
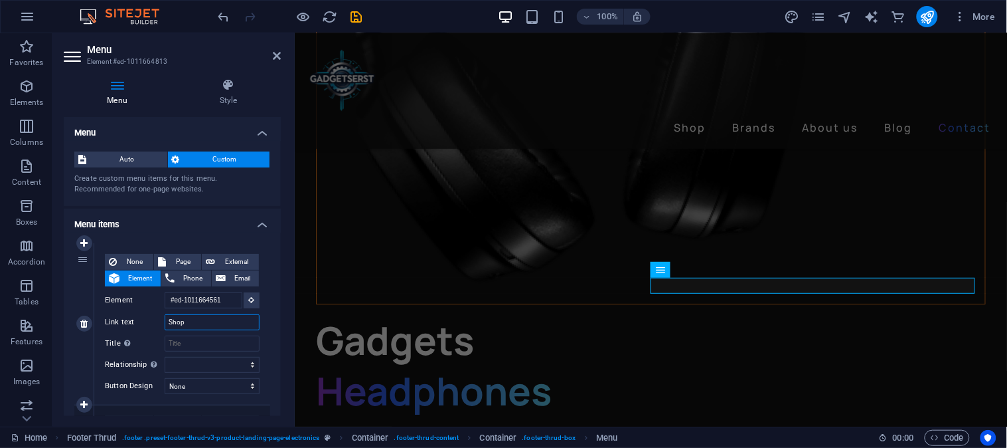
select select
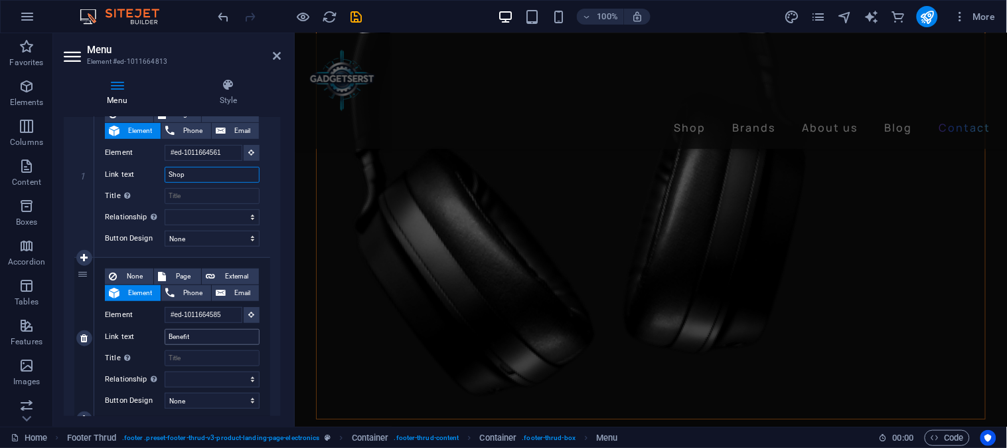
scroll to position [3542, 0]
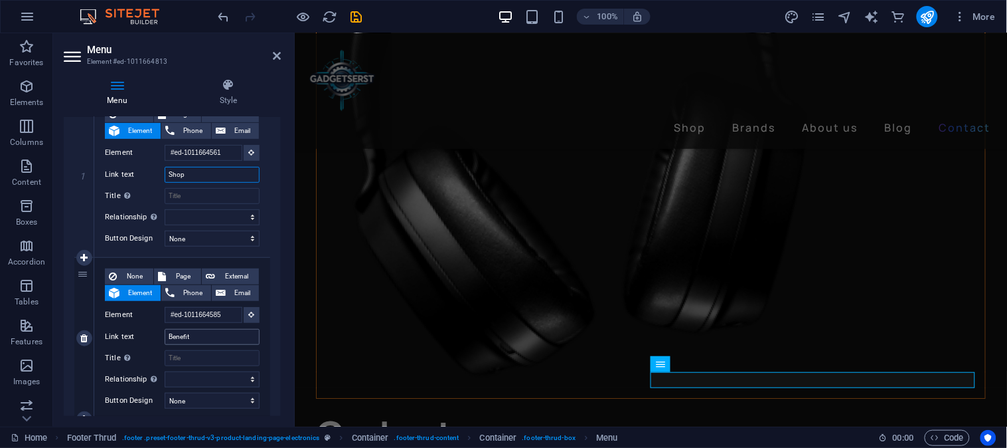
type input "Shop"
click at [194, 333] on input "Benefit" at bounding box center [212, 337] width 95 height 16
type input "B"
select select
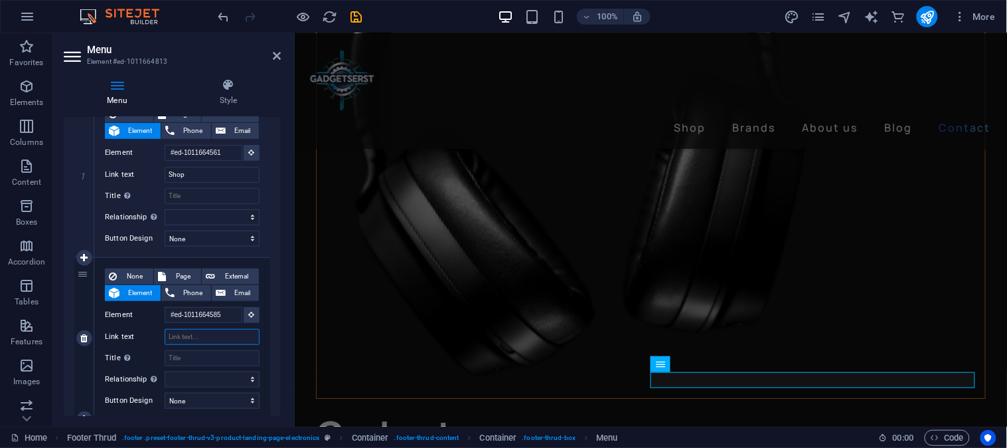
select select
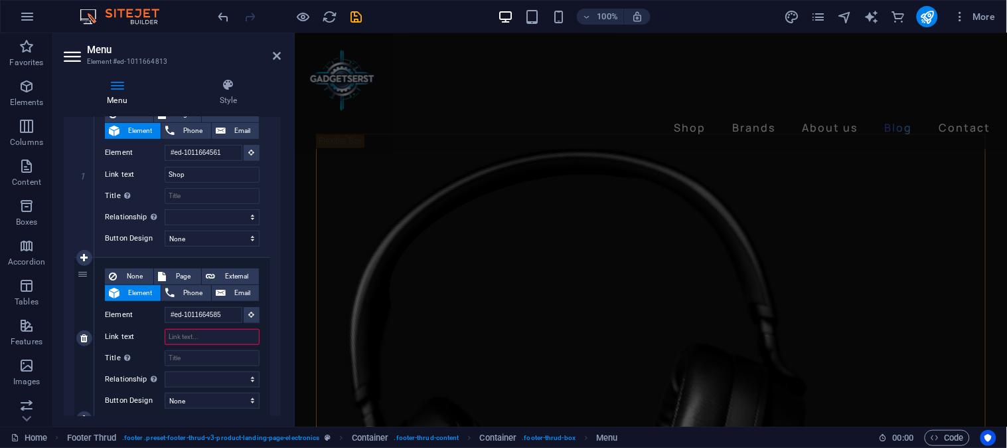
scroll to position [3447, 0]
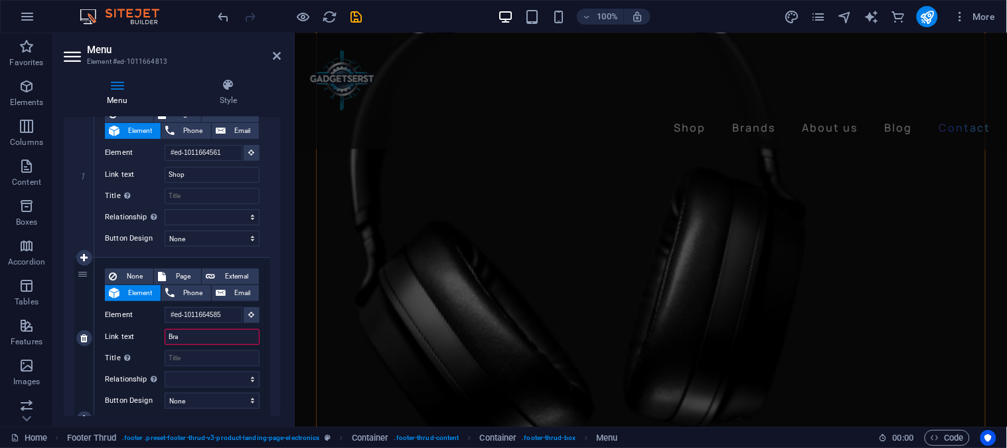
type input "Bran"
select select
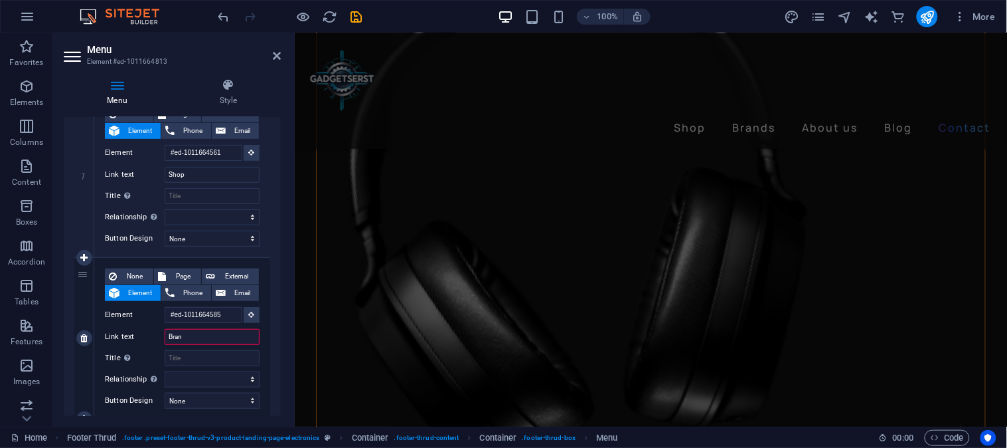
select select
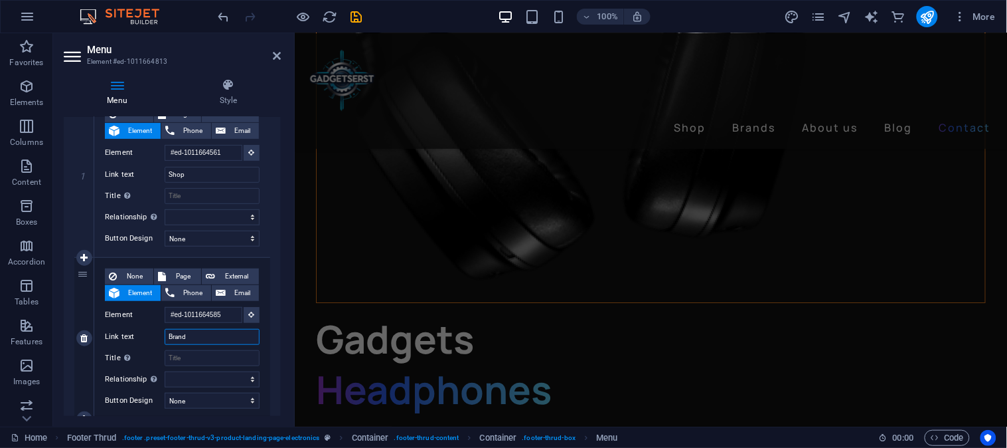
type input "Brands"
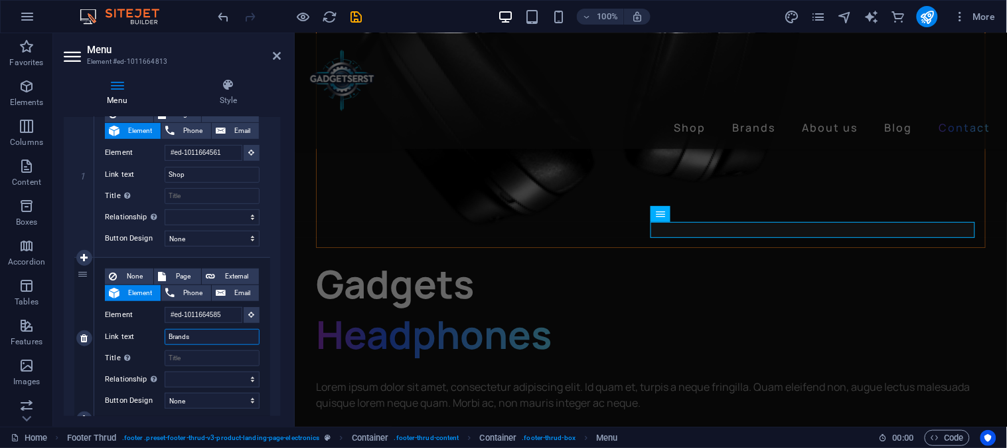
select select
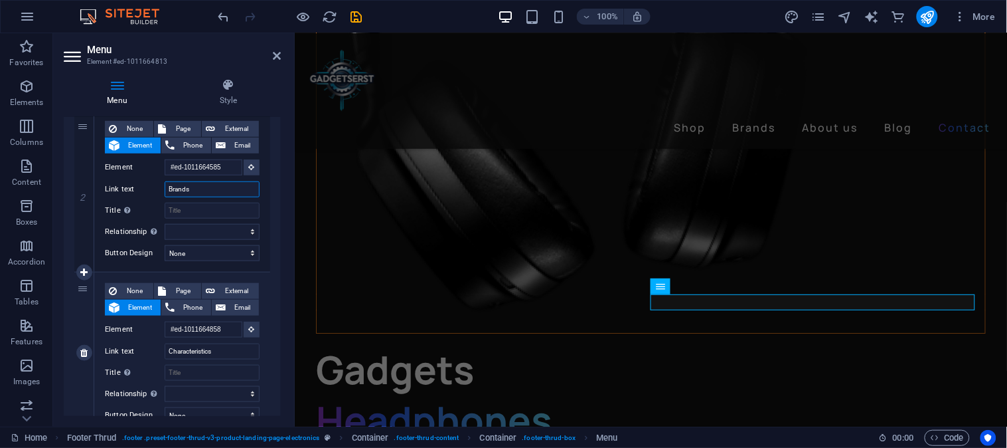
scroll to position [3597, 0]
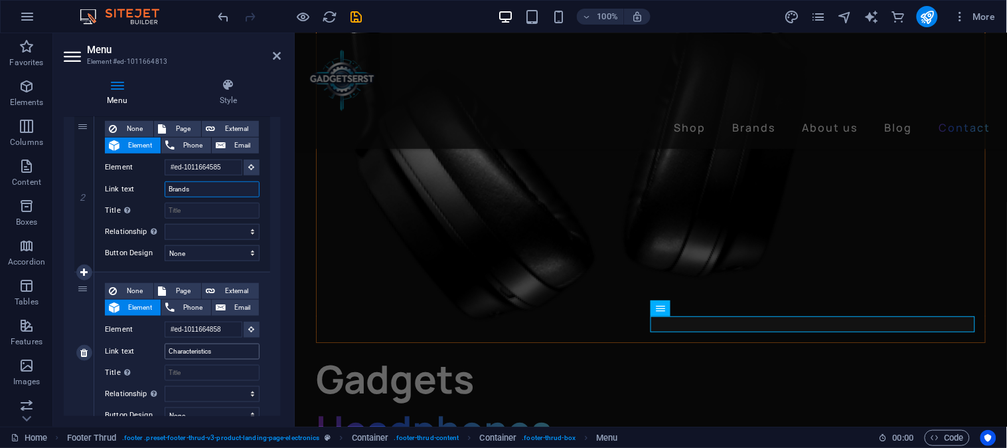
type input "Brands"
click at [222, 351] on input "Characteristics" at bounding box center [212, 351] width 95 height 16
type input "C"
type input "About us"
select select
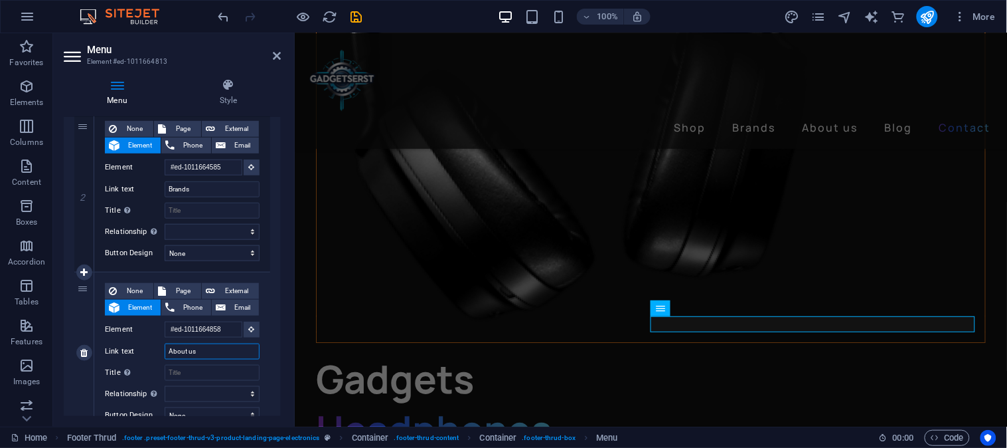
select select
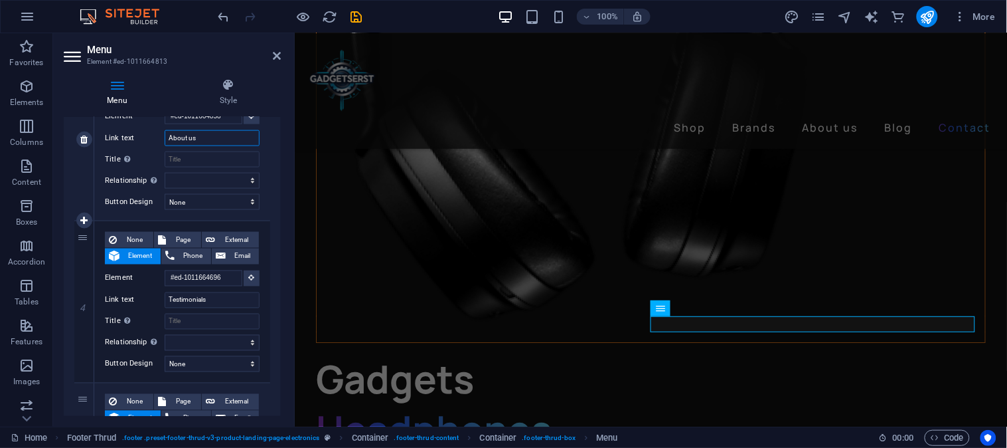
scroll to position [516, 0]
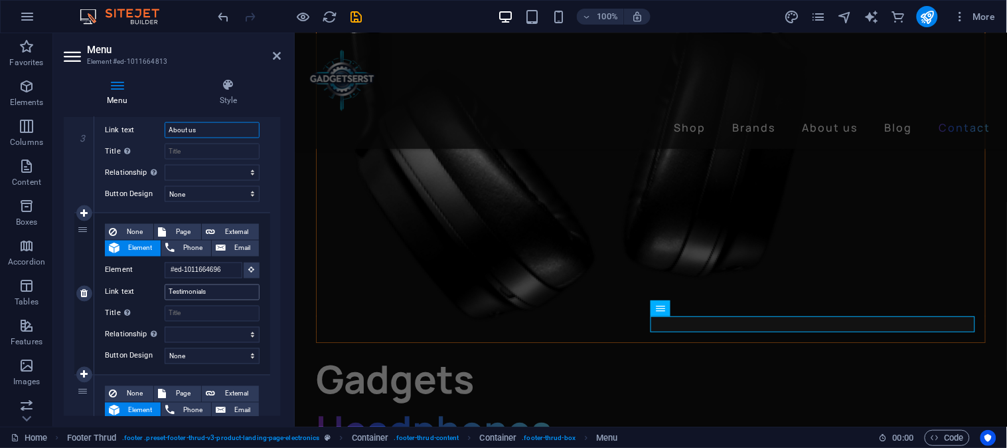
type input "About us"
click at [221, 291] on input "Testimonials" at bounding box center [212, 292] width 95 height 16
type input "Testimoni"
select select
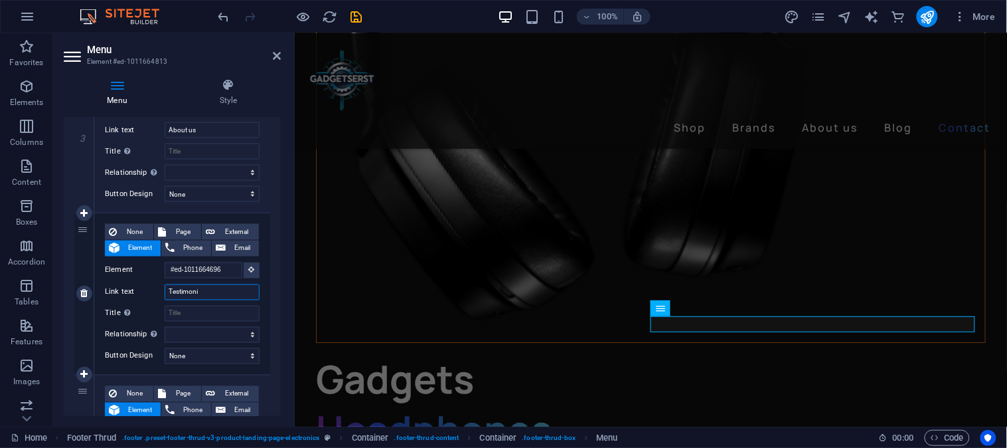
select select
type input "T"
type input "B"
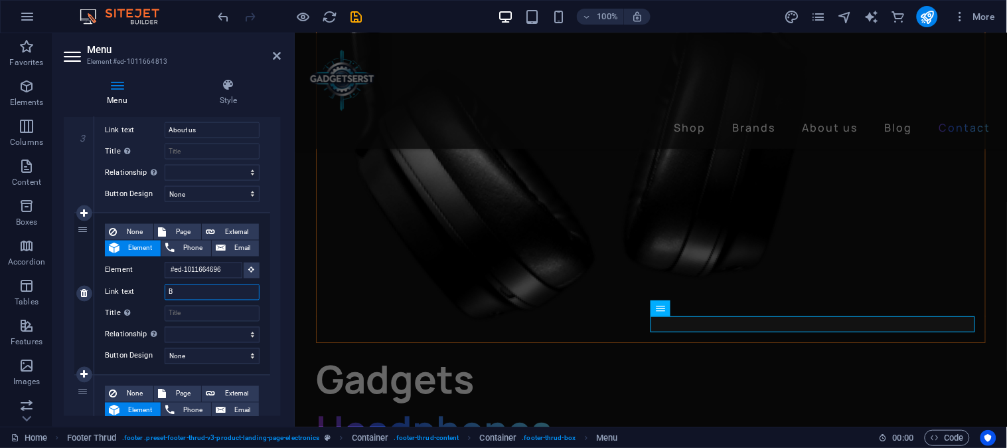
select select
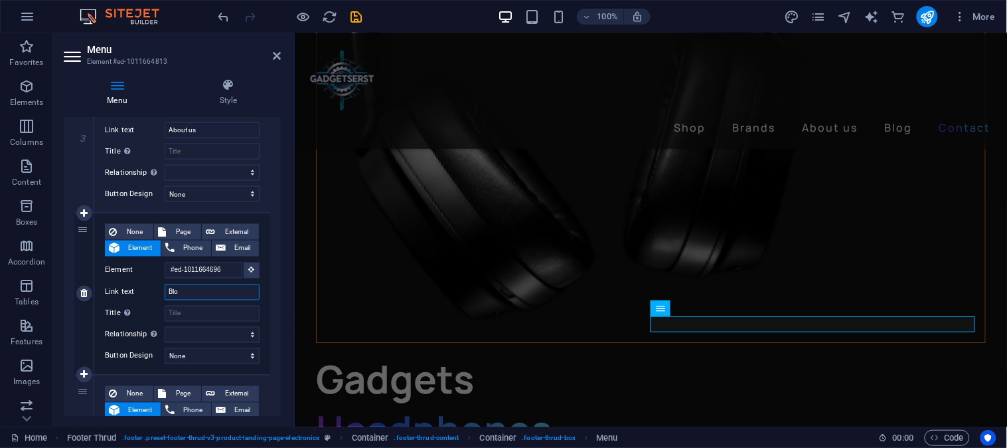
type input "Blog"
select select
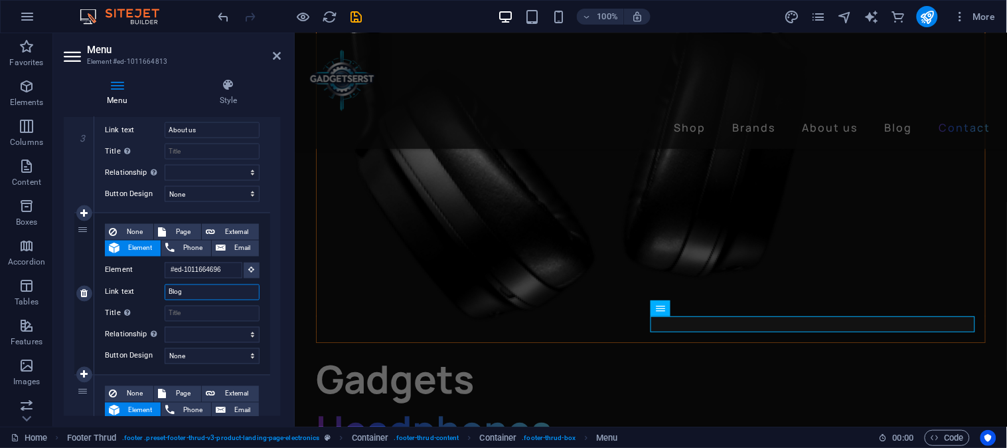
select select
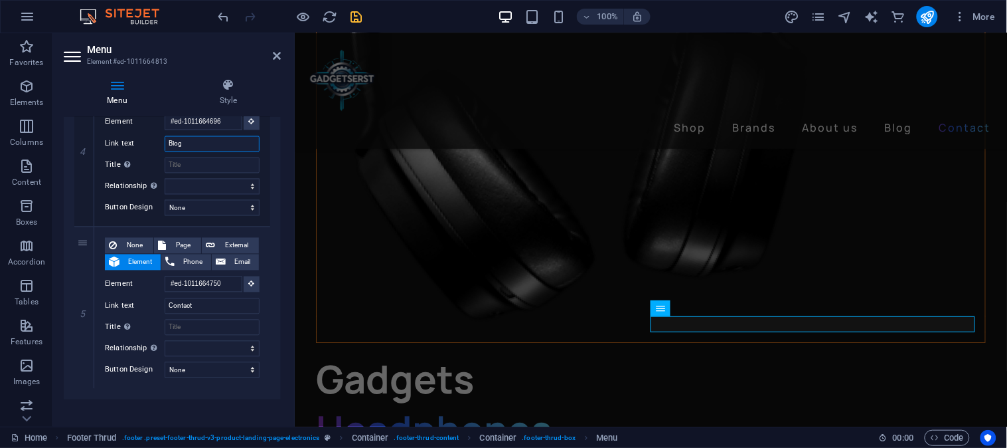
type input "Blog"
click at [359, 12] on icon "save" at bounding box center [356, 16] width 15 height 15
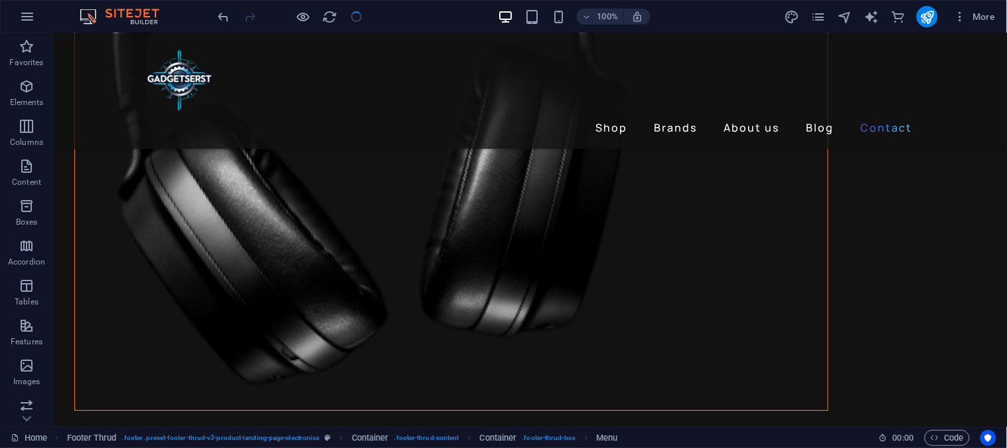
checkbox input "false"
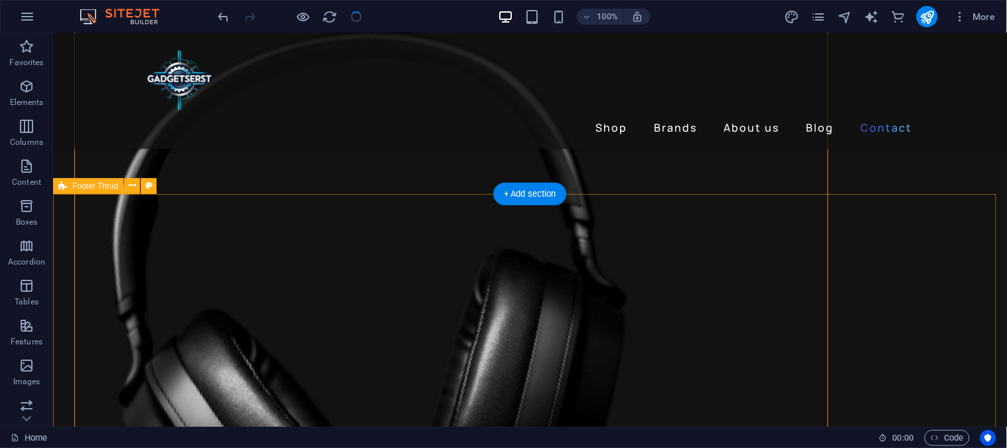
scroll to position [3730, 0]
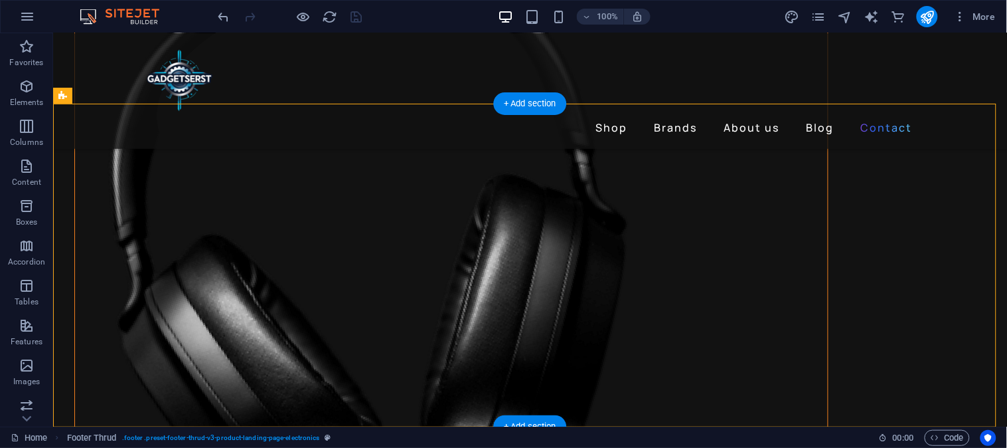
drag, startPoint x: 708, startPoint y: 230, endPoint x: 543, endPoint y: 192, distance: 169.8
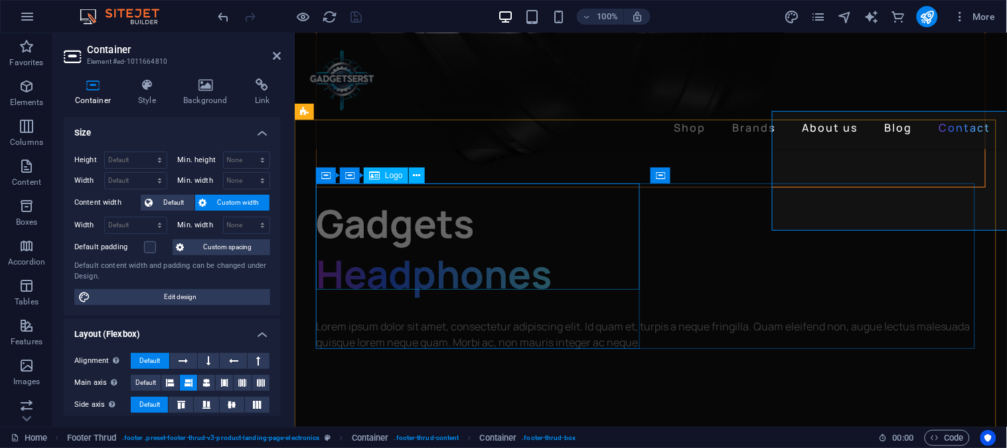
scroll to position [3730, 0]
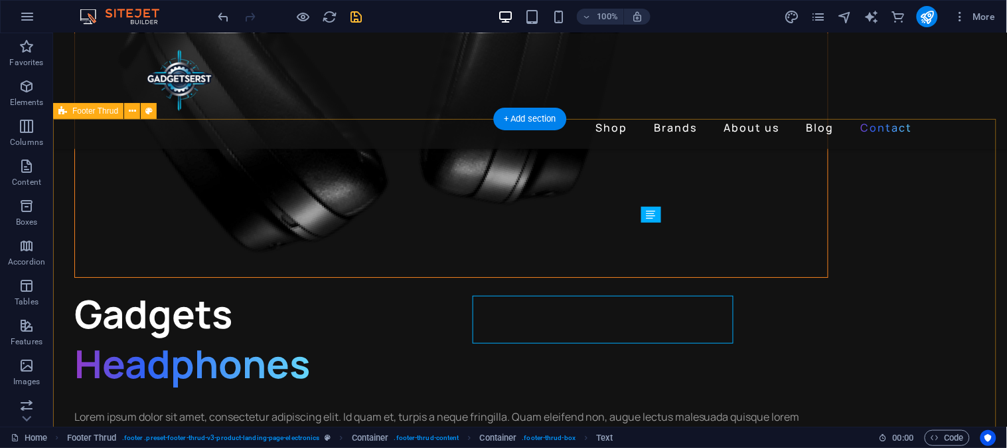
scroll to position [3714, 0]
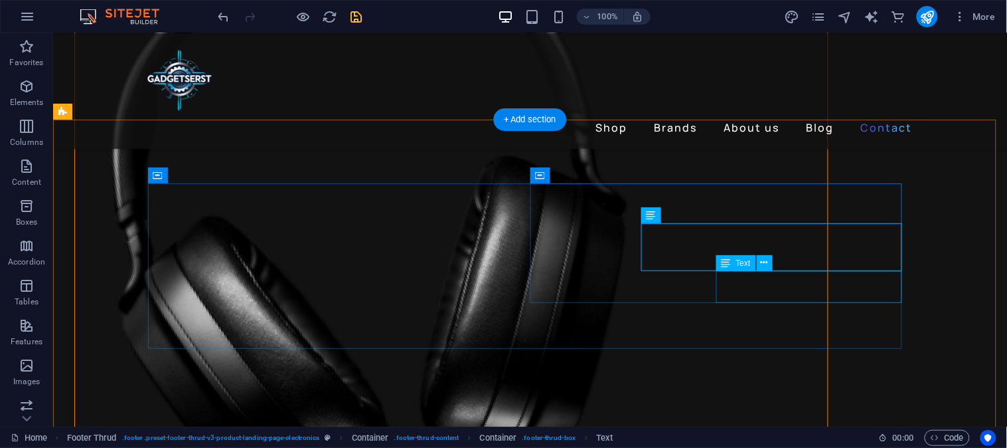
click at [686, 211] on icon at bounding box center [689, 215] width 7 height 14
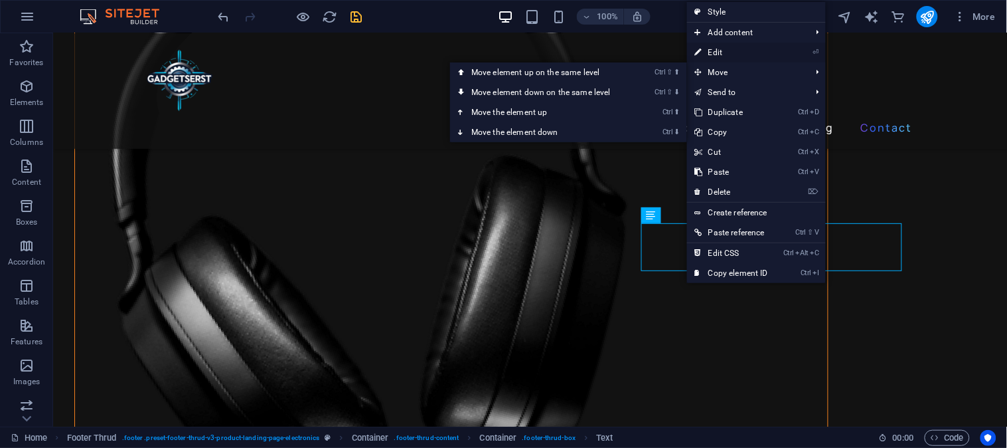
click at [729, 57] on link "⏎ Edit" at bounding box center [731, 53] width 89 height 20
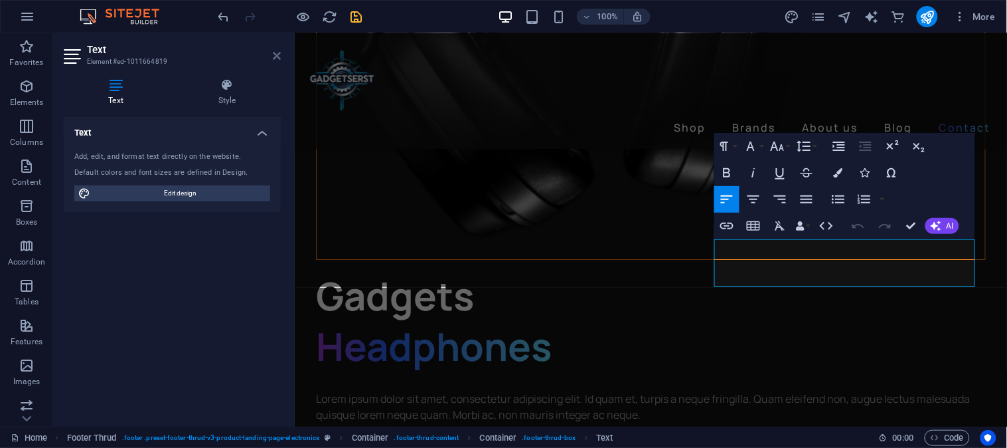
drag, startPoint x: 274, startPoint y: 54, endPoint x: 346, endPoint y: 133, distance: 106.7
click at [274, 54] on icon at bounding box center [277, 55] width 8 height 11
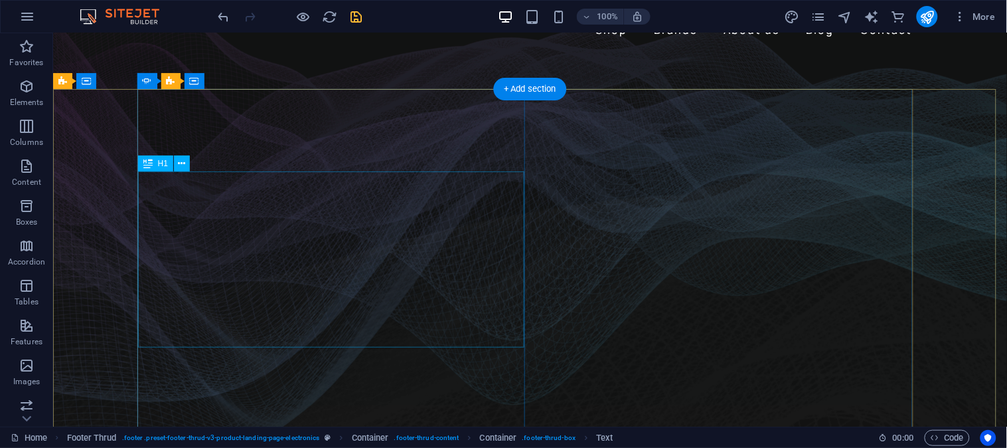
scroll to position [0, 0]
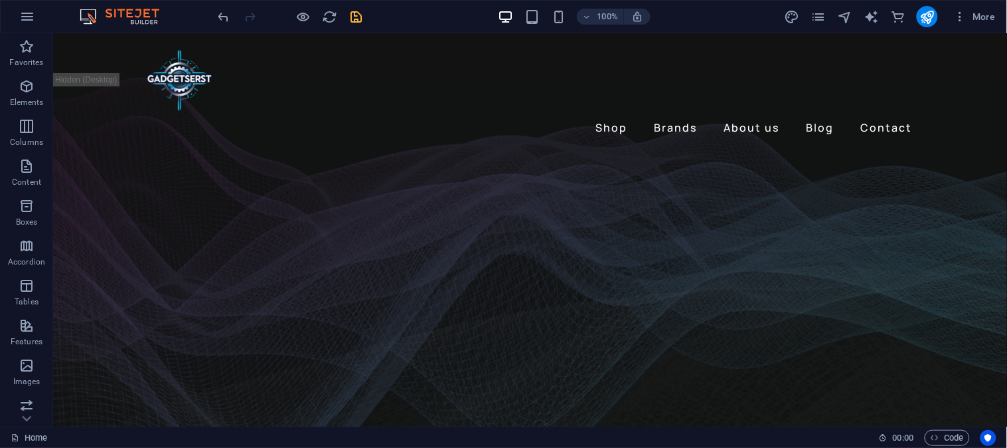
click at [352, 11] on icon "save" at bounding box center [356, 16] width 15 height 15
checkbox input "false"
click at [932, 17] on icon "publish" at bounding box center [927, 16] width 15 height 15
